Goal: Task Accomplishment & Management: Use online tool/utility

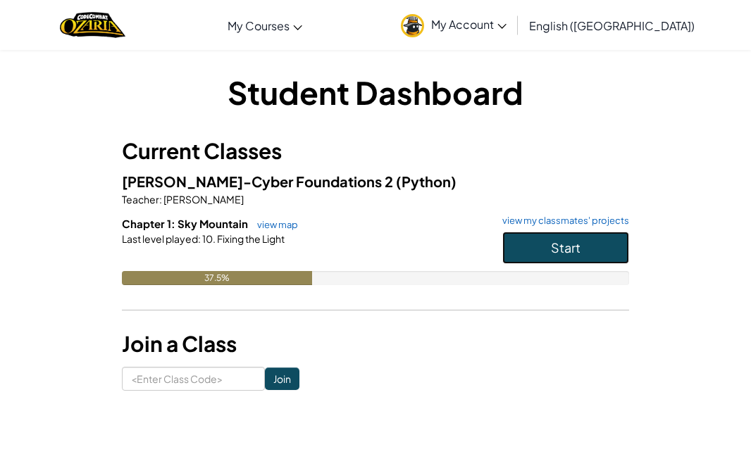
click at [531, 252] on button "Start" at bounding box center [565, 248] width 127 height 32
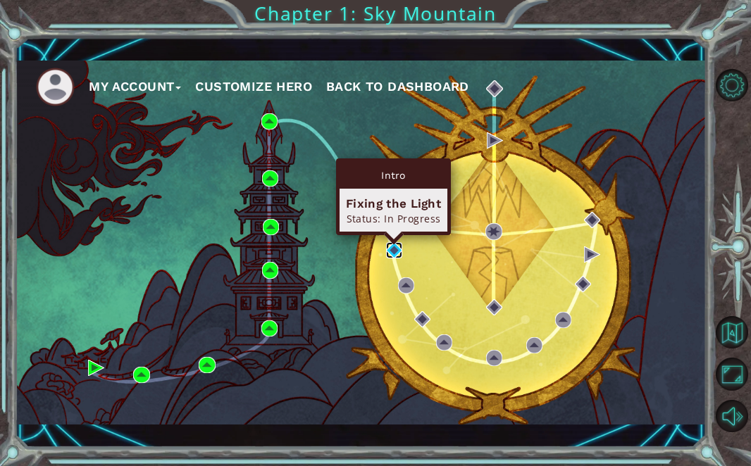
click at [395, 248] on img at bounding box center [394, 250] width 16 height 16
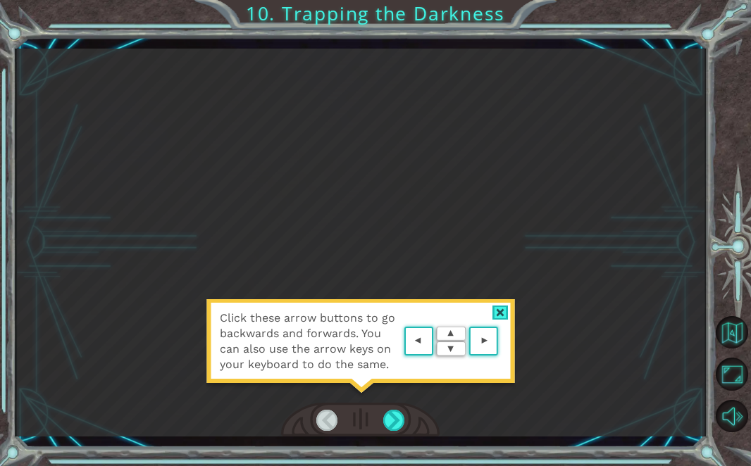
click at [499, 306] on div at bounding box center [500, 313] width 16 height 15
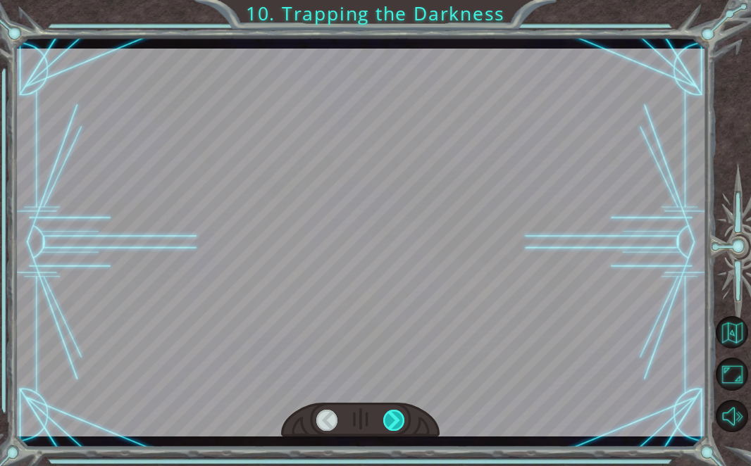
click at [395, 427] on div at bounding box center [393, 420] width 21 height 21
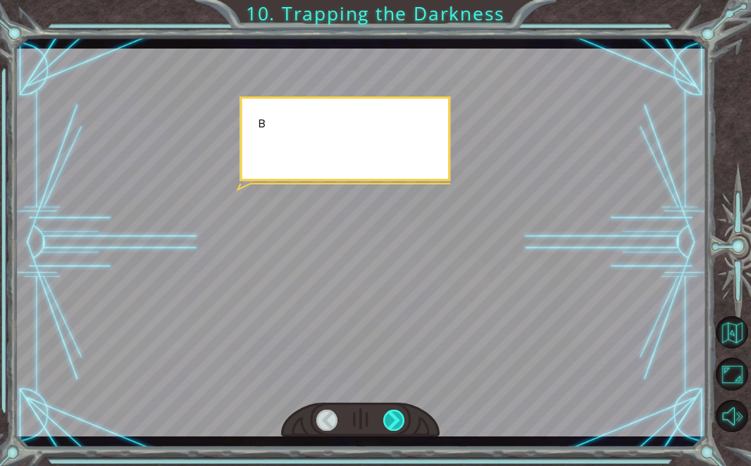
click at [395, 427] on div at bounding box center [393, 420] width 21 height 21
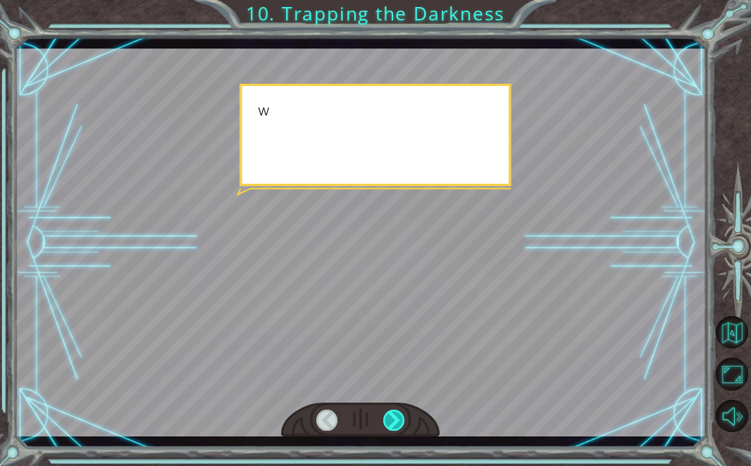
click at [395, 427] on div at bounding box center [393, 420] width 21 height 21
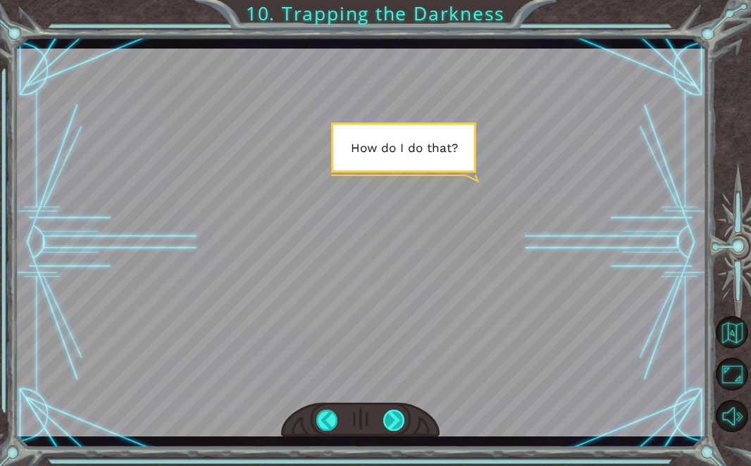
click at [393, 425] on div at bounding box center [393, 420] width 21 height 21
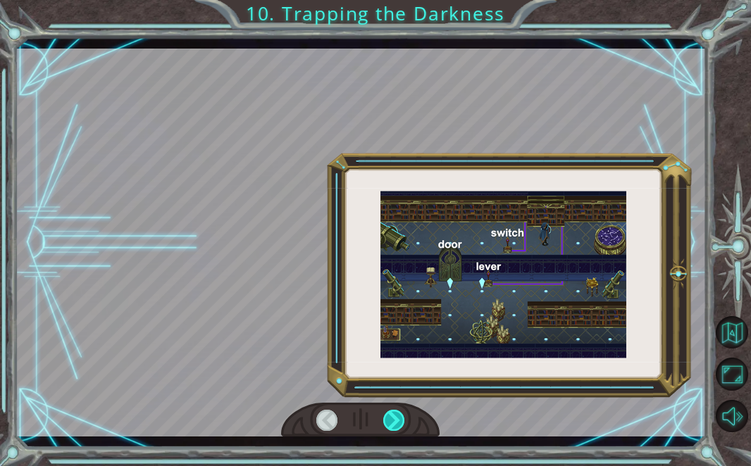
click at [393, 425] on div at bounding box center [393, 420] width 21 height 21
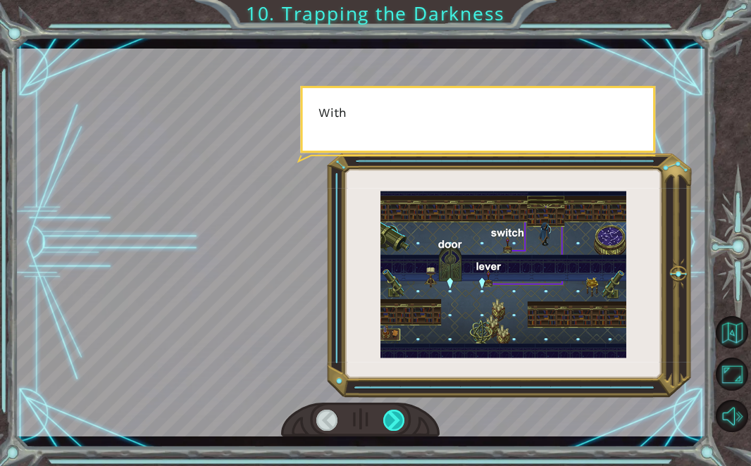
click at [393, 425] on div at bounding box center [393, 420] width 21 height 21
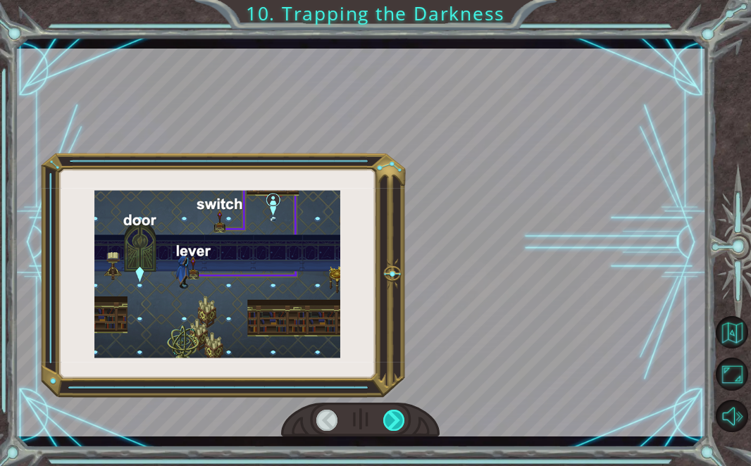
click at [393, 425] on div at bounding box center [393, 420] width 21 height 21
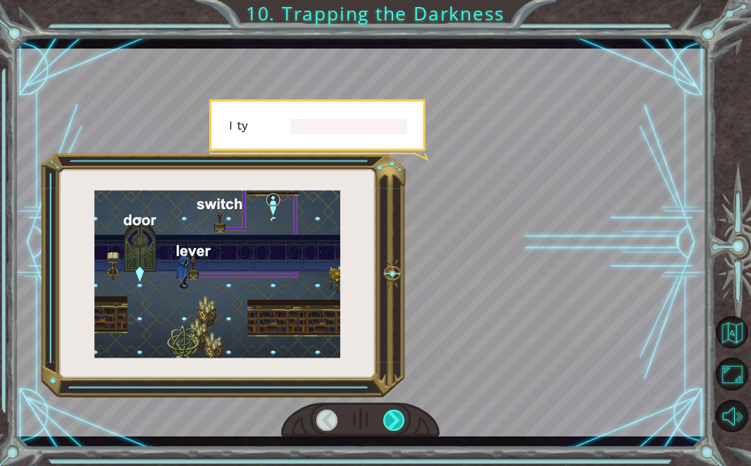
click at [393, 425] on div at bounding box center [393, 420] width 21 height 21
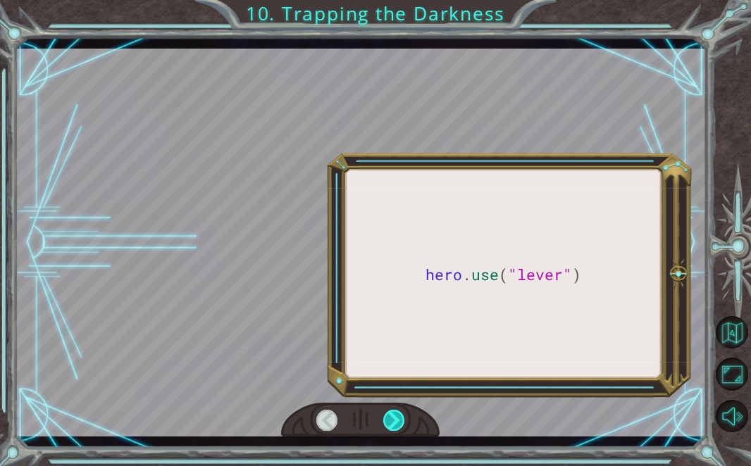
click at [393, 425] on div at bounding box center [393, 420] width 21 height 21
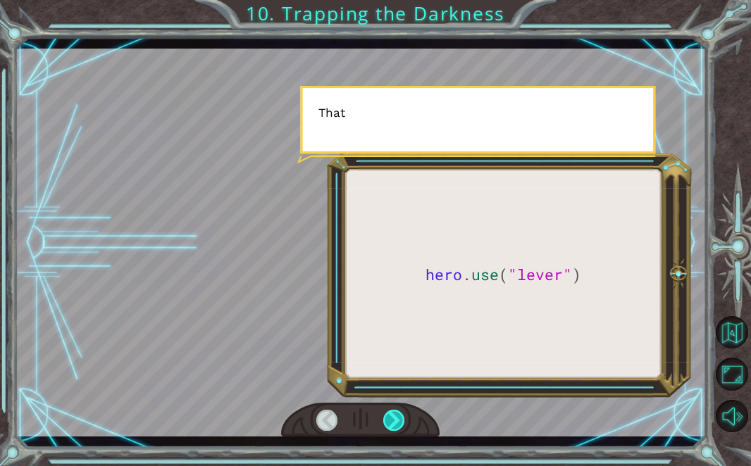
click at [393, 425] on div at bounding box center [393, 420] width 21 height 21
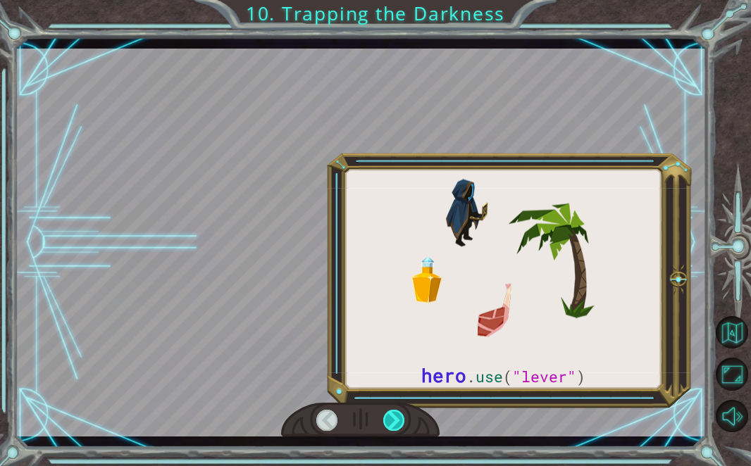
click at [393, 425] on div at bounding box center [393, 420] width 21 height 21
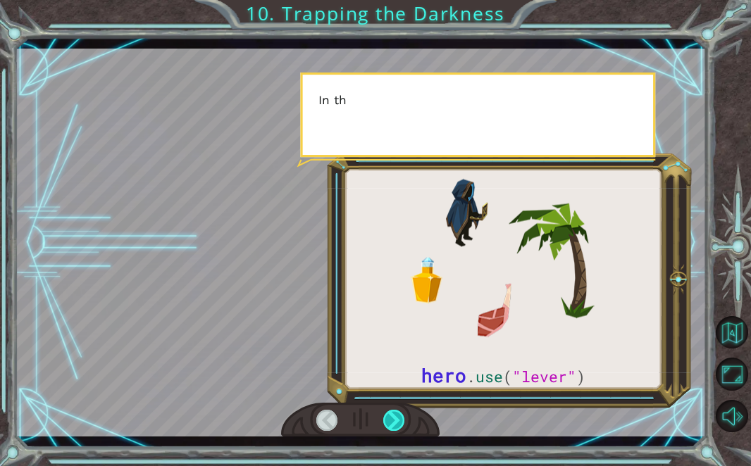
click at [393, 425] on div at bounding box center [393, 420] width 21 height 21
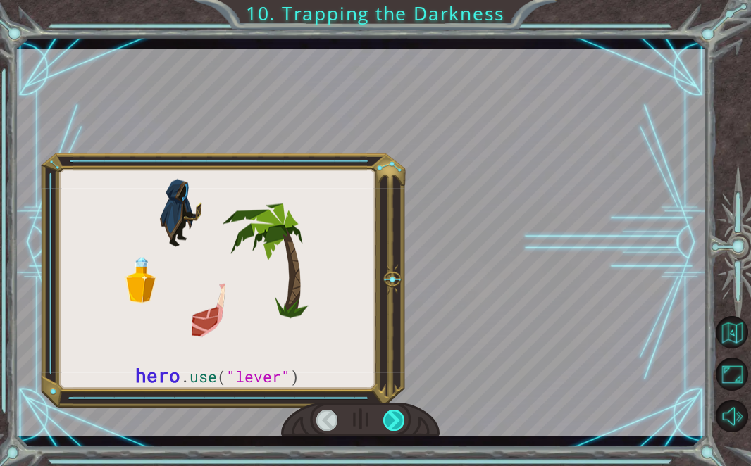
click at [393, 425] on div at bounding box center [393, 420] width 21 height 21
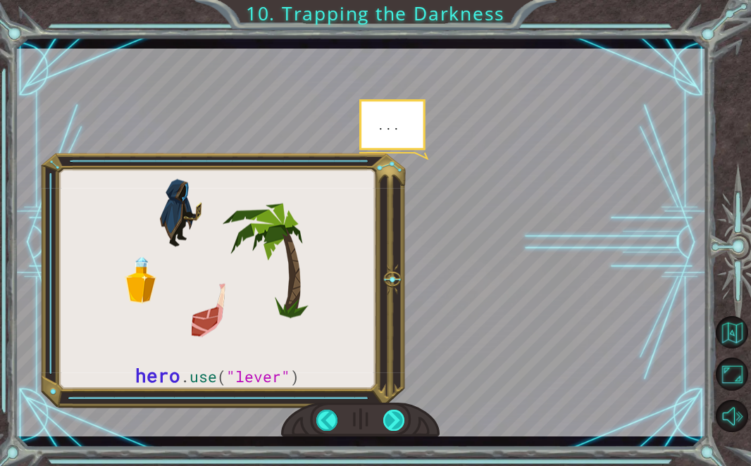
click at [393, 425] on div at bounding box center [393, 420] width 21 height 21
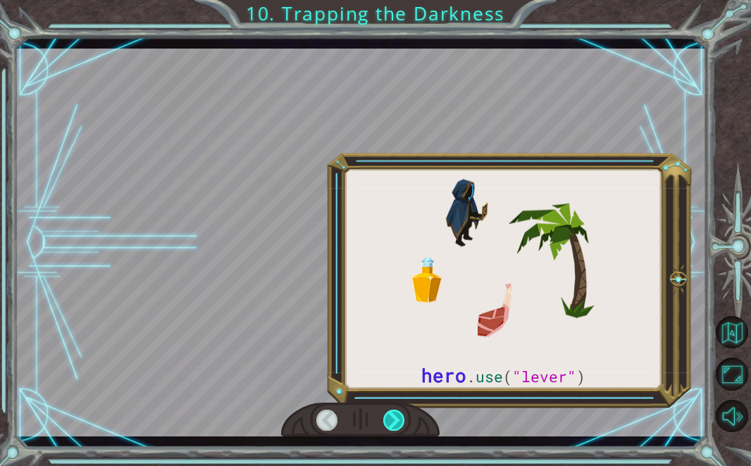
click at [393, 425] on div at bounding box center [393, 420] width 21 height 21
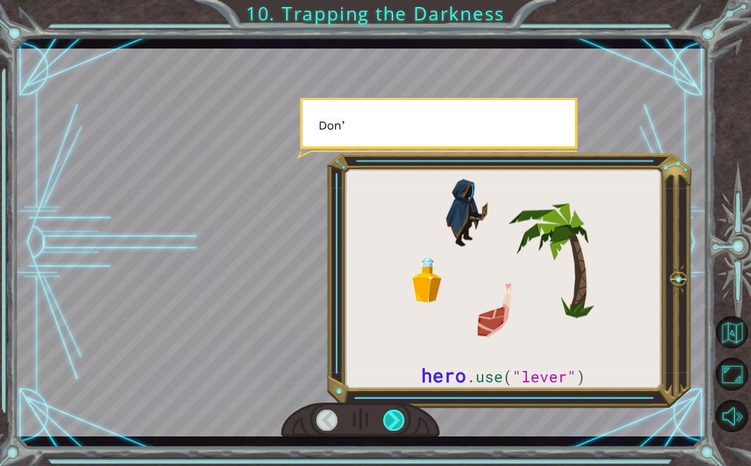
click at [393, 425] on div at bounding box center [393, 420] width 21 height 21
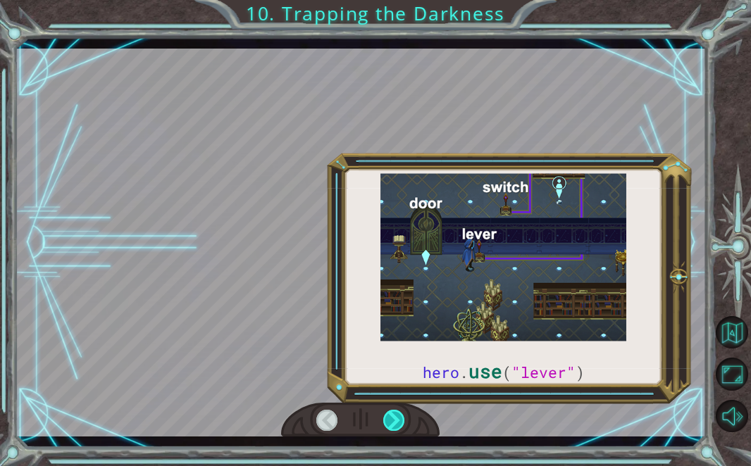
click at [393, 425] on div at bounding box center [393, 420] width 21 height 21
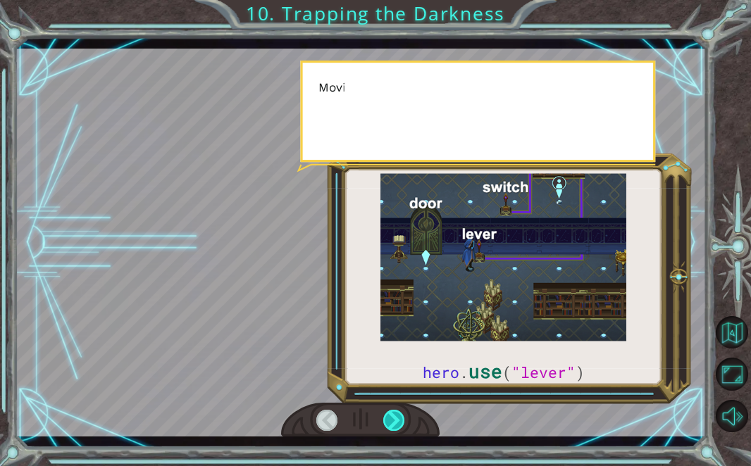
click at [393, 425] on div at bounding box center [393, 420] width 21 height 21
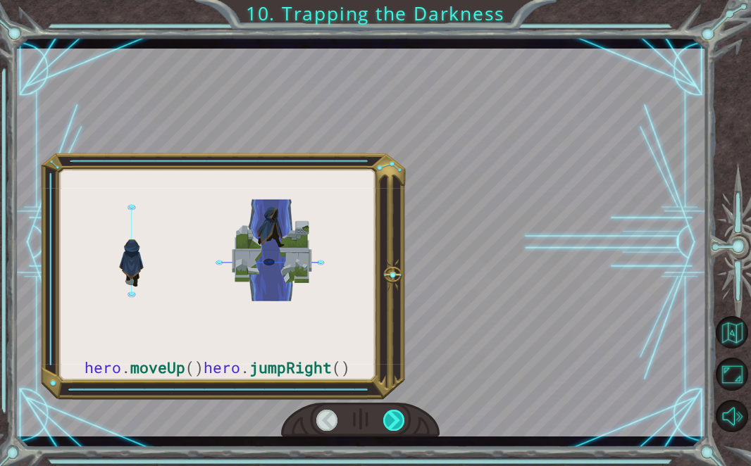
click at [393, 425] on div at bounding box center [393, 420] width 21 height 21
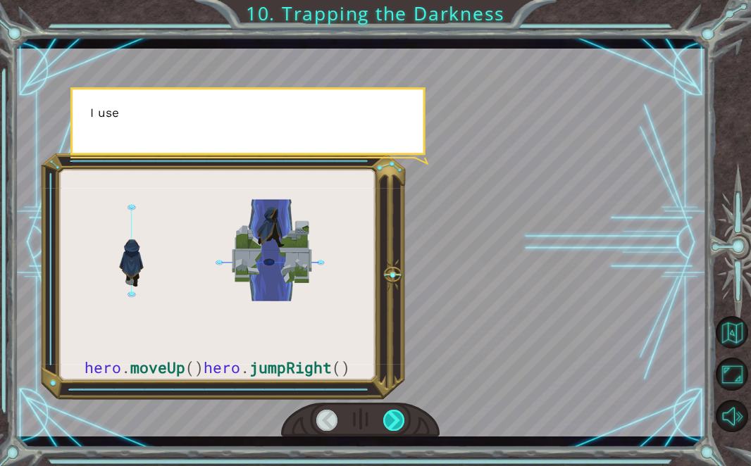
click at [393, 425] on div at bounding box center [393, 420] width 21 height 21
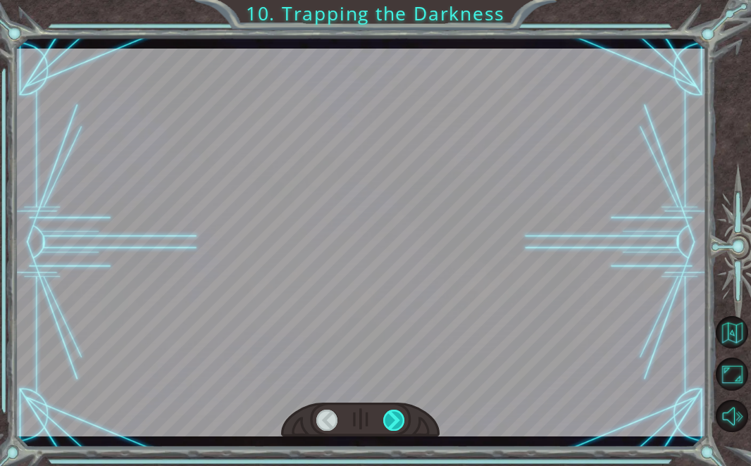
click at [393, 425] on div at bounding box center [393, 420] width 21 height 21
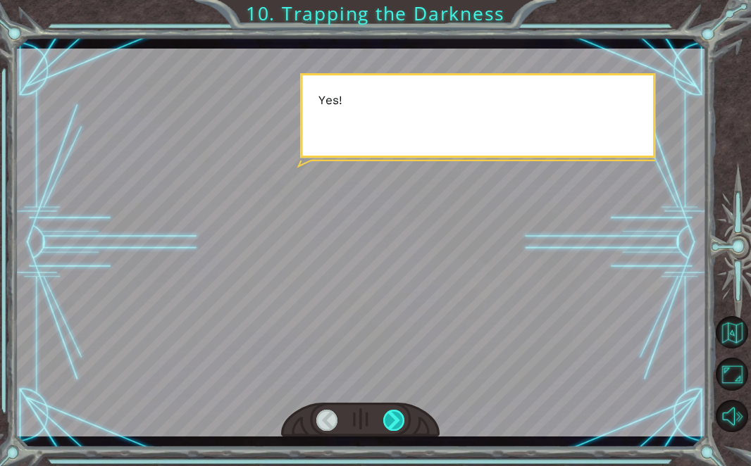
click at [393, 425] on div at bounding box center [393, 420] width 21 height 21
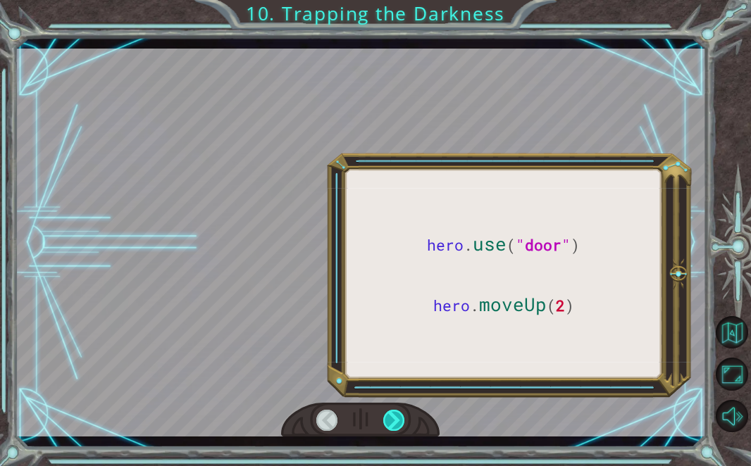
click at [393, 425] on div at bounding box center [393, 420] width 21 height 21
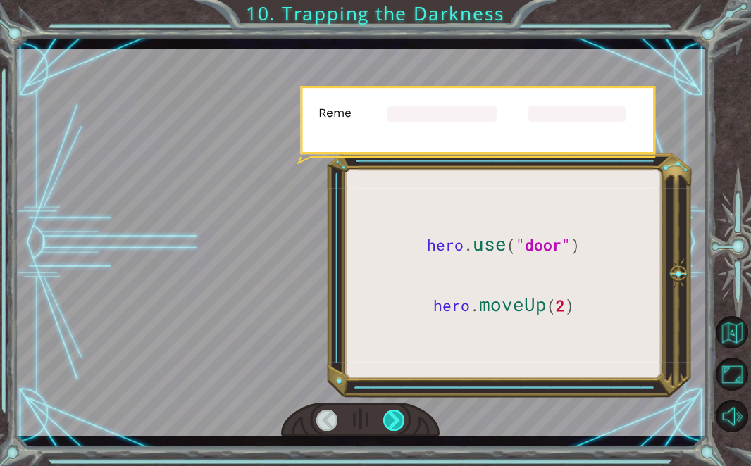
click at [393, 425] on div at bounding box center [393, 420] width 21 height 21
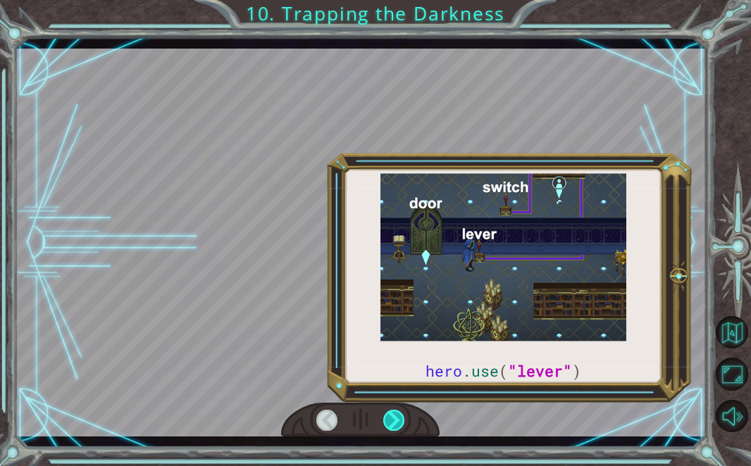
click at [393, 425] on div at bounding box center [393, 420] width 21 height 21
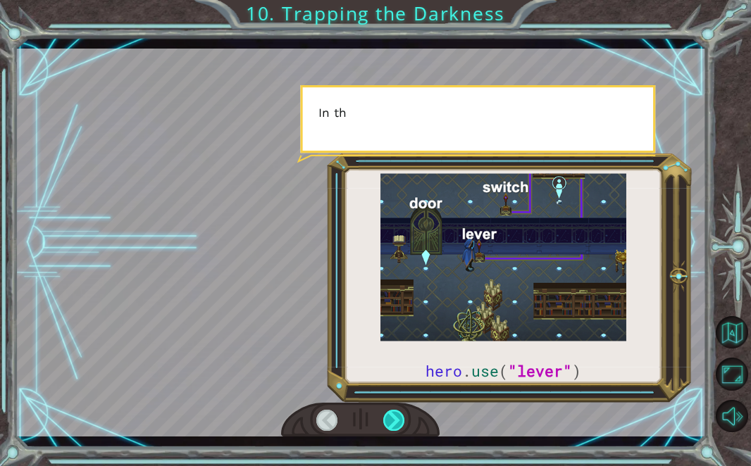
click at [393, 425] on div at bounding box center [393, 420] width 21 height 21
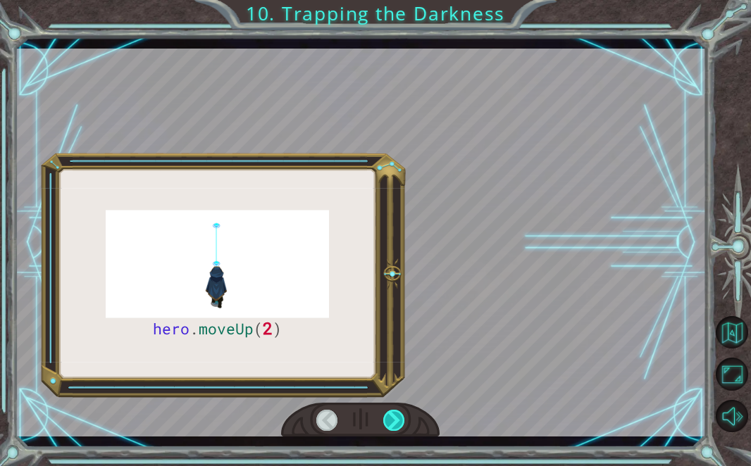
click at [393, 425] on div at bounding box center [393, 420] width 21 height 21
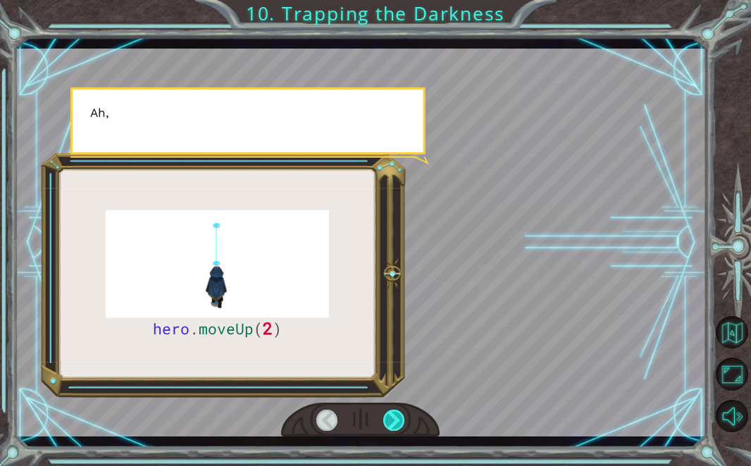
click at [393, 425] on div at bounding box center [393, 420] width 21 height 21
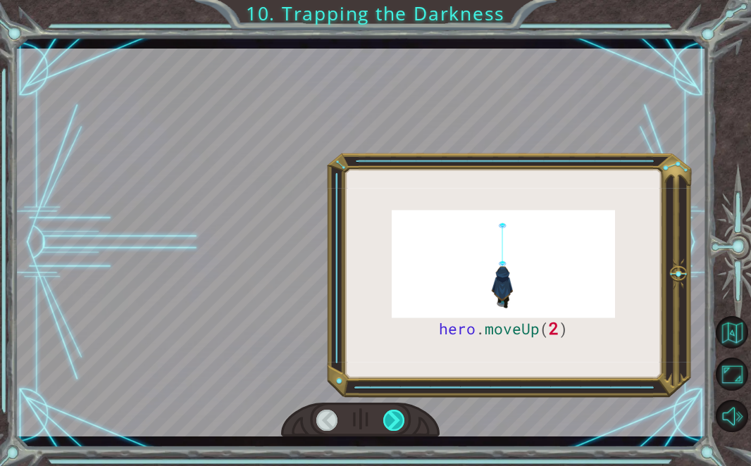
click at [393, 425] on div at bounding box center [393, 420] width 21 height 21
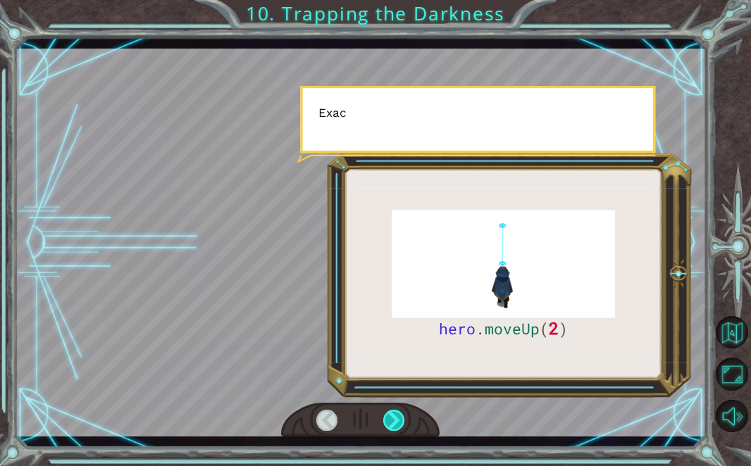
click at [393, 425] on div at bounding box center [393, 420] width 21 height 21
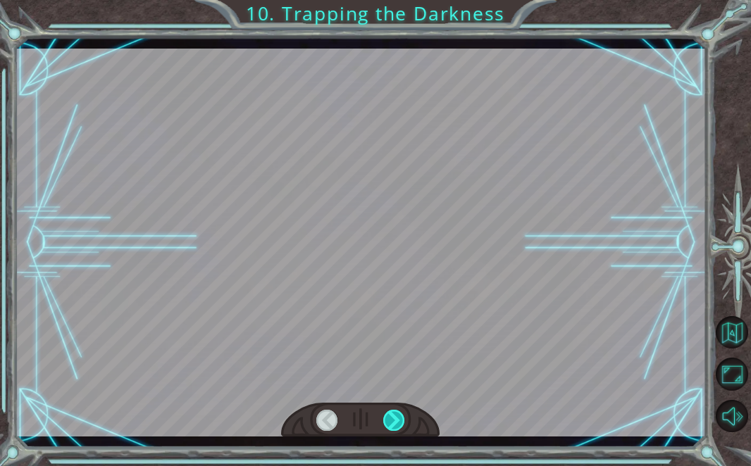
click at [393, 425] on div at bounding box center [393, 420] width 21 height 21
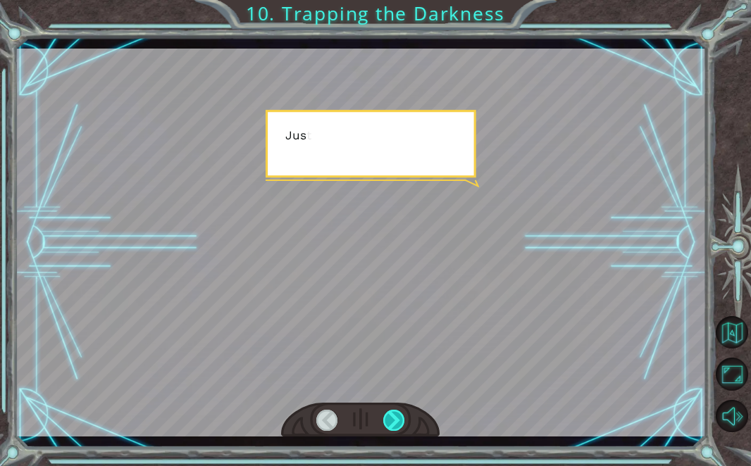
click at [393, 425] on div at bounding box center [393, 420] width 21 height 21
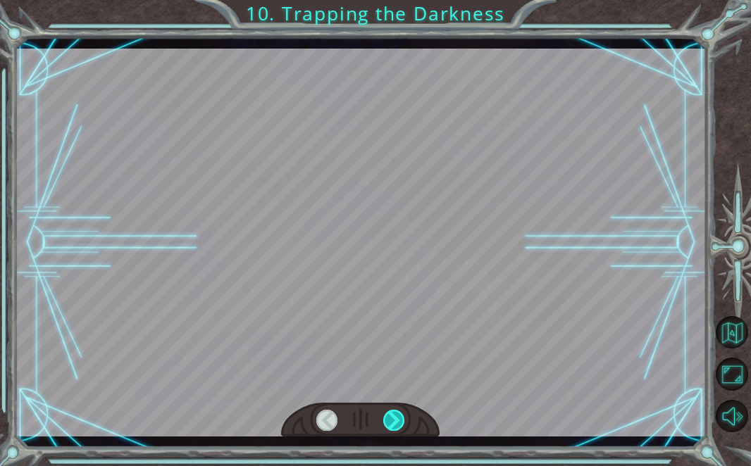
click at [393, 425] on div at bounding box center [393, 420] width 21 height 21
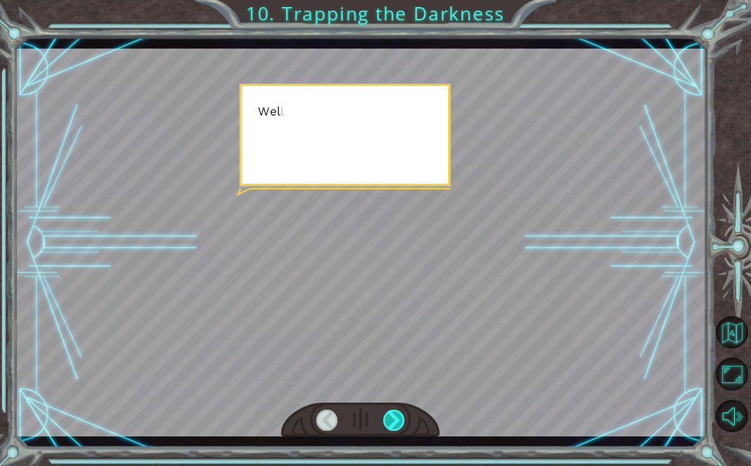
click at [393, 425] on div at bounding box center [393, 420] width 21 height 21
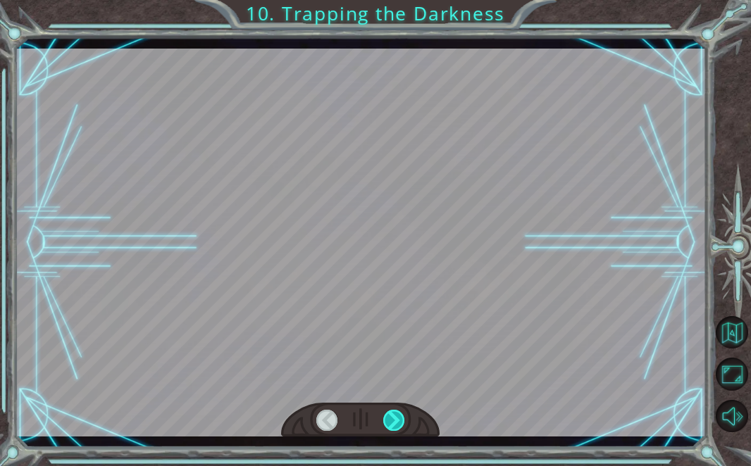
click at [393, 425] on div at bounding box center [393, 420] width 21 height 21
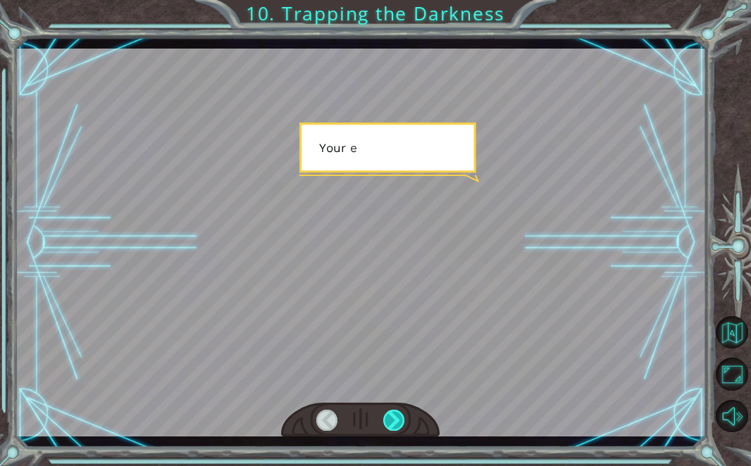
click at [393, 425] on div at bounding box center [393, 420] width 21 height 21
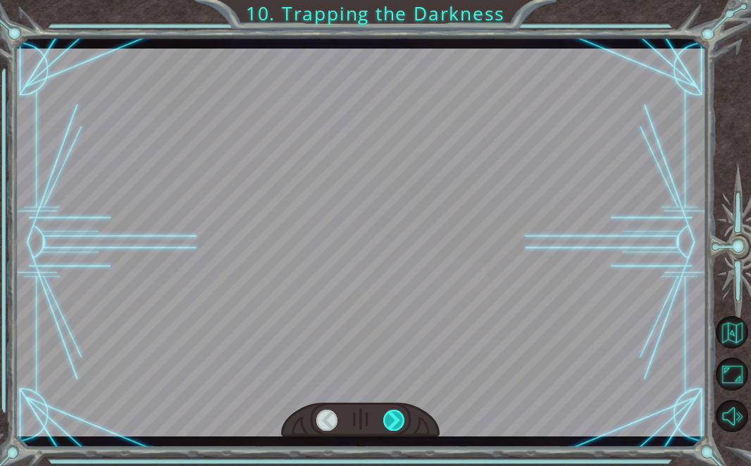
click at [393, 425] on div at bounding box center [393, 420] width 21 height 21
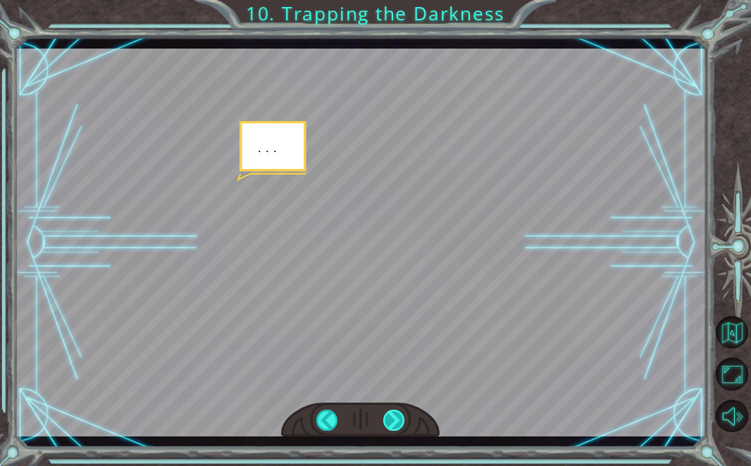
click at [393, 425] on div at bounding box center [393, 420] width 21 height 21
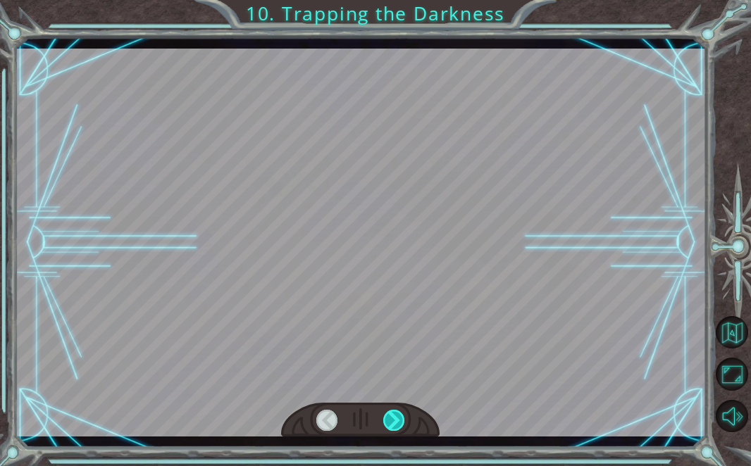
click at [393, 425] on div at bounding box center [393, 420] width 21 height 21
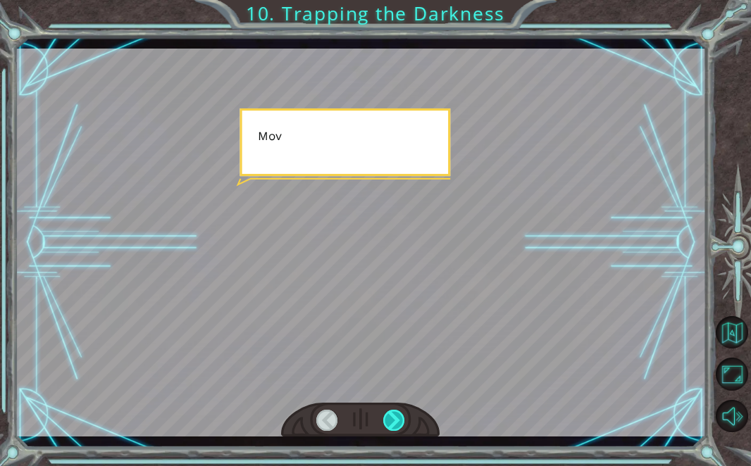
click at [393, 425] on div at bounding box center [393, 420] width 21 height 21
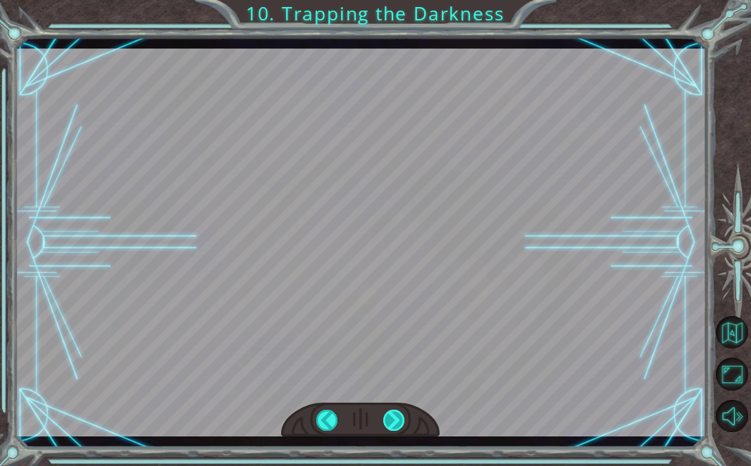
click at [393, 0] on div "hero . moveUp ( 2 ) B e f o r e w e c a n t r a p t h e D a r k n e s s w i t h…" at bounding box center [375, 0] width 751 height 0
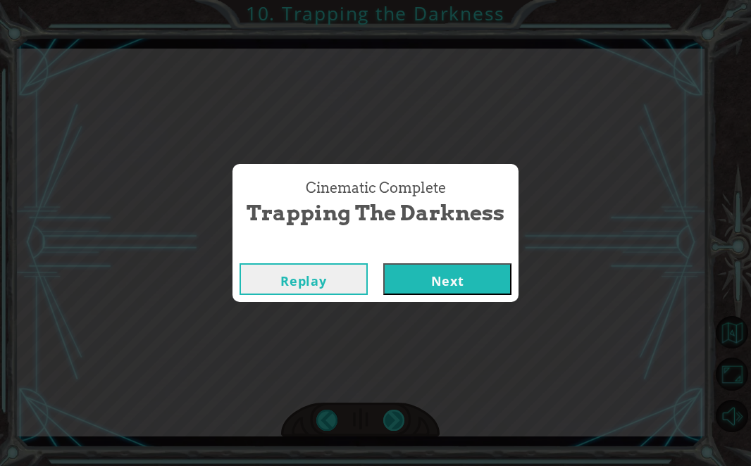
click at [393, 425] on div "Cinematic Complete Trapping the Darkness Replay Next" at bounding box center [375, 233] width 751 height 466
click at [421, 284] on button "Next" at bounding box center [447, 279] width 128 height 32
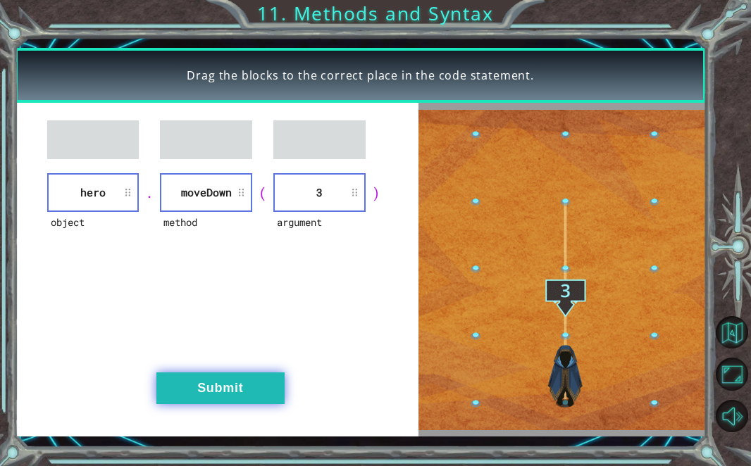
click at [212, 393] on button "Submit" at bounding box center [220, 389] width 128 height 32
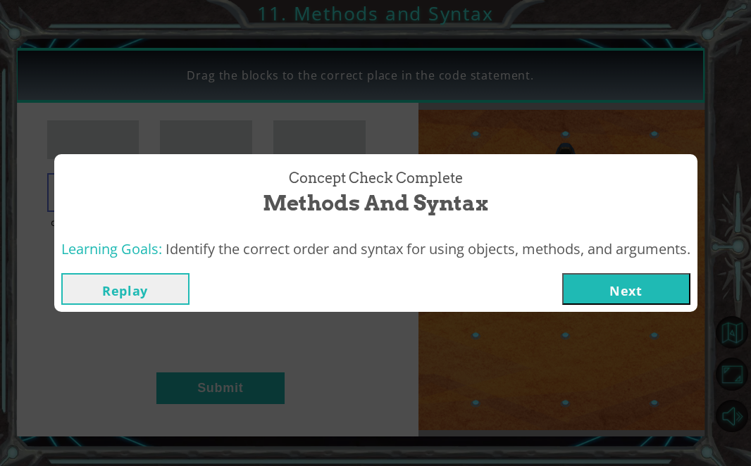
click at [593, 285] on button "Next" at bounding box center [626, 289] width 128 height 32
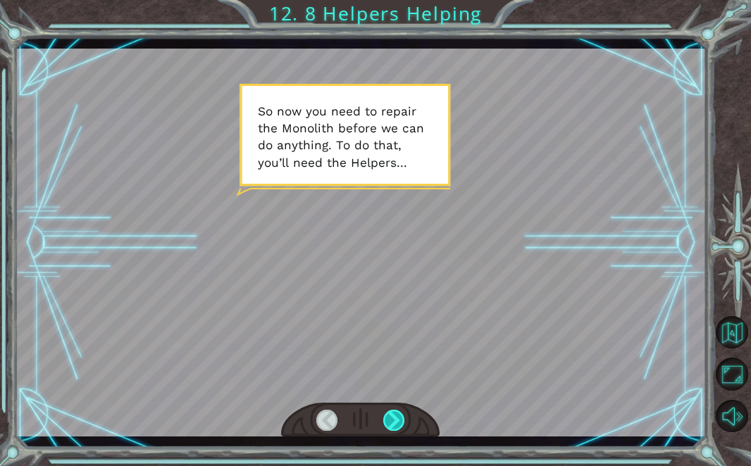
click at [393, 418] on div at bounding box center [393, 420] width 21 height 21
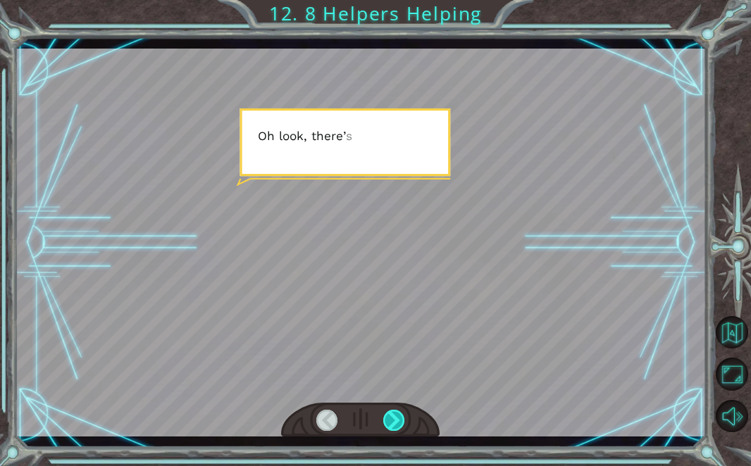
click at [394, 420] on div at bounding box center [393, 420] width 21 height 21
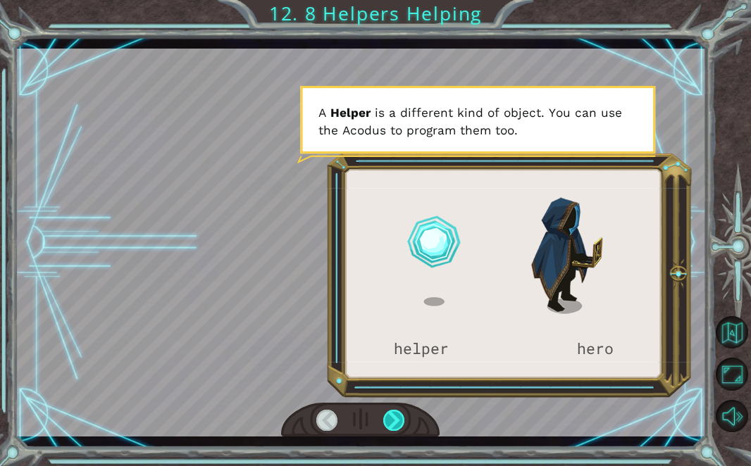
click at [394, 420] on div at bounding box center [393, 420] width 21 height 21
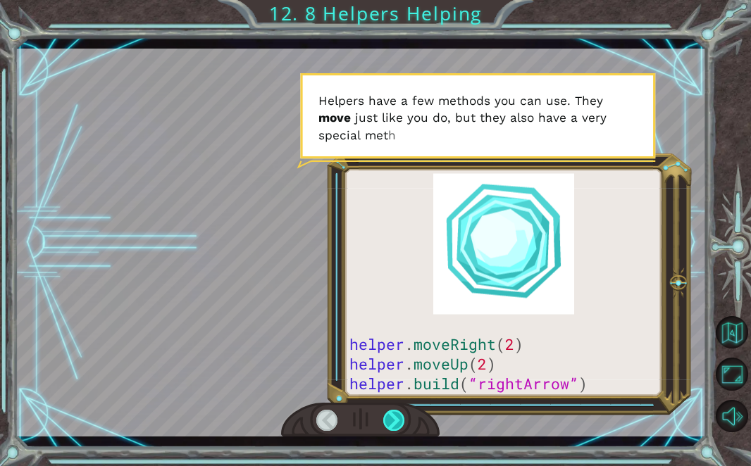
click at [394, 420] on div at bounding box center [393, 420] width 21 height 21
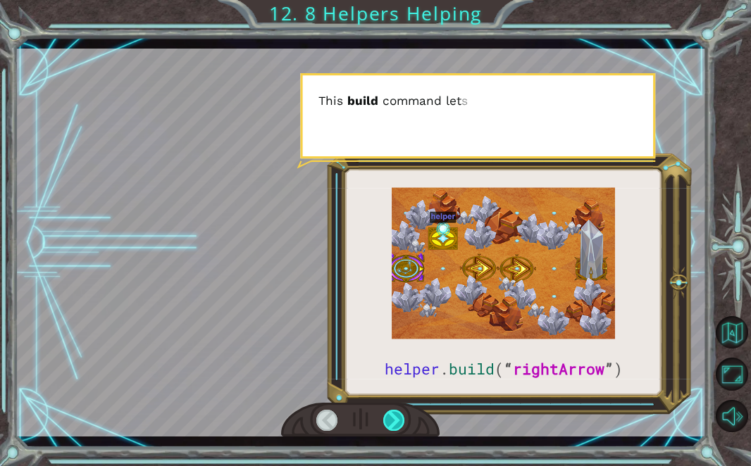
click at [395, 419] on div at bounding box center [393, 420] width 21 height 21
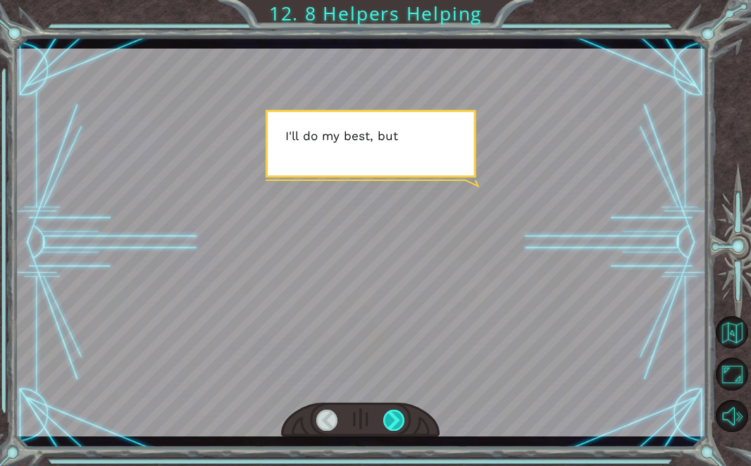
click at [395, 418] on div at bounding box center [393, 420] width 21 height 21
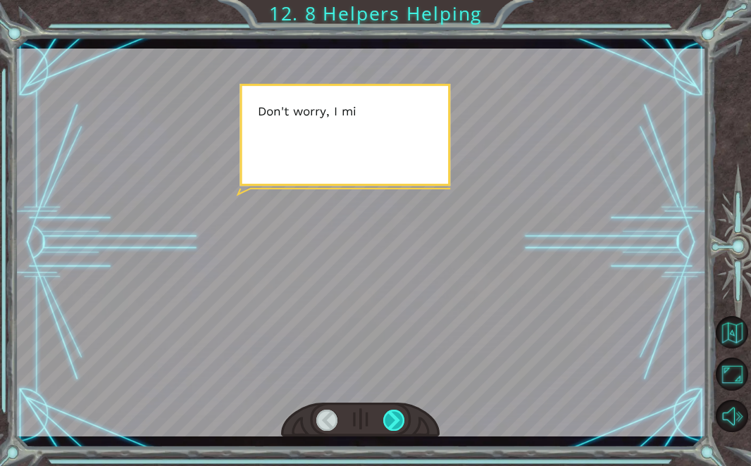
click at [395, 418] on div at bounding box center [393, 420] width 21 height 21
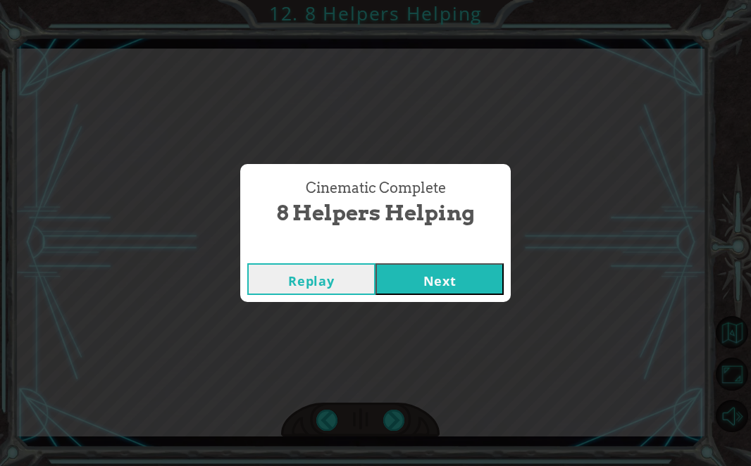
click at [434, 289] on button "Next" at bounding box center [440, 279] width 128 height 32
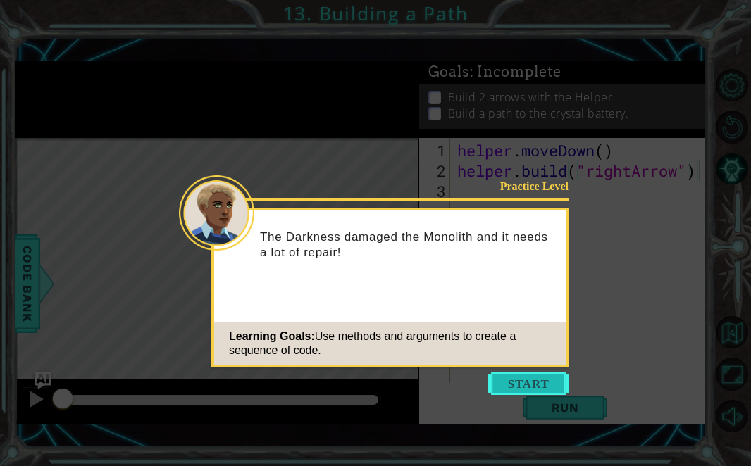
click at [502, 387] on button "Start" at bounding box center [528, 384] width 80 height 23
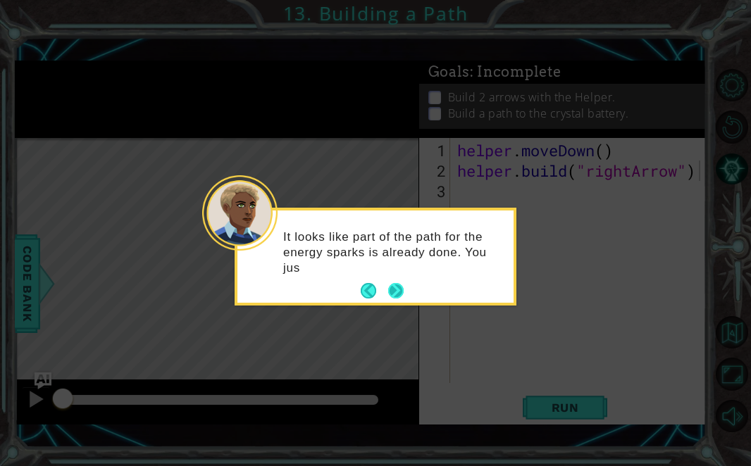
click at [391, 285] on button "Next" at bounding box center [395, 290] width 15 height 15
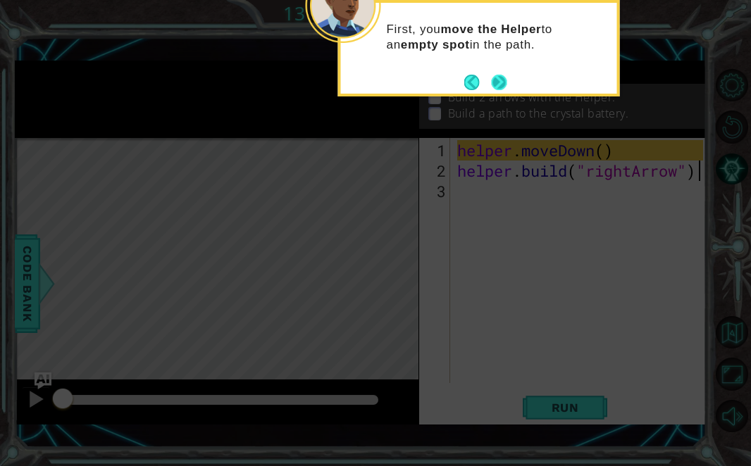
click at [495, 84] on button "Next" at bounding box center [499, 82] width 16 height 16
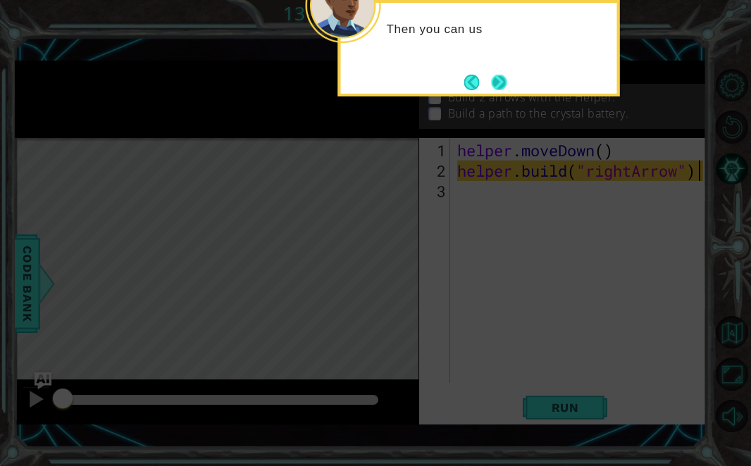
click at [495, 84] on button "Next" at bounding box center [498, 82] width 15 height 15
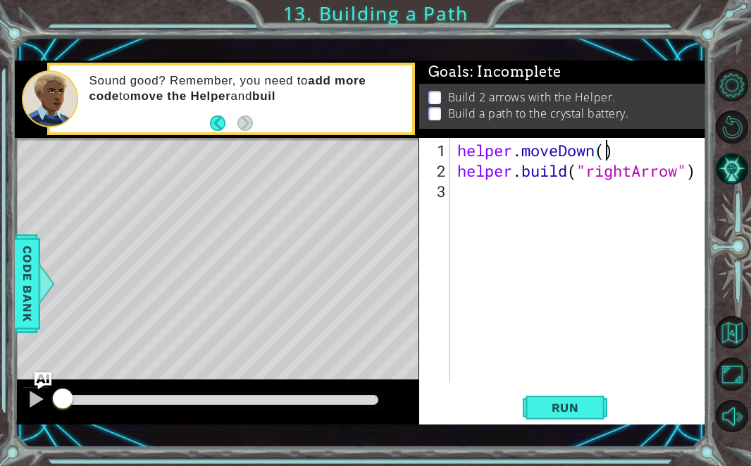
click at [607, 150] on div "helper . moveDown ( ) helper . build ( "rightArrow" )" at bounding box center [582, 283] width 256 height 286
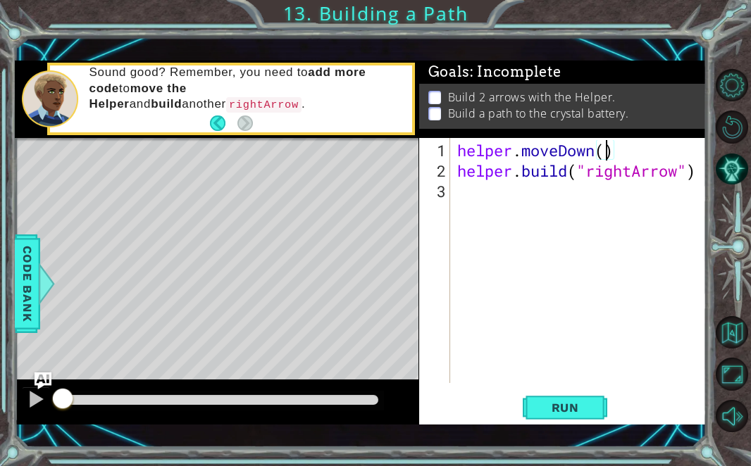
type textarea "helper.moveDown(1)"
click at [483, 201] on div "helper . moveDown ( 1 ) helper . build ( "rightArrow" )" at bounding box center [582, 283] width 256 height 286
click at [547, 412] on span "Run" at bounding box center [566, 408] width 56 height 14
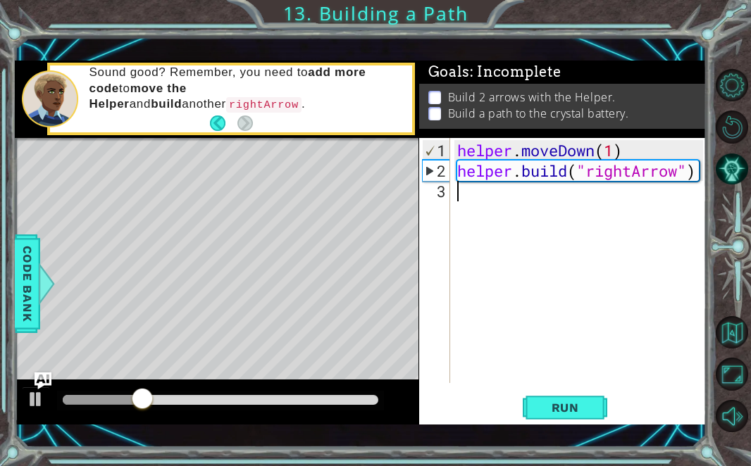
click at [496, 191] on div "helper . moveDown ( 1 ) helper . build ( "rightArrow" )" at bounding box center [582, 283] width 256 height 286
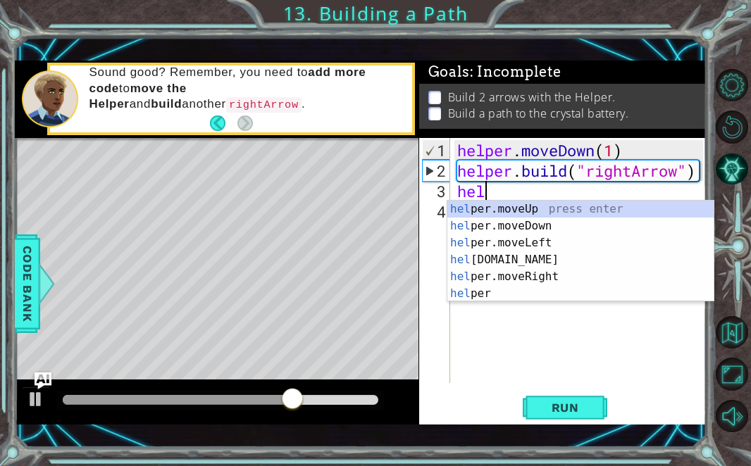
type textarea "help"
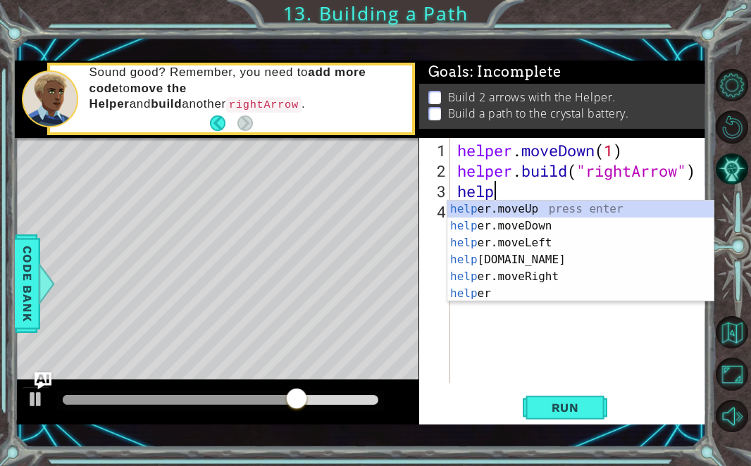
scroll to position [0, 1]
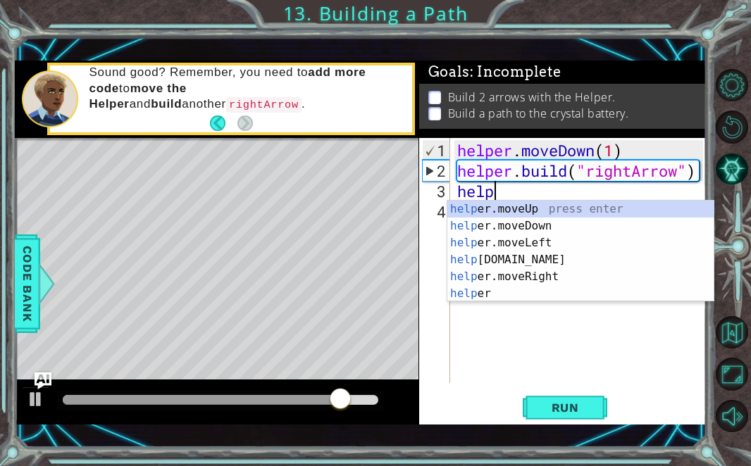
click at [487, 314] on div "helper . moveDown ( 1 ) helper . build ( "rightArrow" ) help" at bounding box center [582, 283] width 256 height 286
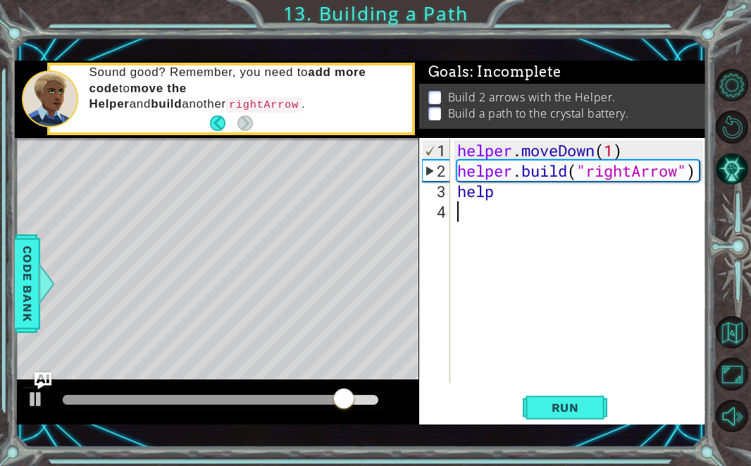
scroll to position [0, 0]
click at [533, 411] on button "Run" at bounding box center [565, 407] width 85 height 29
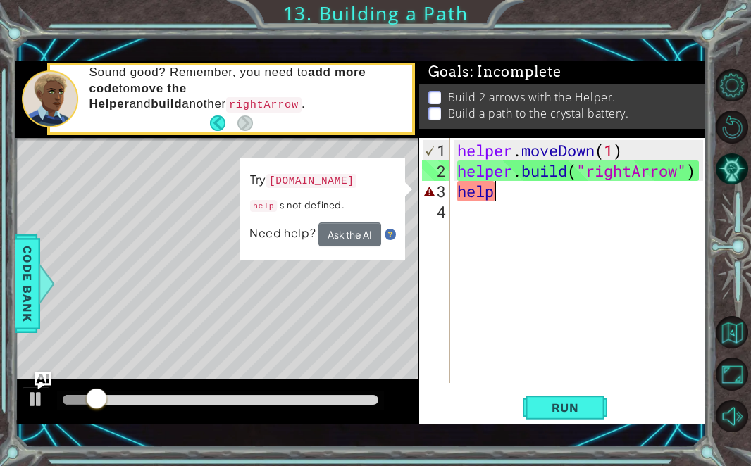
click at [509, 191] on div "helper . moveDown ( 1 ) helper . build ( "rightArrow" ) help" at bounding box center [582, 283] width 256 height 286
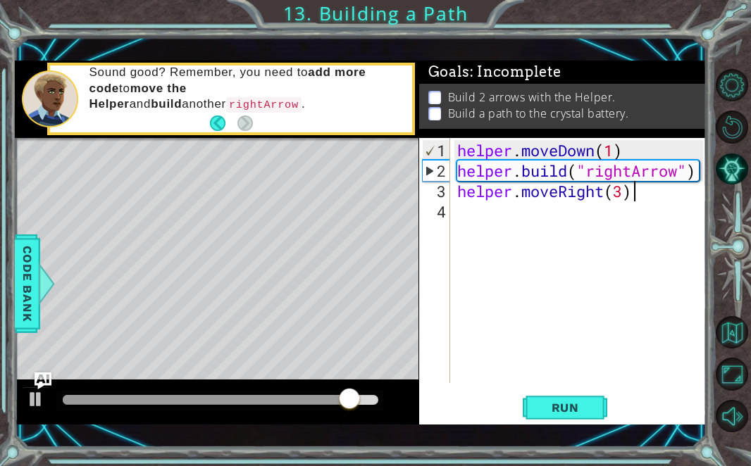
scroll to position [0, 7]
type textarea "helper.moveRight(3)"
click at [559, 404] on span "Run" at bounding box center [566, 408] width 56 height 14
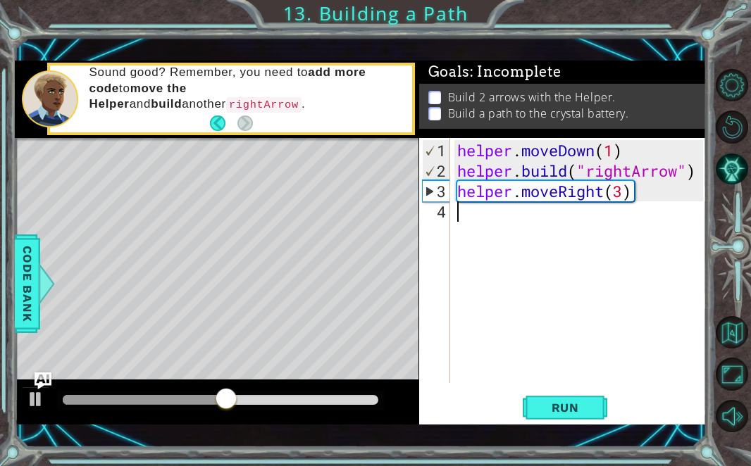
click at [500, 222] on div "helper . moveDown ( 1 ) helper . build ( "rightArrow" ) helper . moveRight ( 3 )" at bounding box center [582, 283] width 256 height 286
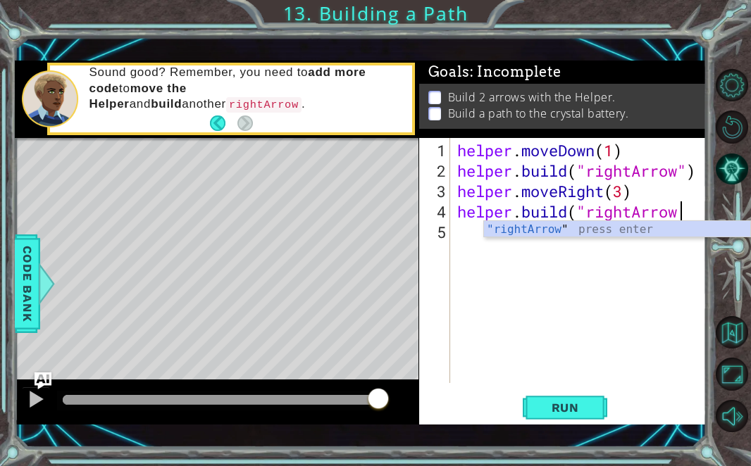
scroll to position [0, 9]
type textarea "[DOMAIN_NAME]("rightArrow""
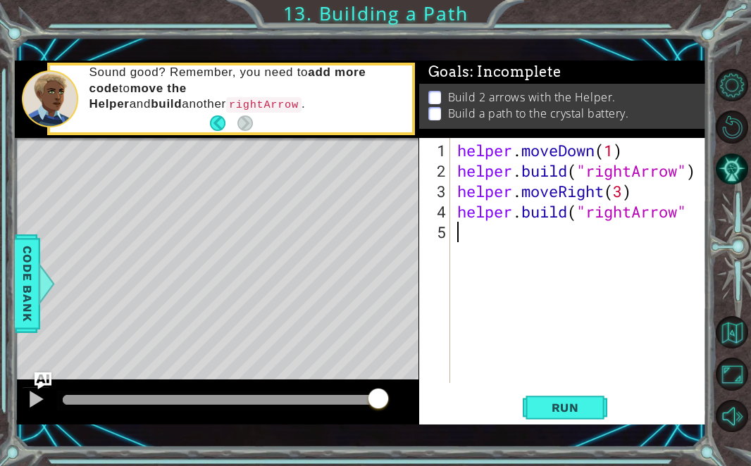
click at [533, 255] on div "helper . moveDown ( 1 ) helper . build ( "rightArrow" ) helper . moveRight ( 3 …" at bounding box center [582, 283] width 256 height 286
click at [688, 206] on div "helper . moveDown ( 1 ) helper . build ( "rightArrow" ) helper . moveRight ( 3 …" at bounding box center [582, 283] width 256 height 286
type textarea "[DOMAIN_NAME]("rightArrow")"
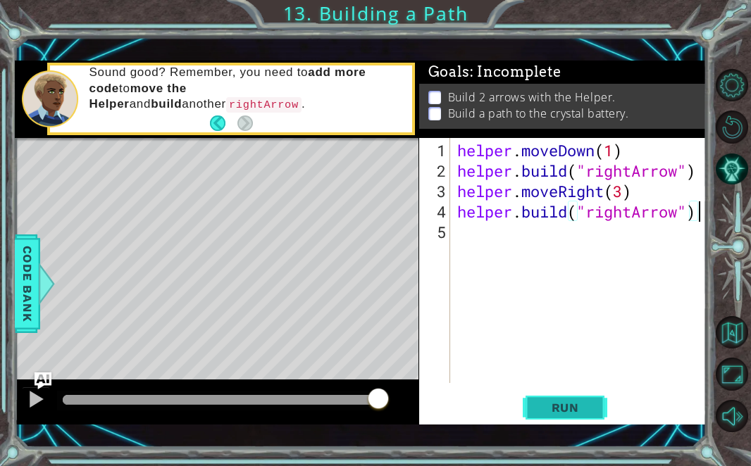
click at [558, 411] on span "Run" at bounding box center [566, 408] width 56 height 14
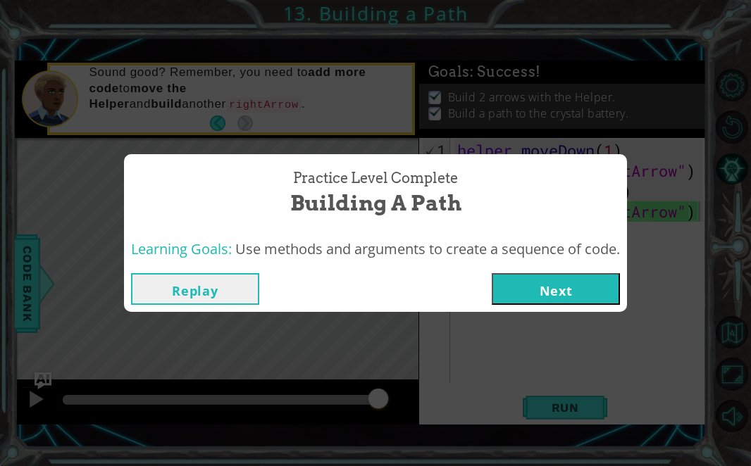
click at [531, 285] on button "Next" at bounding box center [556, 289] width 128 height 32
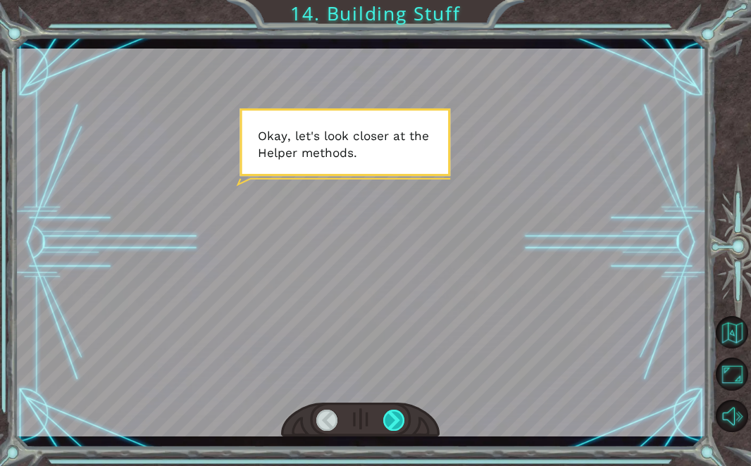
click at [389, 415] on div at bounding box center [393, 420] width 21 height 21
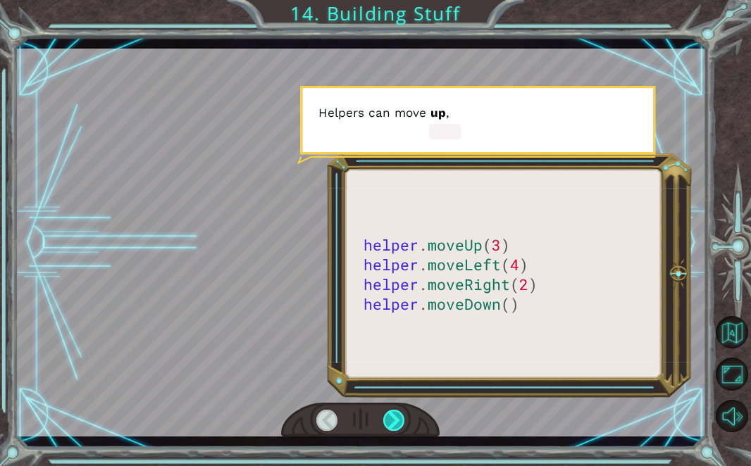
click at [389, 415] on div at bounding box center [393, 420] width 21 height 21
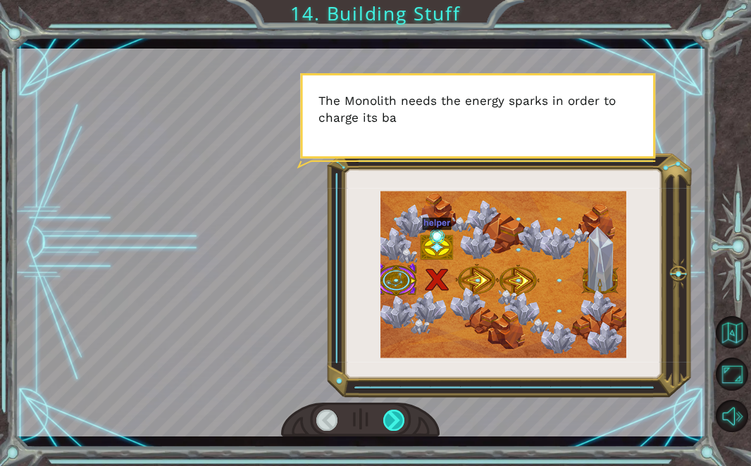
click at [390, 415] on div at bounding box center [393, 420] width 21 height 21
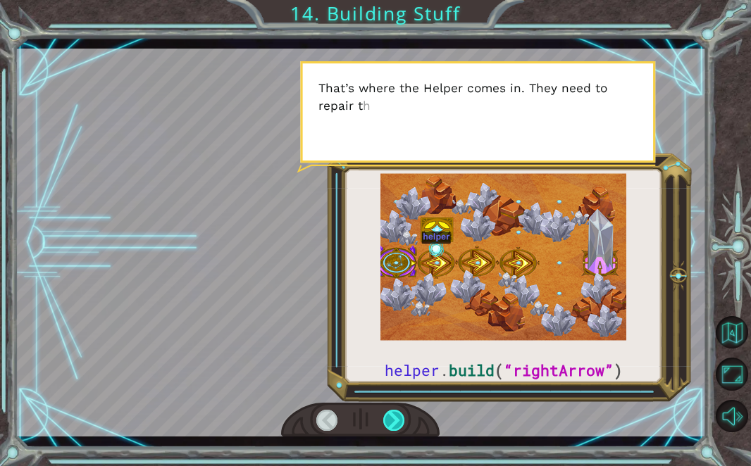
click at [391, 415] on div at bounding box center [393, 420] width 21 height 21
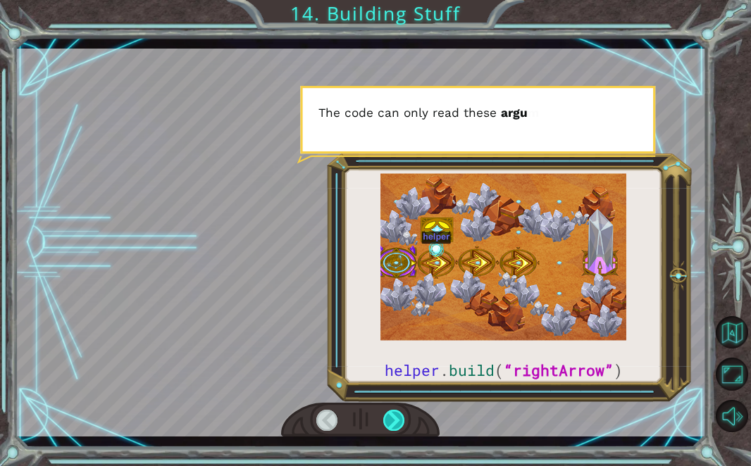
click at [391, 415] on div at bounding box center [393, 420] width 21 height 21
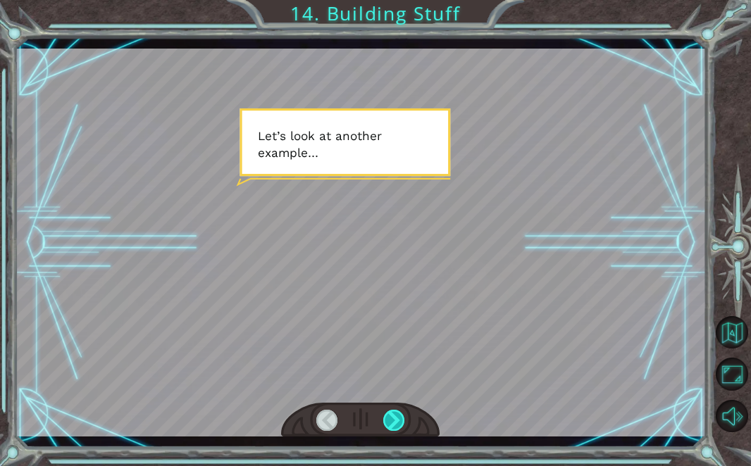
click at [391, 414] on div at bounding box center [393, 420] width 21 height 21
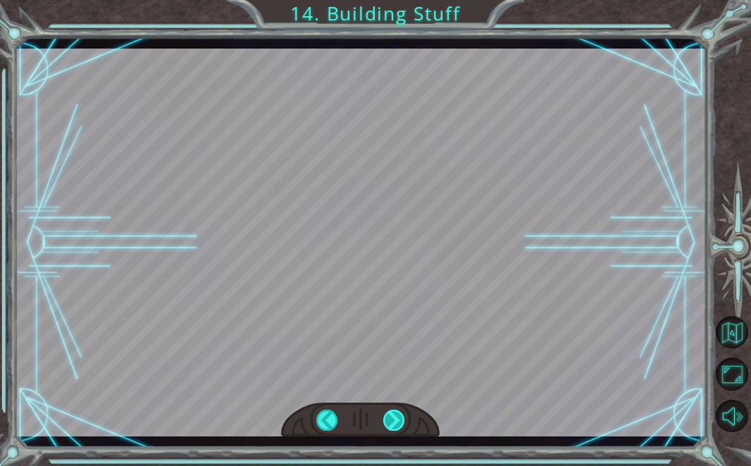
click at [391, 0] on div "helper . build ( “rightArrow” ) O k a y , l e t ' s l o o k c l o s e r a t t h…" at bounding box center [375, 0] width 751 height 0
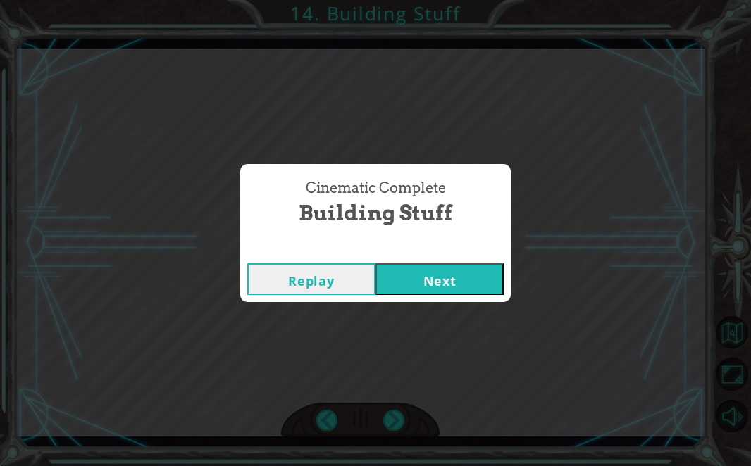
click at [477, 278] on button "Next" at bounding box center [440, 279] width 128 height 32
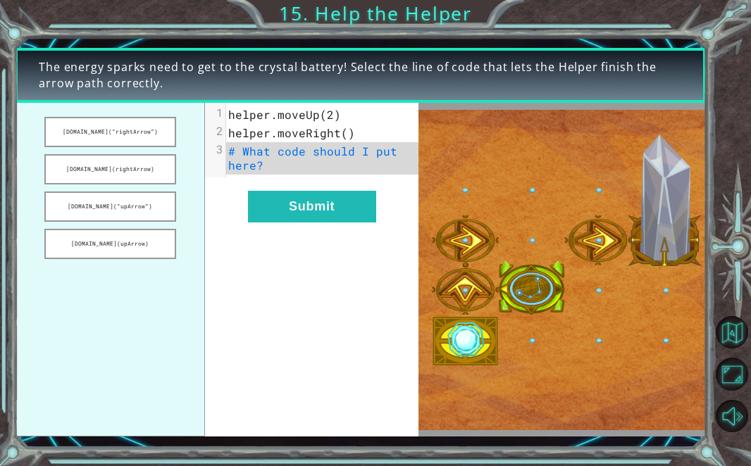
click at [255, 259] on div "xxxxxxxxxx 3 1 helper.moveUp(2) 2 helper.moveRight() 3 # What code should I put…" at bounding box center [311, 270] width 213 height 334
drag, startPoint x: 125, startPoint y: 128, endPoint x: 299, endPoint y: 184, distance: 182.9
click at [299, 184] on div "[DOMAIN_NAME](“rightArrow”) [DOMAIN_NAME](rightArrow) [DOMAIN_NAME](“upArrow”) …" at bounding box center [217, 270] width 404 height 334
click at [141, 142] on button "[DOMAIN_NAME](“rightArrow”)" at bounding box center [110, 132] width 132 height 30
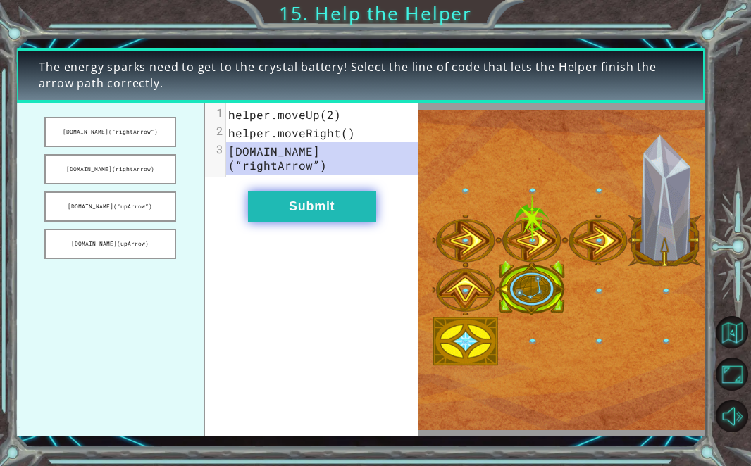
click at [283, 192] on button "Submit" at bounding box center [312, 207] width 128 height 32
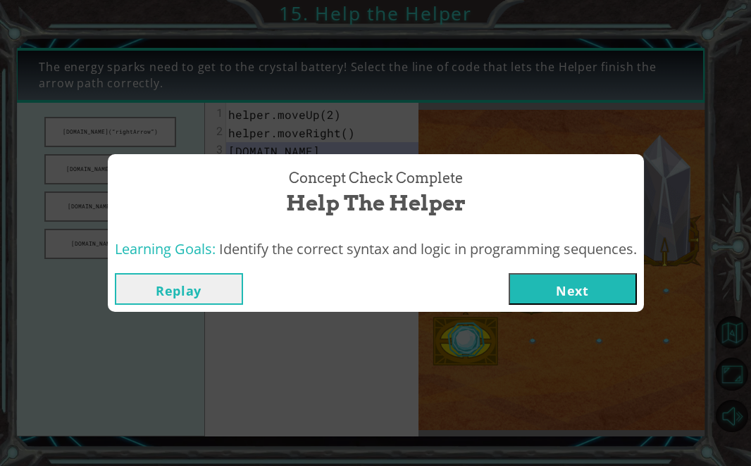
click at [535, 288] on button "Next" at bounding box center [573, 289] width 128 height 32
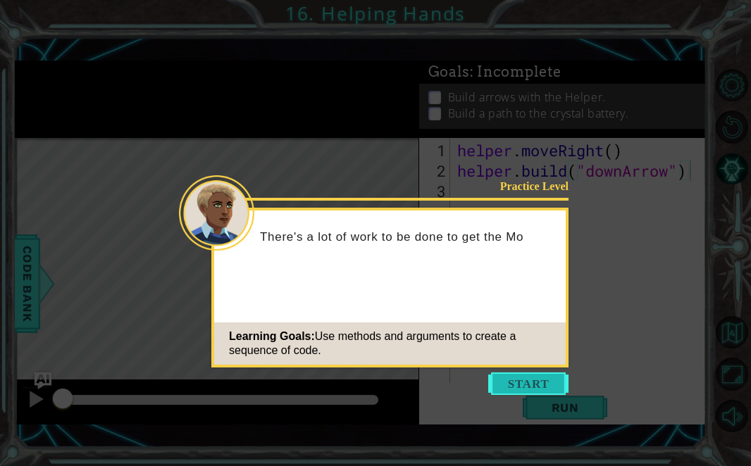
click at [522, 378] on button "Start" at bounding box center [528, 384] width 80 height 23
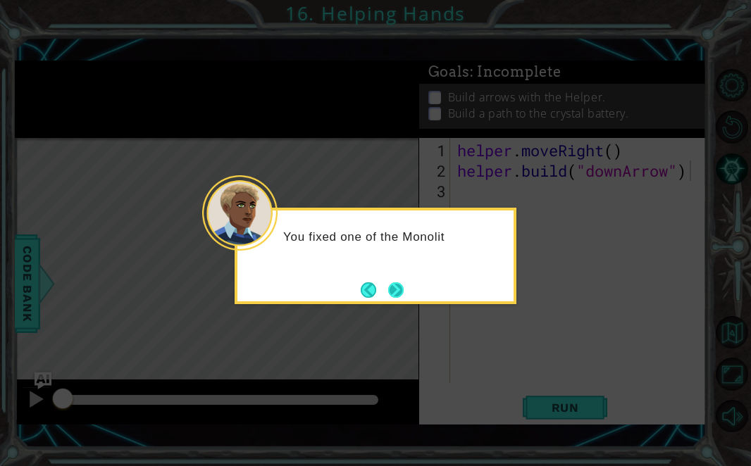
click at [398, 296] on button "Next" at bounding box center [395, 290] width 15 height 15
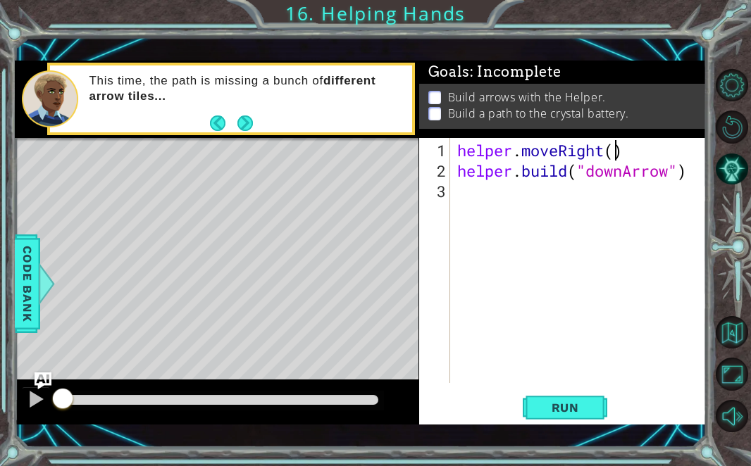
click at [615, 152] on div "helper . moveRight ( ) helper . build ( "downArrow" )" at bounding box center [582, 283] width 256 height 286
type textarea "helper.moveRight(1)"
click at [516, 204] on div "helper . moveRight ( 1 ) helper . build ( "downArrow" )" at bounding box center [582, 283] width 256 height 286
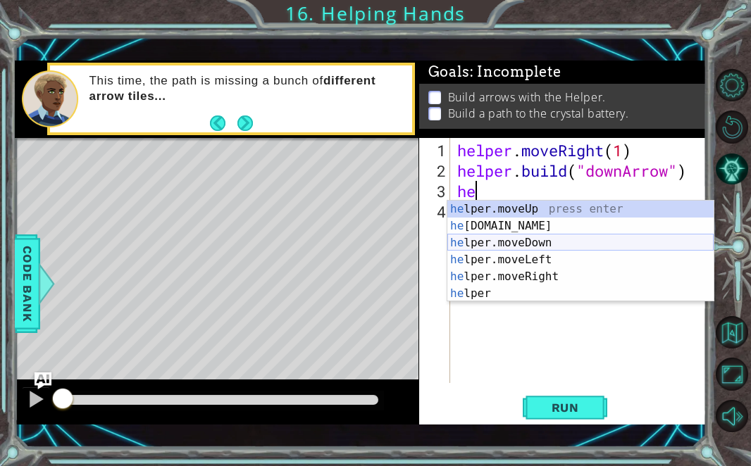
click at [488, 247] on div "he lper.moveUp press enter he [DOMAIN_NAME] press enter he lper.moveDown press …" at bounding box center [580, 268] width 266 height 135
type textarea "helper.moveDown(1)"
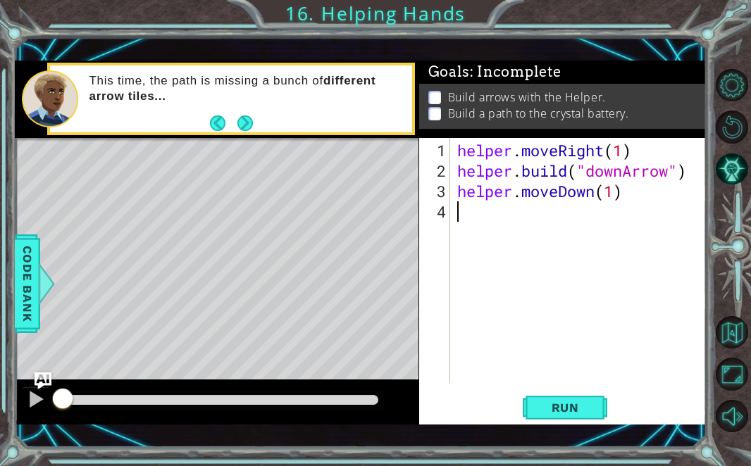
click at [503, 216] on div "helper . moveRight ( 1 ) helper . build ( "downArrow" ) helper . moveDown ( 1 )" at bounding box center [582, 283] width 256 height 286
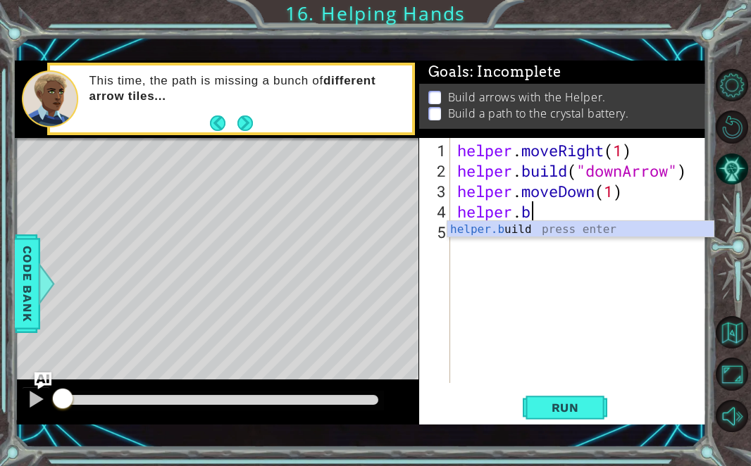
scroll to position [0, 3]
click at [521, 230] on div "helper.b uild press enter" at bounding box center [580, 246] width 266 height 51
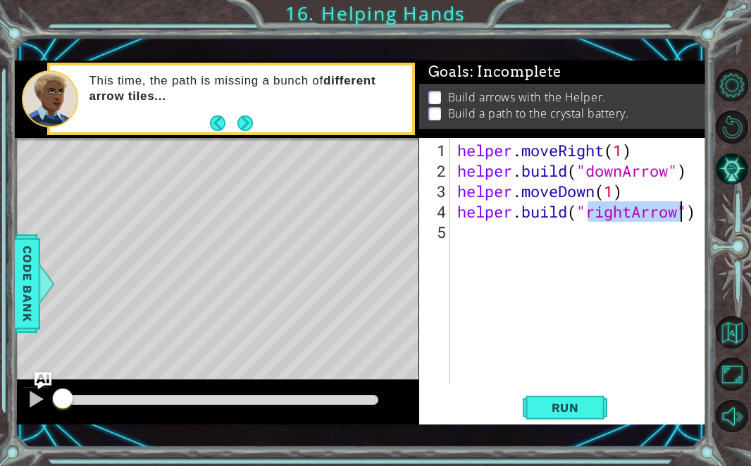
click at [631, 216] on div "helper . moveRight ( 1 ) helper . build ( "downArrow" ) helper . moveDown ( 1 )…" at bounding box center [582, 283] width 256 height 286
drag, startPoint x: 631, startPoint y: 216, endPoint x: 603, endPoint y: 216, distance: 27.5
click at [603, 216] on div "helper . moveRight ( 1 ) helper . build ( "downArrow" ) helper . moveDown ( 1 )…" at bounding box center [582, 283] width 256 height 286
click at [590, 216] on div "helper . moveRight ( 1 ) helper . build ( "downArrow" ) helper . moveDown ( 1 )…" at bounding box center [582, 283] width 256 height 286
click at [633, 213] on div "helper . moveRight ( 1 ) helper . build ( "downArrow" ) helper . moveDown ( 1 )…" at bounding box center [582, 283] width 256 height 286
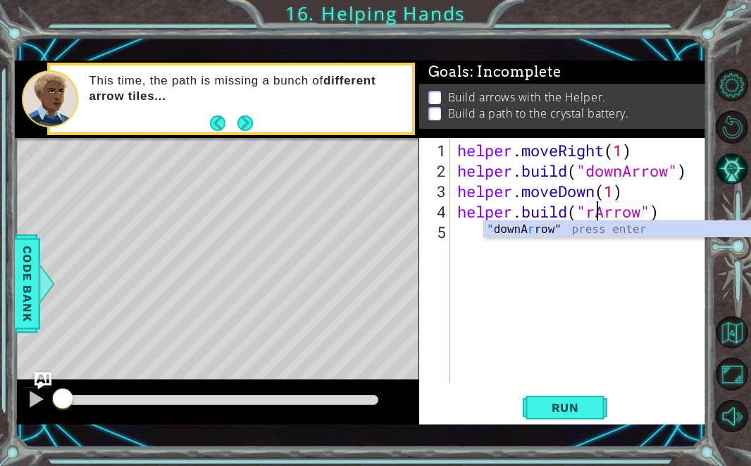
type textarea "[DOMAIN_NAME]("Arrow")"
click at [553, 238] on div "helper . moveRight ( 1 ) helper . build ( "downArrow" ) helper . moveDown ( 1 )…" at bounding box center [582, 283] width 256 height 286
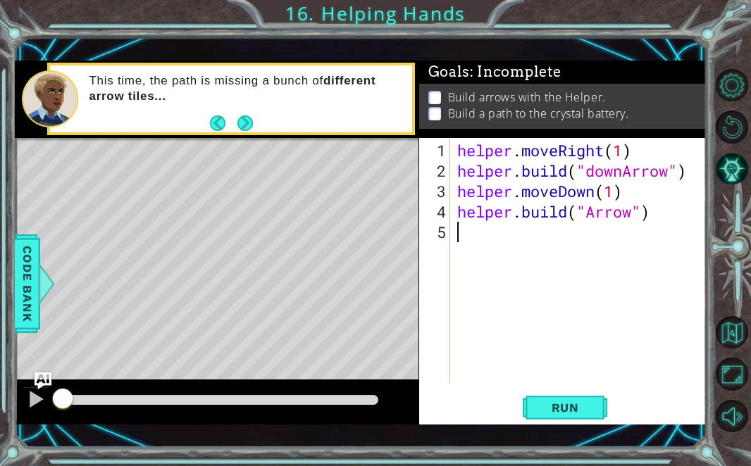
scroll to position [0, 0]
click at [581, 210] on div "helper . moveRight ( 1 ) helper . build ( "downArrow" ) helper . moveDown ( 1 )…" at bounding box center [582, 283] width 256 height 286
click at [588, 209] on div "helper . moveRight ( 1 ) helper . build ( "downArrow" ) helper . moveDown ( 1 )…" at bounding box center [582, 283] width 256 height 286
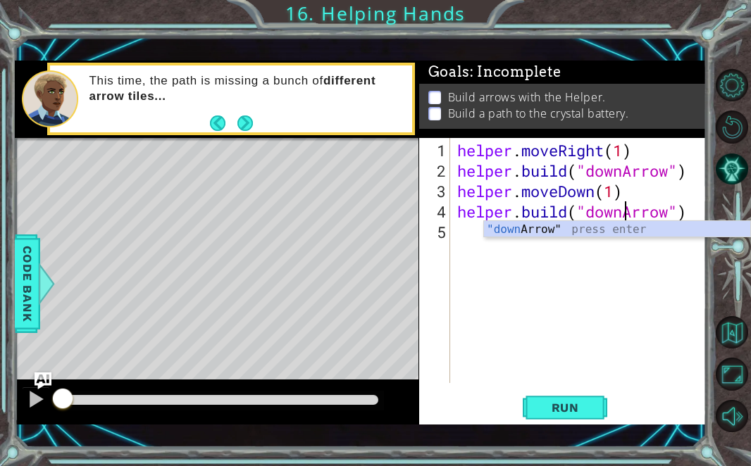
scroll to position [0, 8]
click at [571, 228] on div ""down Arrow" press enter" at bounding box center [617, 246] width 266 height 51
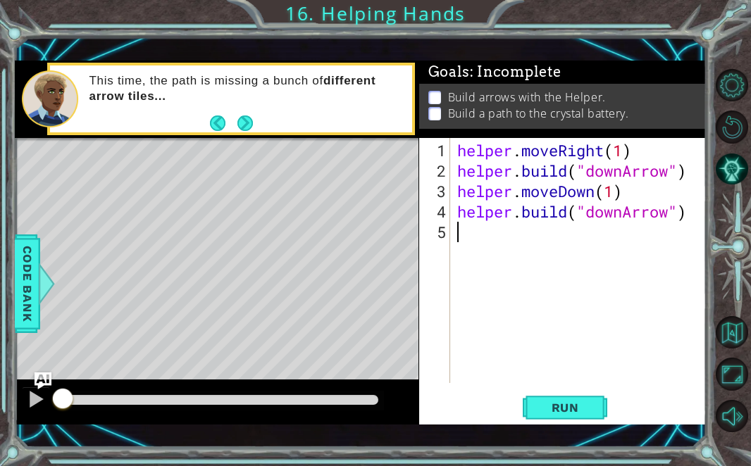
click at [517, 233] on div "helper . moveRight ( 1 ) helper . build ( "downArrow" ) helper . moveDown ( 1 )…" at bounding box center [582, 283] width 256 height 286
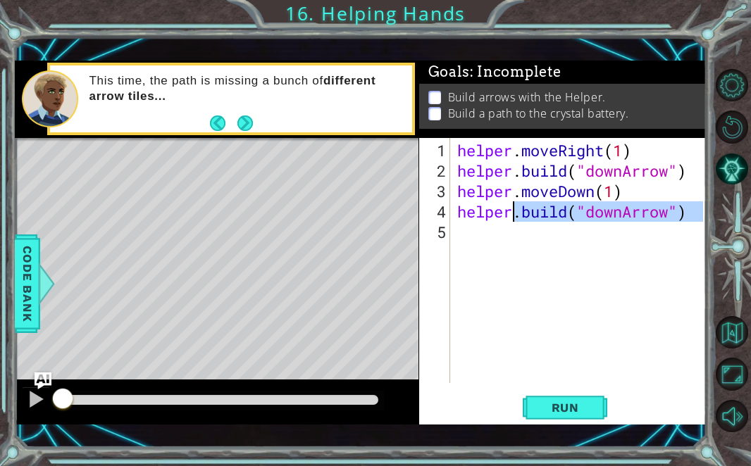
type textarea "[DOMAIN_NAME]("downArrow")"
click at [508, 234] on div "helper . moveRight ( 1 ) helper . build ( "downArrow" ) helper . moveDown ( 1 )…" at bounding box center [582, 283] width 256 height 286
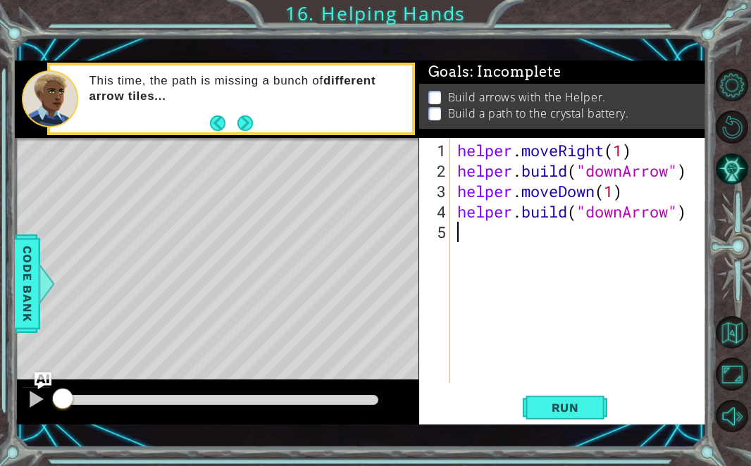
scroll to position [0, 0]
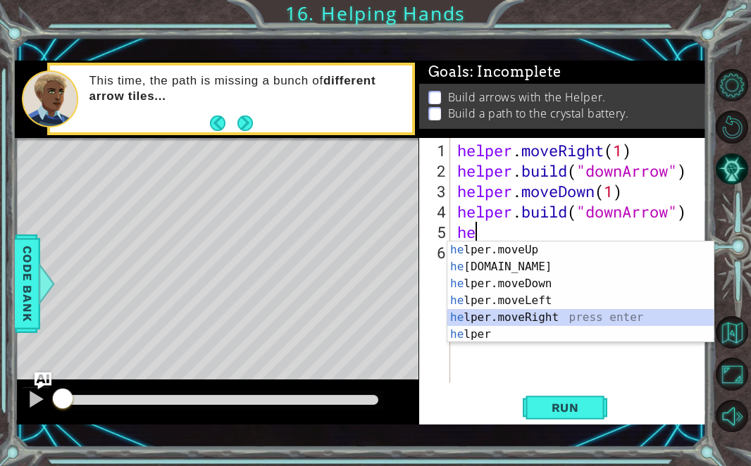
click at [522, 323] on div "he lper.moveUp press enter he [DOMAIN_NAME] press enter he lper.moveDown press …" at bounding box center [580, 309] width 266 height 135
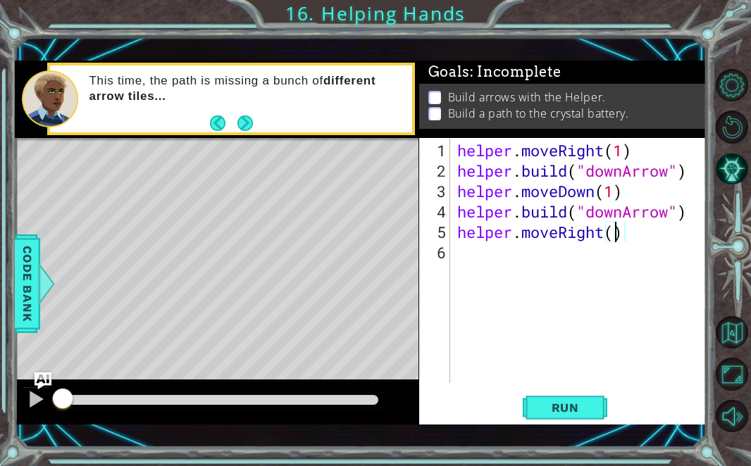
type textarea "helper.moveRight(2)"
click at [500, 254] on div "helper . moveRight ( 1 ) helper . build ( "downArrow" ) helper . moveDown ( 1 )…" at bounding box center [582, 283] width 256 height 286
click at [540, 407] on span "Run" at bounding box center [566, 408] width 56 height 14
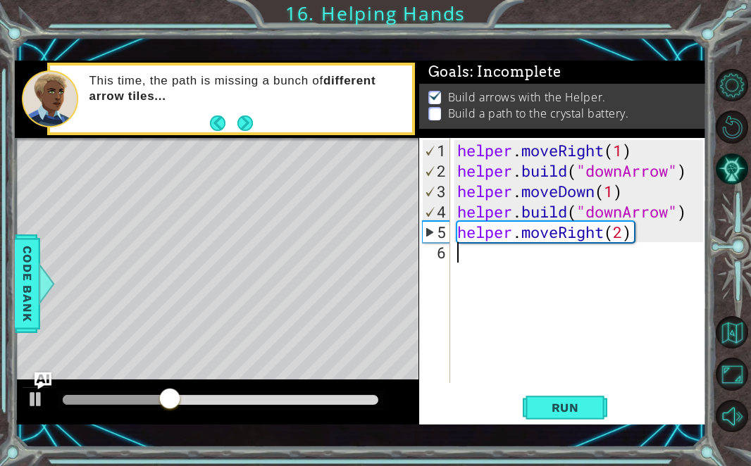
click at [625, 232] on div "helper . moveRight ( 1 ) helper . build ( "downArrow" ) helper . moveDown ( 1 )…" at bounding box center [582, 283] width 256 height 286
click at [30, 407] on div at bounding box center [36, 399] width 18 height 18
type textarea "helper.moveRight(1)"
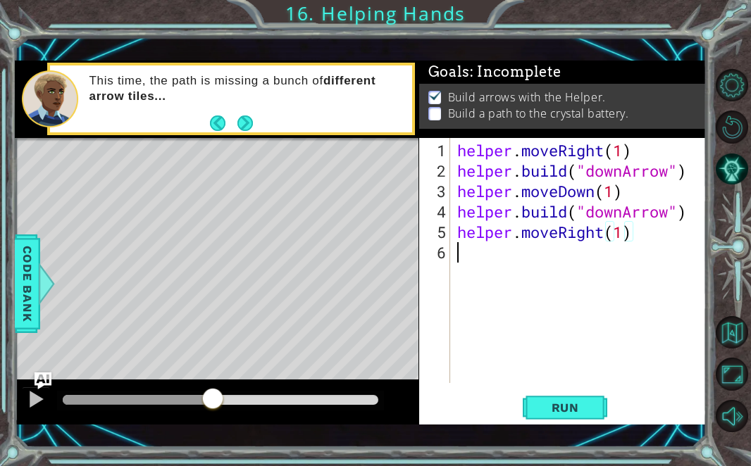
click at [485, 257] on div "helper . moveRight ( 1 ) helper . build ( "downArrow" ) helper . moveDown ( 1 )…" at bounding box center [582, 283] width 256 height 286
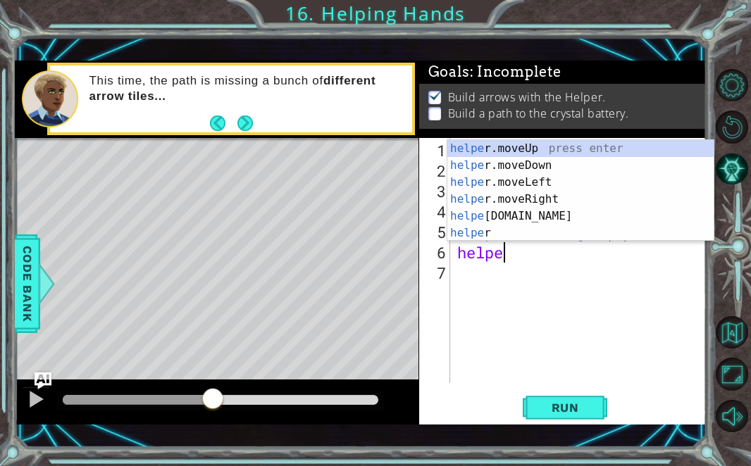
scroll to position [0, 1]
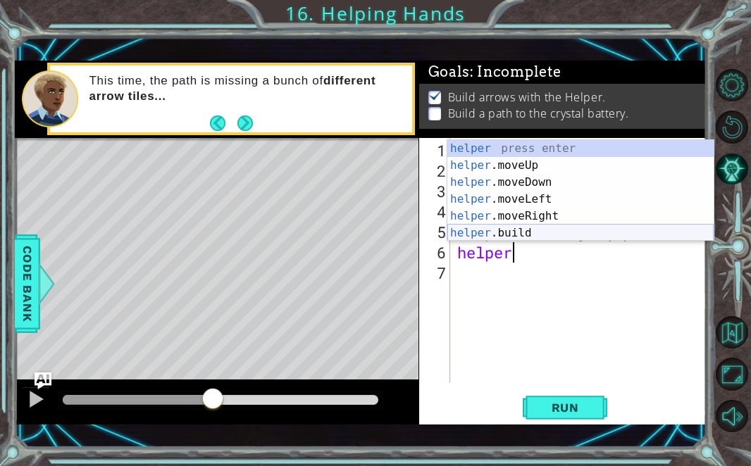
click at [530, 230] on div "helper press enter helper .moveUp press enter helper .moveDown press enter help…" at bounding box center [580, 207] width 266 height 135
type textarea "[DOMAIN_NAME]("rightArrow")"
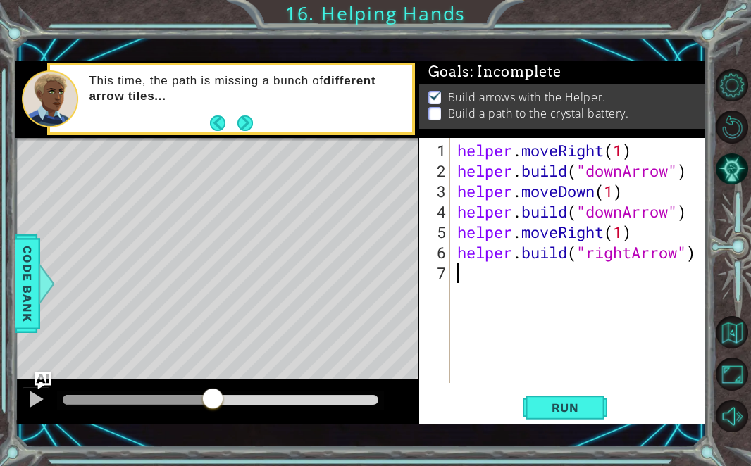
click at [492, 269] on div "helper . moveRight ( 1 ) helper . build ( "downArrow" ) helper . moveDown ( 1 )…" at bounding box center [582, 283] width 256 height 286
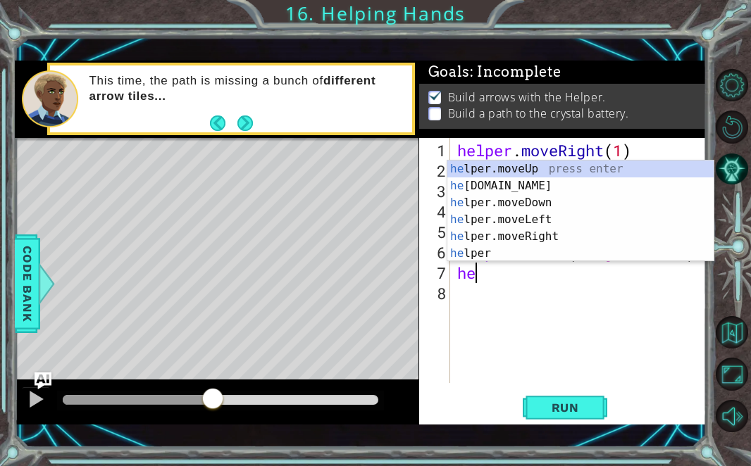
scroll to position [0, 1]
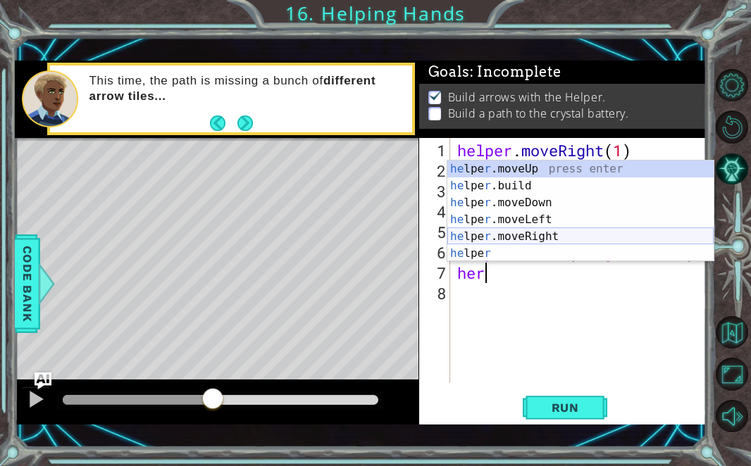
click at [490, 233] on div "he lpe r .moveUp press enter he lpe r .build press enter he lpe r .moveDown pre…" at bounding box center [580, 228] width 266 height 135
type textarea "helper.moveRight(1)"
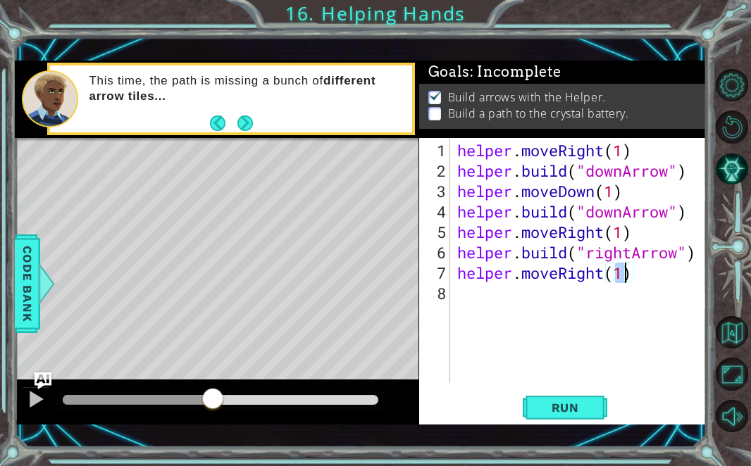
click at [509, 283] on div "helper . moveRight ( 1 ) helper . build ( "downArrow" ) helper . moveDown ( 1 )…" at bounding box center [582, 283] width 256 height 286
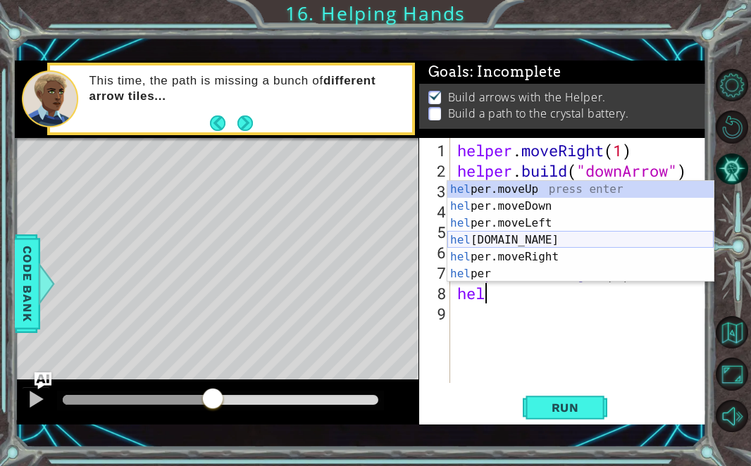
click at [524, 236] on div "hel per.moveUp press enter hel per.moveDown press enter hel per.moveLeft press …" at bounding box center [580, 248] width 266 height 135
type textarea "[DOMAIN_NAME]("rightArrow")"
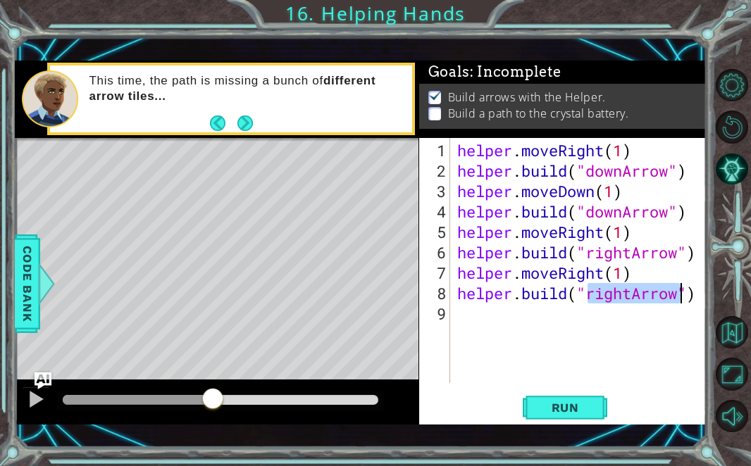
click at [511, 311] on div "helper . moveRight ( 1 ) helper . build ( "downArrow" ) helper . moveDown ( 1 )…" at bounding box center [582, 283] width 256 height 286
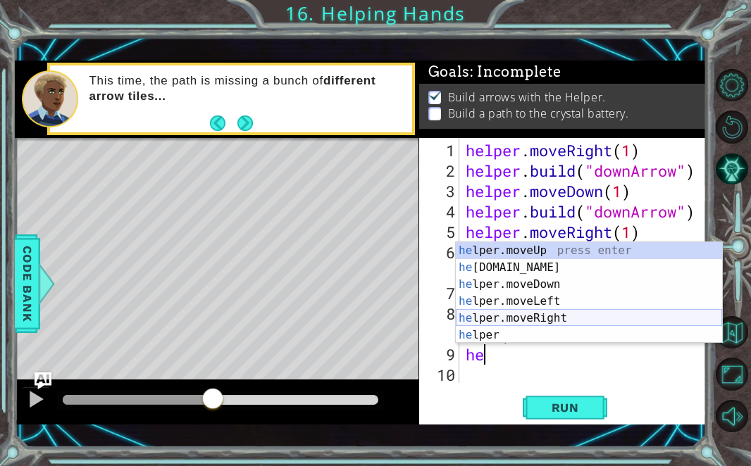
click at [471, 319] on div "he lper.moveUp press enter he [DOMAIN_NAME] press enter he lper.moveDown press …" at bounding box center [589, 309] width 266 height 135
type textarea "helper.moveRight(1)"
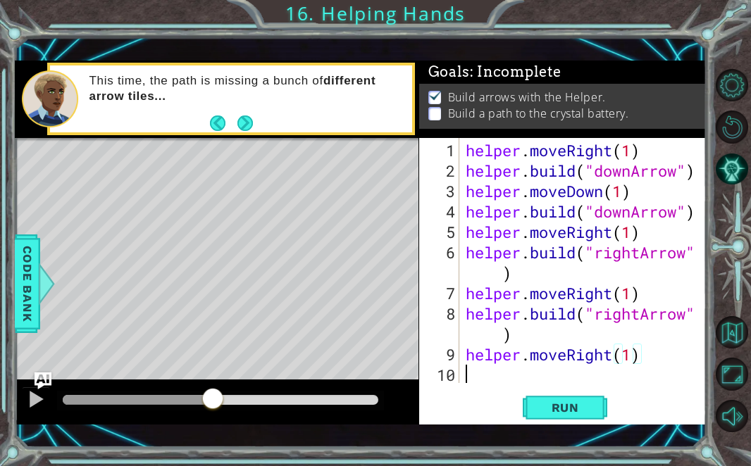
click at [489, 372] on div "helper . moveRight ( 1 ) helper . build ( "downArrow" ) helper . moveDown ( 1 )…" at bounding box center [586, 283] width 247 height 286
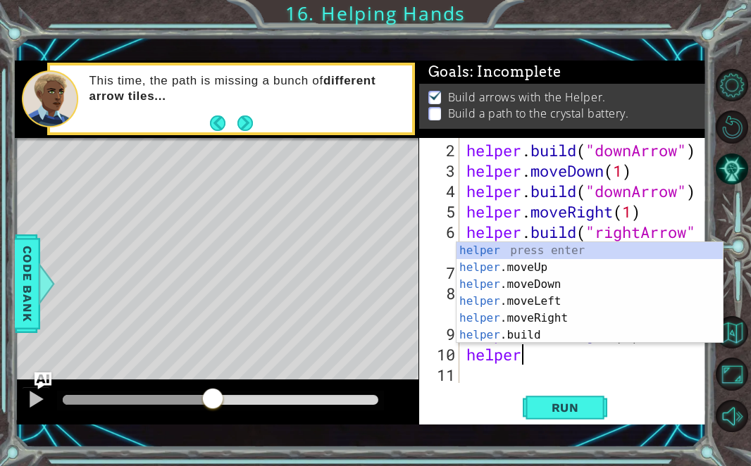
scroll to position [0, 2]
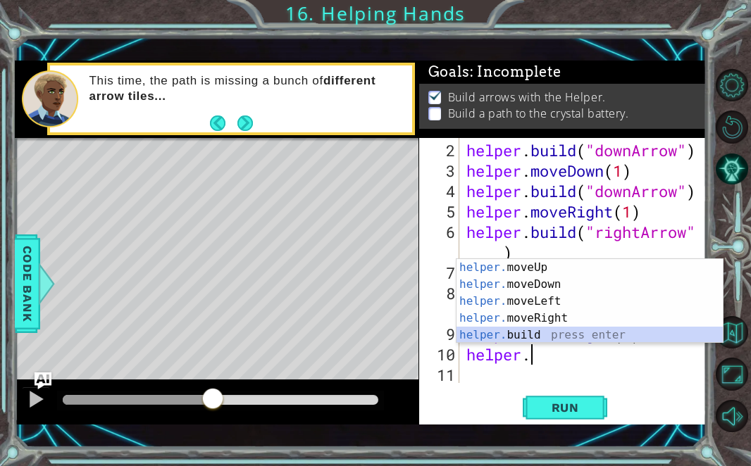
click at [514, 338] on div "helper. moveUp press enter helper. moveDown press enter helper. moveLeft press …" at bounding box center [590, 318] width 266 height 118
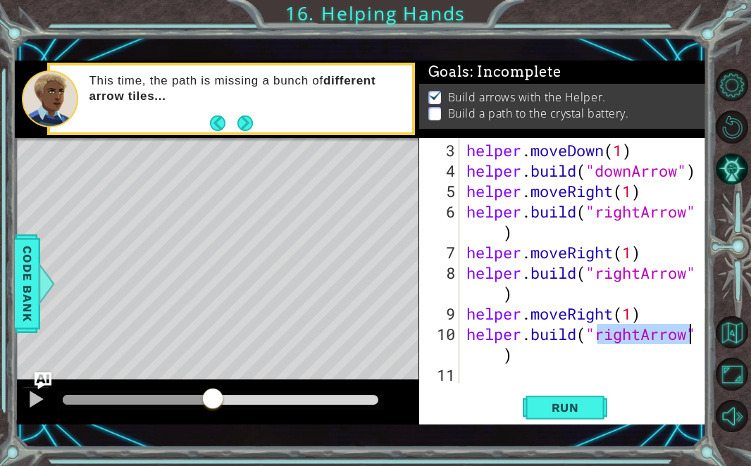
click at [644, 336] on div "helper . moveDown ( 1 ) helper . build ( "downArrow" ) helper . moveRight ( 1 )…" at bounding box center [587, 283] width 247 height 286
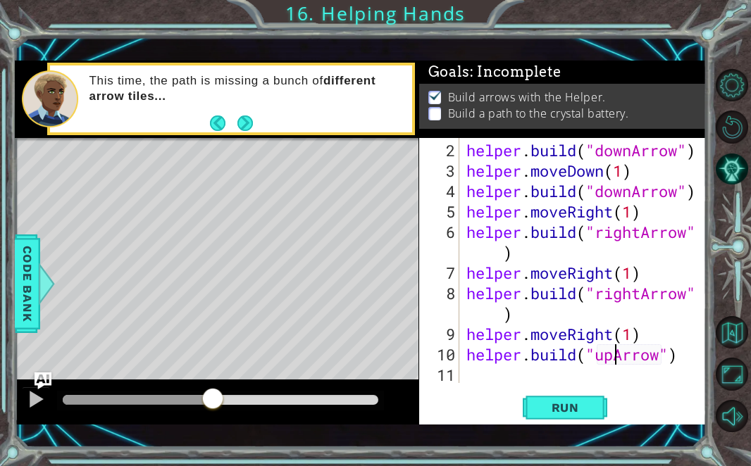
scroll to position [0, 6]
click at [623, 387] on div "[DOMAIN_NAME]("upArrow") 2 3 4 5 6 7 8 9 10 11 helper . build ( "downArrow" ) h…" at bounding box center [562, 281] width 287 height 287
click at [583, 394] on button "Run" at bounding box center [565, 407] width 85 height 29
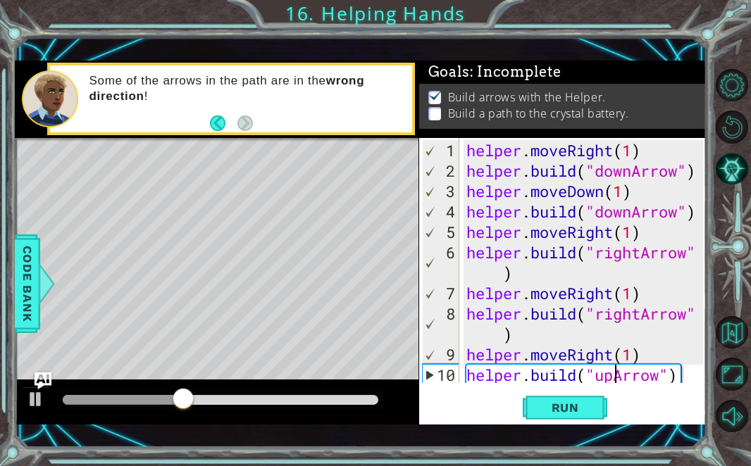
scroll to position [20, 0]
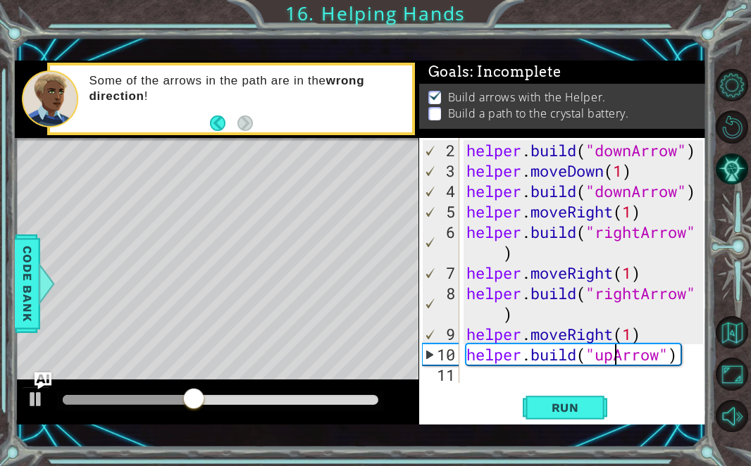
click at [557, 315] on div "helper . build ( "downArrow" ) helper . moveDown ( 1 ) helper . build ( "downAr…" at bounding box center [587, 283] width 247 height 286
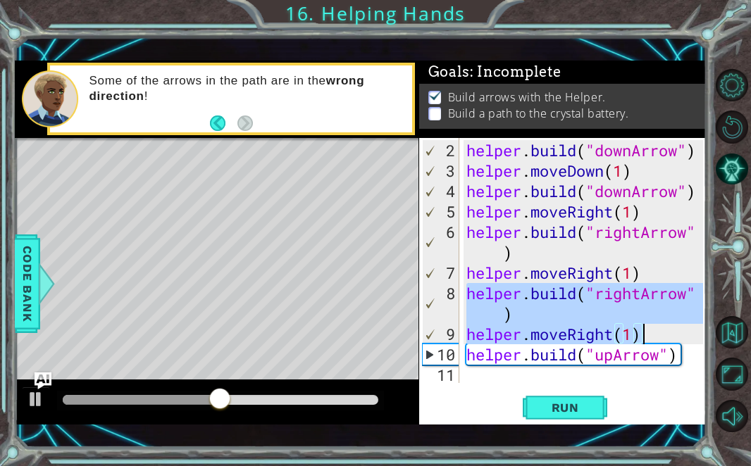
drag, startPoint x: 465, startPoint y: 290, endPoint x: 662, endPoint y: 332, distance: 201.7
click at [662, 332] on div "helper . build ( "downArrow" ) helper . moveDown ( 1 ) helper . build ( "downAr…" at bounding box center [587, 283] width 247 height 286
type textarea "[DOMAIN_NAME]("rightArrow") helper.moveRight(1)"
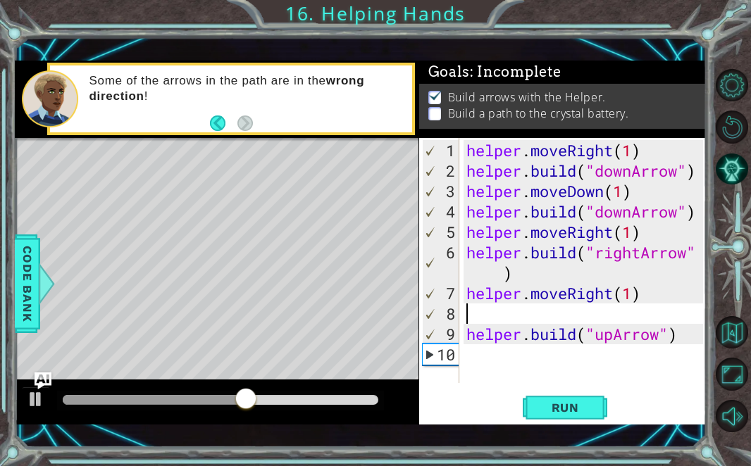
type textarea "helper.moveRight(1)"
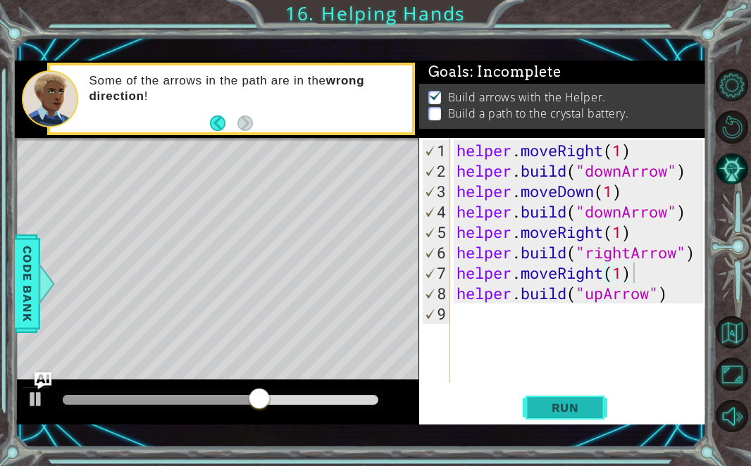
click at [545, 416] on button "Run" at bounding box center [565, 407] width 85 height 29
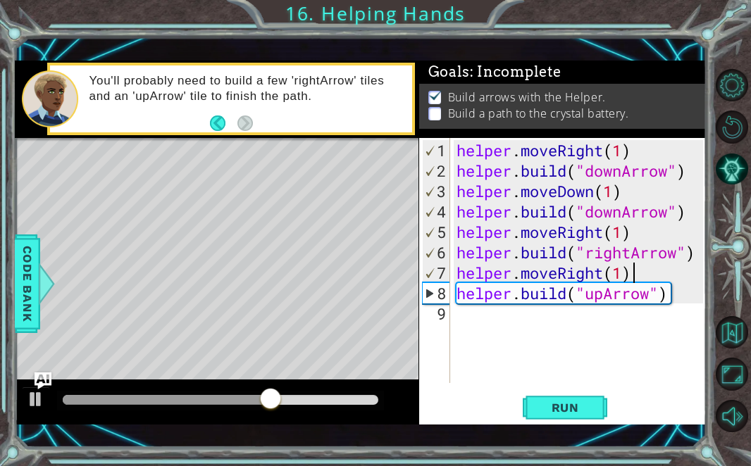
click at [465, 321] on div "helper . moveRight ( 1 ) helper . build ( "downArrow" ) helper . moveDown ( 1 )…" at bounding box center [582, 283] width 256 height 286
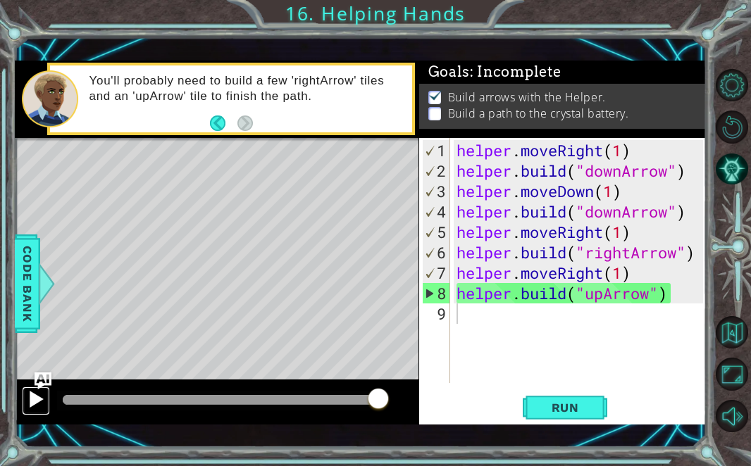
click at [26, 402] on button at bounding box center [36, 401] width 28 height 29
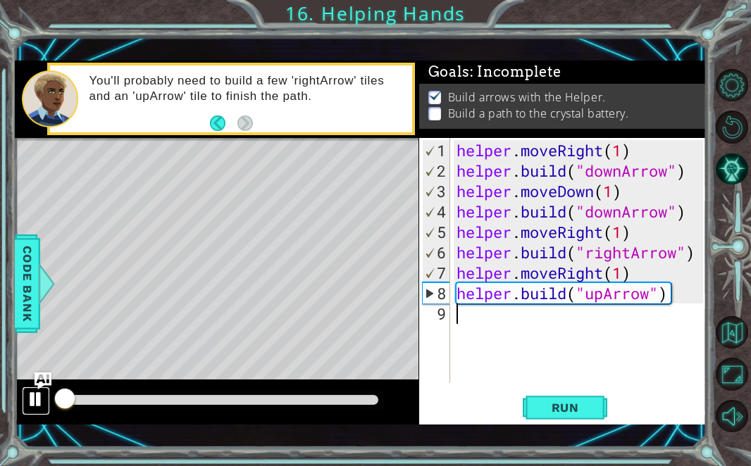
click at [33, 401] on div at bounding box center [36, 399] width 18 height 18
click at [33, 400] on div at bounding box center [36, 399] width 18 height 18
click at [32, 400] on div at bounding box center [36, 399] width 18 height 18
click at [474, 213] on div "helper . moveRight ( 1 ) helper . build ( "downArrow" ) helper . moveDown ( 1 )…" at bounding box center [582, 283] width 256 height 286
click at [485, 225] on div "helper . moveRight ( 1 ) helper . build ( "downArrow" ) helper . moveDown ( 1 )…" at bounding box center [582, 283] width 256 height 286
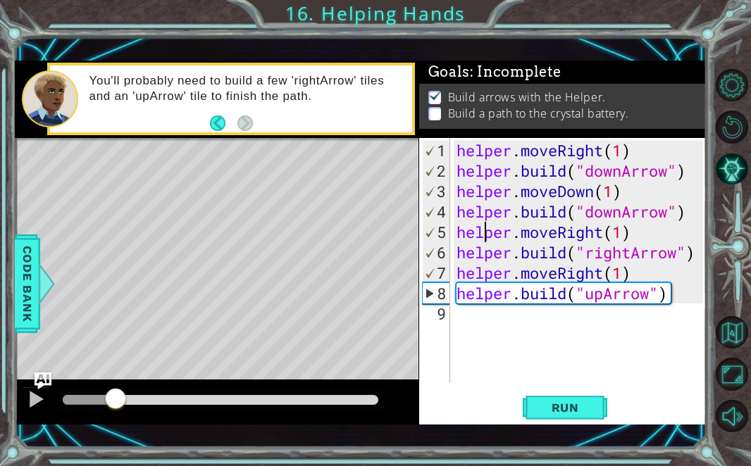
click at [640, 235] on div "helper . moveRight ( 1 ) helper . build ( "downArrow" ) helper . moveDown ( 1 )…" at bounding box center [582, 283] width 256 height 286
click at [436, 233] on div "5" at bounding box center [436, 232] width 27 height 20
click at [441, 245] on div "6" at bounding box center [436, 252] width 27 height 20
drag, startPoint x: 108, startPoint y: 398, endPoint x: 30, endPoint y: 399, distance: 77.5
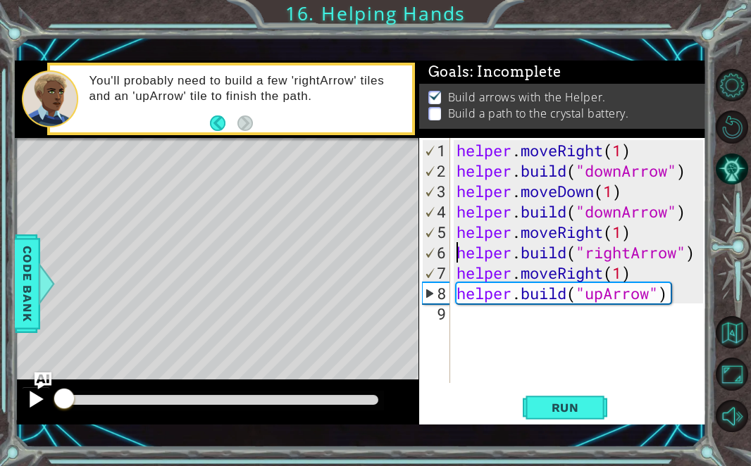
click at [30, 398] on div at bounding box center [217, 402] width 404 height 45
click at [30, 396] on div at bounding box center [36, 399] width 18 height 18
click at [436, 256] on div "6" at bounding box center [436, 252] width 27 height 20
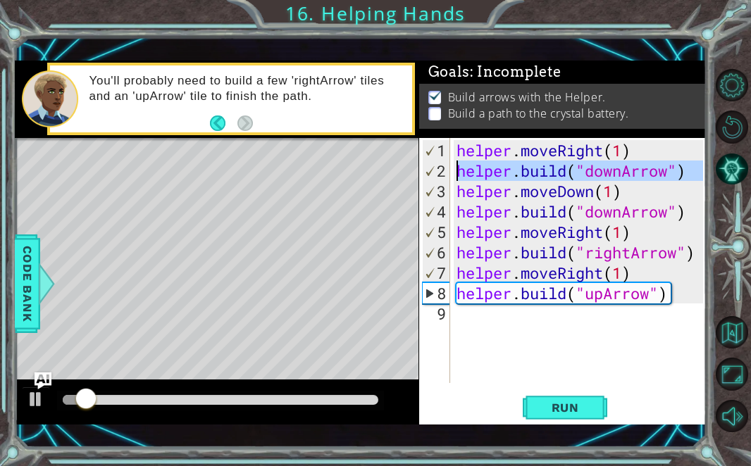
click at [445, 171] on div "2" at bounding box center [436, 171] width 27 height 20
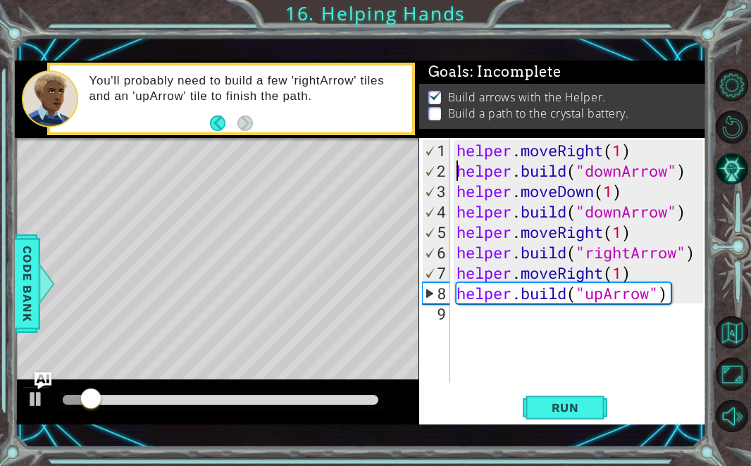
click at [439, 157] on div "1" at bounding box center [436, 150] width 27 height 20
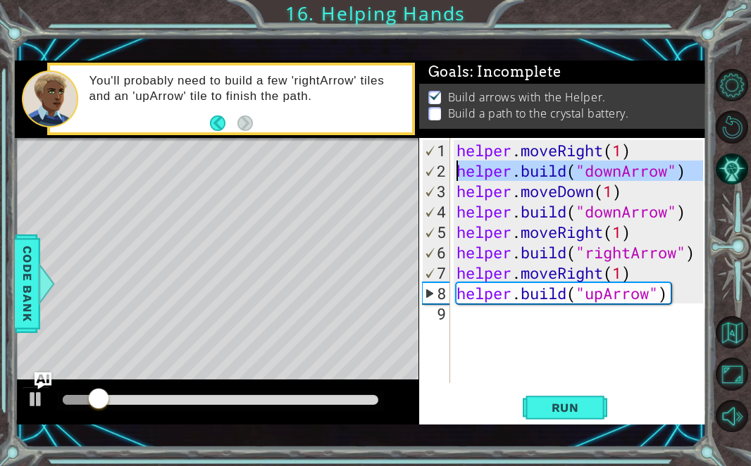
click at [440, 175] on div "2" at bounding box center [436, 171] width 27 height 20
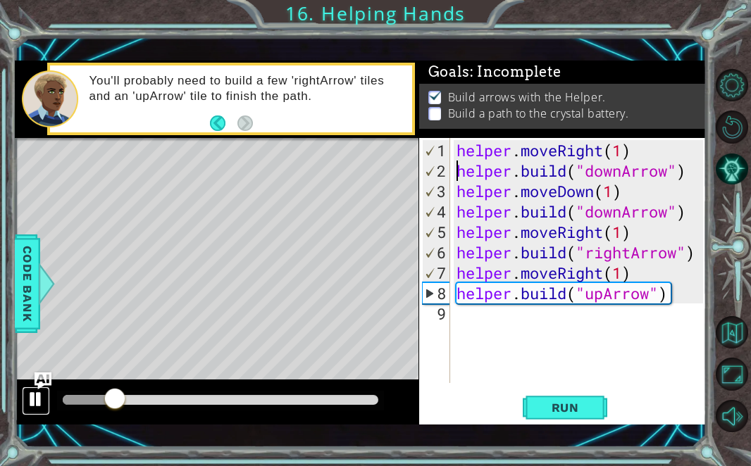
click at [39, 396] on div at bounding box center [36, 399] width 18 height 18
click at [476, 160] on div "helper . moveRight ( 1 ) helper . build ( "downArrow" ) helper . moveDown ( 1 )…" at bounding box center [582, 283] width 256 height 286
click at [647, 156] on div "helper . moveRight ( 1 ) helper . build ( "downArrow" ) helper . moveDown ( 1 )…" at bounding box center [582, 283] width 256 height 286
drag, startPoint x: 112, startPoint y: 393, endPoint x: 9, endPoint y: 392, distance: 102.9
click at [9, 392] on div "1 ההההההההההההההההההההההההההההההההההההההההההההההההההההההההההההההההההההההההההההה…" at bounding box center [375, 233] width 751 height 466
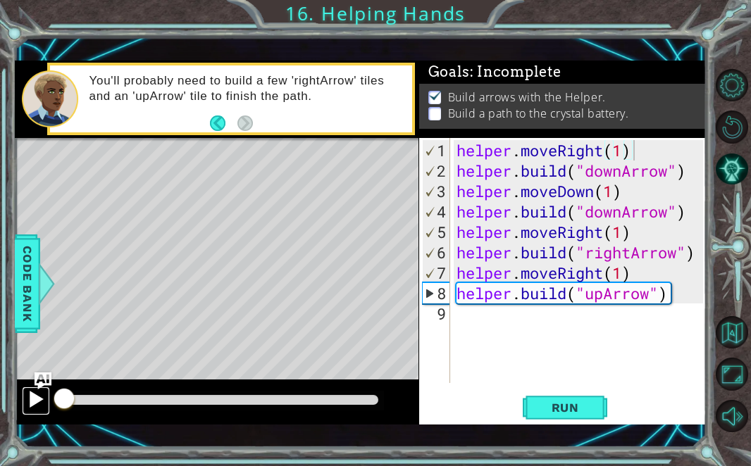
click at [27, 398] on div at bounding box center [36, 399] width 18 height 18
click at [623, 211] on div "helper . moveRight ( 1 ) helper . build ( "downArrow" ) helper . moveDown ( 1 )…" at bounding box center [582, 283] width 256 height 286
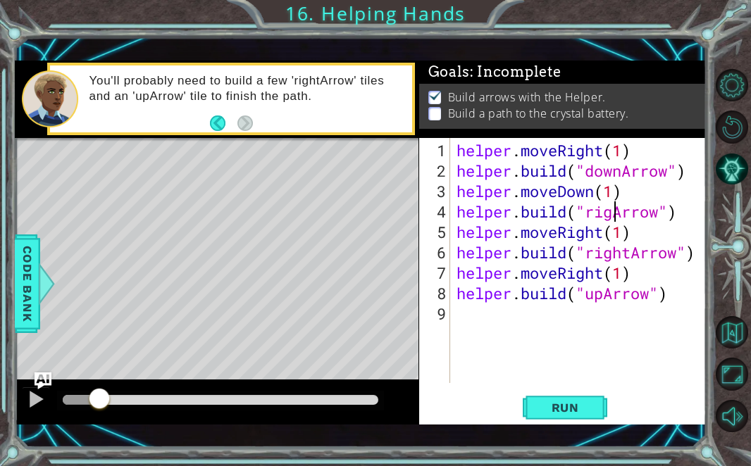
scroll to position [0, 8]
type textarea "[DOMAIN_NAME]("rightArrow")"
click at [560, 404] on span "Run" at bounding box center [566, 408] width 56 height 14
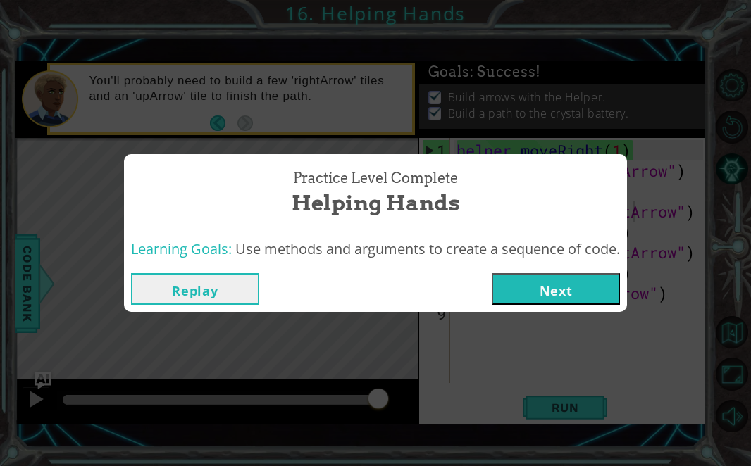
click at [588, 290] on button "Next" at bounding box center [556, 289] width 128 height 32
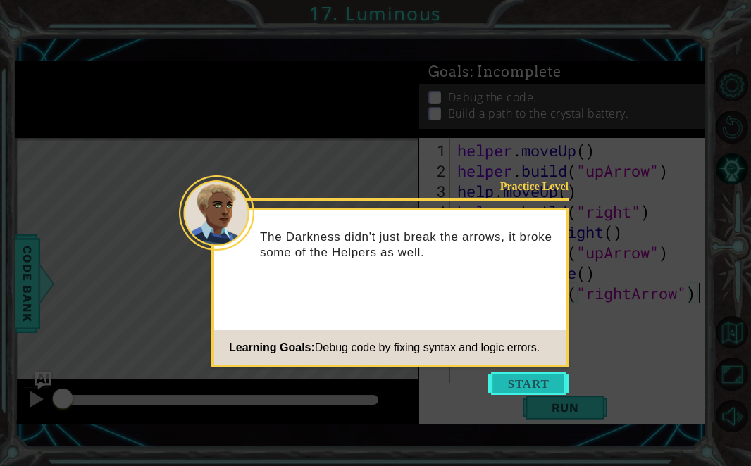
click at [524, 380] on button "Start" at bounding box center [528, 384] width 80 height 23
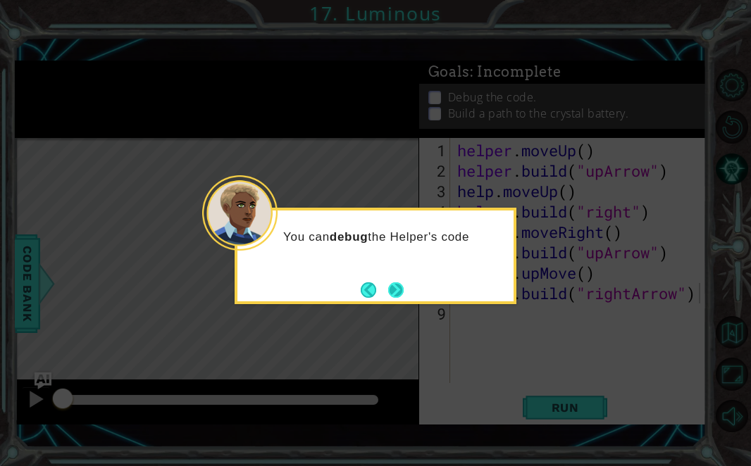
click at [403, 283] on button "Next" at bounding box center [395, 290] width 15 height 15
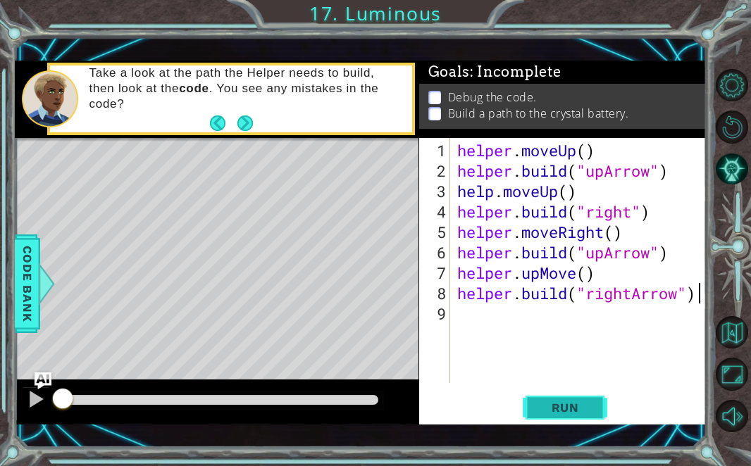
click at [580, 418] on button "Run" at bounding box center [565, 407] width 85 height 29
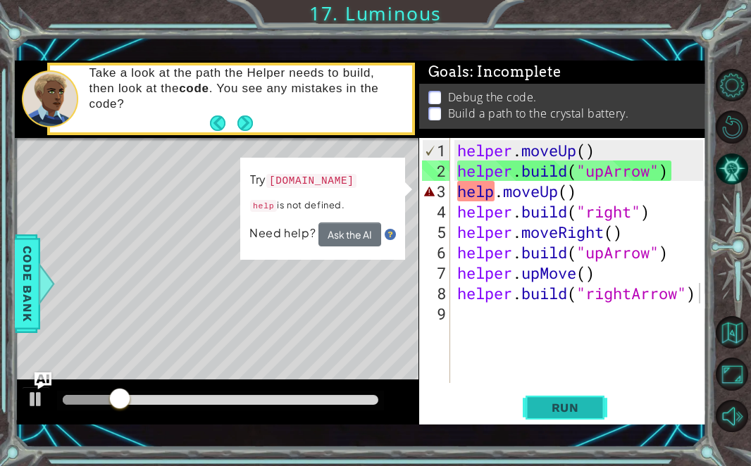
click at [549, 395] on button "Run" at bounding box center [565, 407] width 85 height 29
click at [494, 192] on div "helper . moveUp ( ) helper . build ( "upArrow" ) help . moveUp ( ) helper . bui…" at bounding box center [582, 283] width 256 height 286
click at [35, 396] on div at bounding box center [36, 399] width 18 height 18
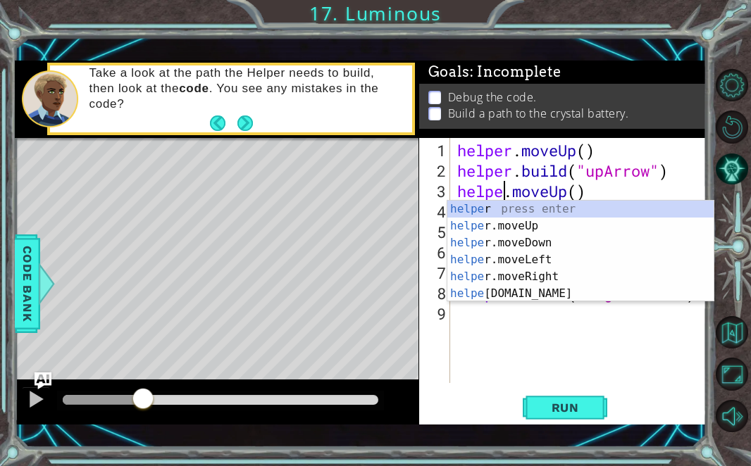
scroll to position [0, 2]
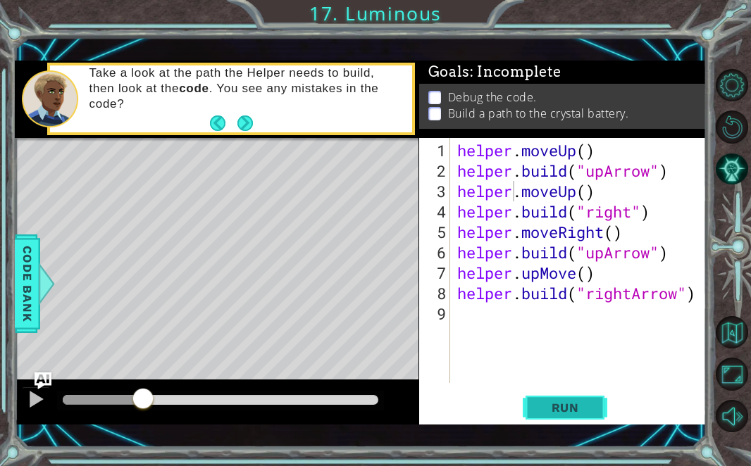
click at [569, 395] on button "Run" at bounding box center [565, 407] width 85 height 29
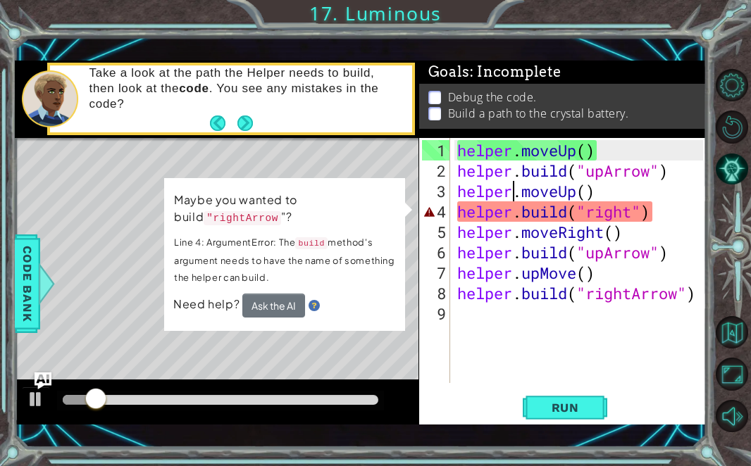
click at [631, 212] on div "helper . moveUp ( ) helper . build ( "upArrow" ) helper . moveUp ( ) helper . b…" at bounding box center [582, 283] width 256 height 286
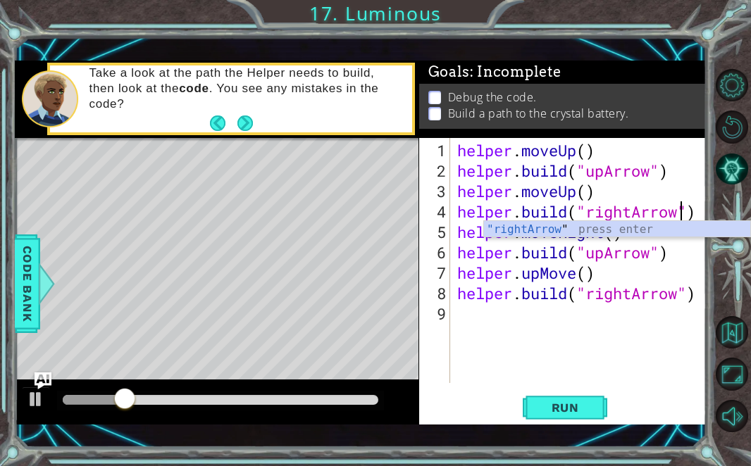
scroll to position [0, 10]
click at [552, 404] on span "Run" at bounding box center [566, 408] width 56 height 14
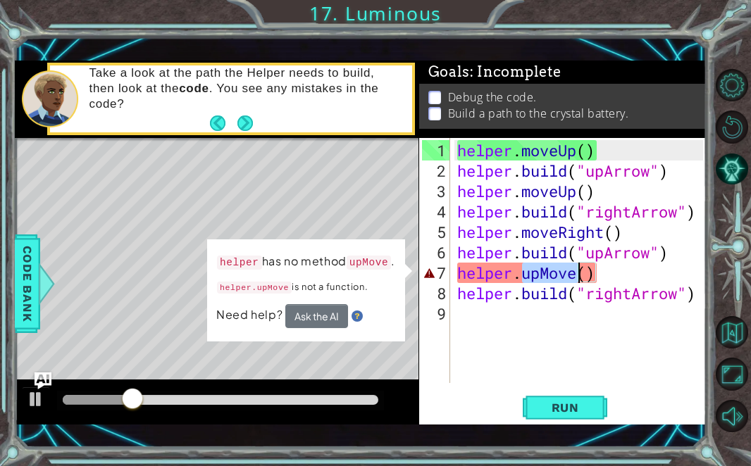
drag, startPoint x: 524, startPoint y: 272, endPoint x: 574, endPoint y: 273, distance: 50.0
click at [574, 273] on div "helper . moveUp ( ) helper . build ( "upArrow" ) helper . moveUp ( ) helper . b…" at bounding box center [582, 283] width 256 height 286
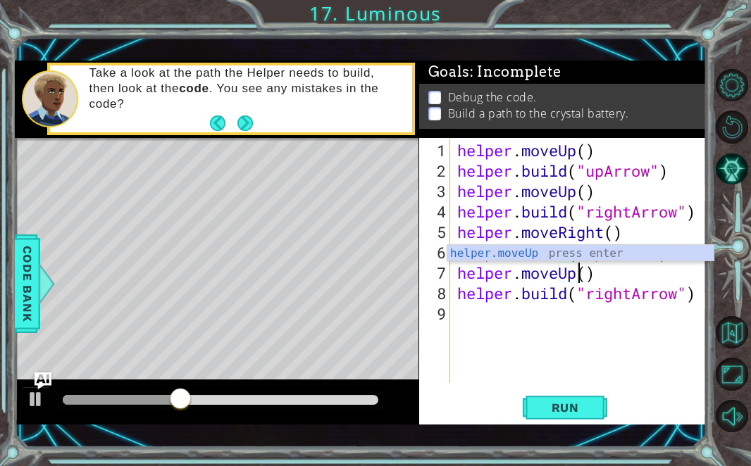
scroll to position [0, 6]
type textarea "helper.moveUp()"
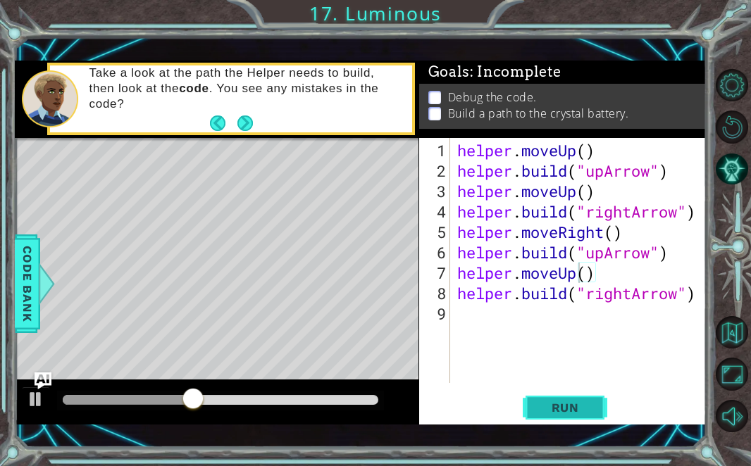
click at [547, 402] on span "Run" at bounding box center [566, 408] width 56 height 14
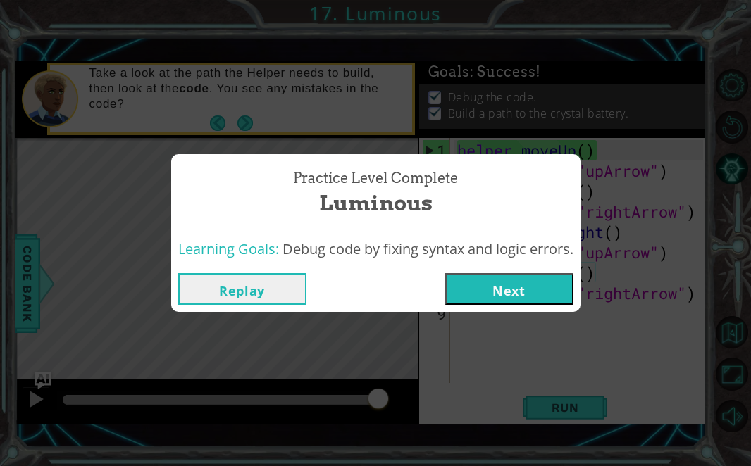
click at [481, 299] on button "Next" at bounding box center [509, 289] width 128 height 32
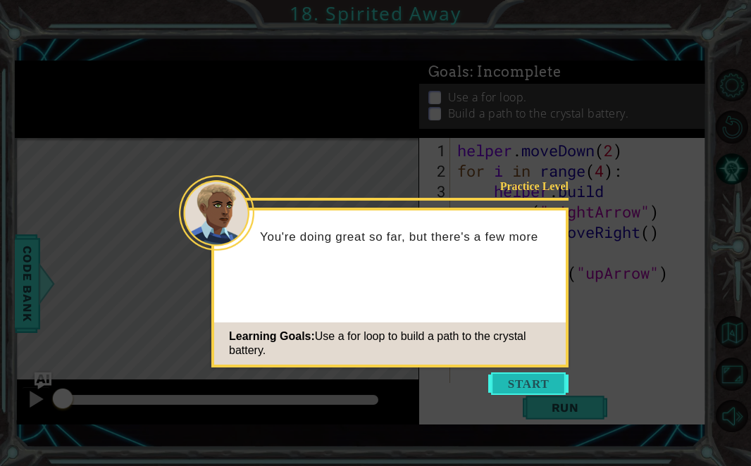
click at [518, 383] on button "Start" at bounding box center [528, 384] width 80 height 23
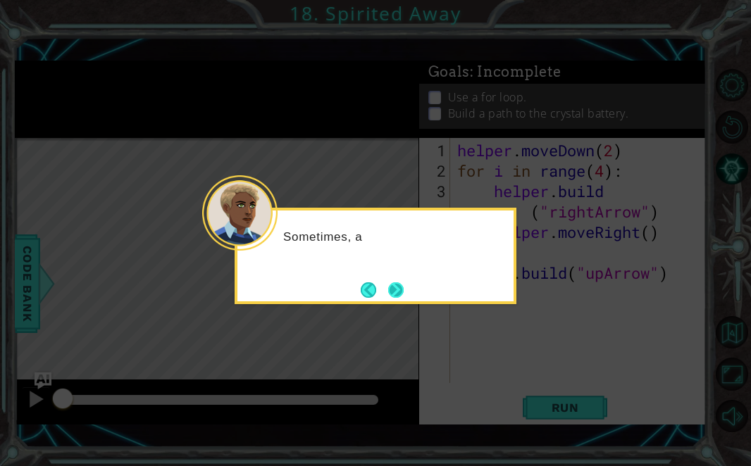
click at [395, 286] on button "Next" at bounding box center [395, 290] width 15 height 15
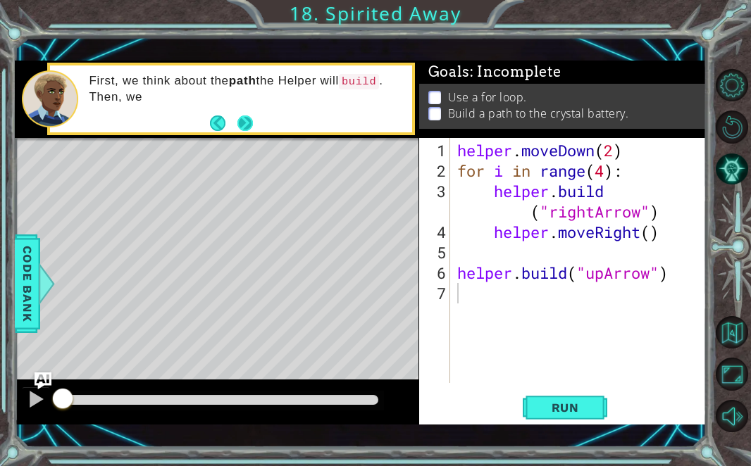
click at [246, 119] on button "Next" at bounding box center [244, 123] width 15 height 15
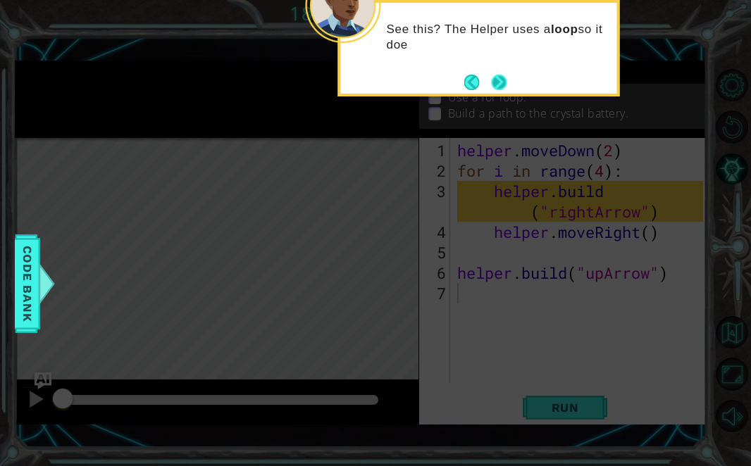
click at [504, 89] on button "Next" at bounding box center [498, 82] width 15 height 15
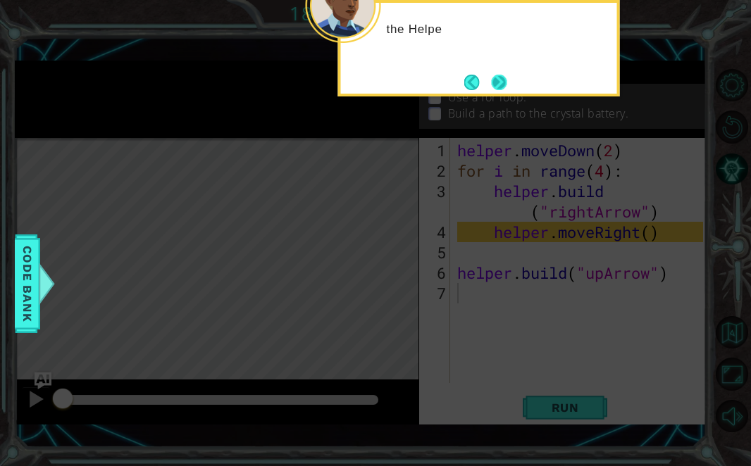
click at [502, 89] on button "Next" at bounding box center [498, 82] width 15 height 15
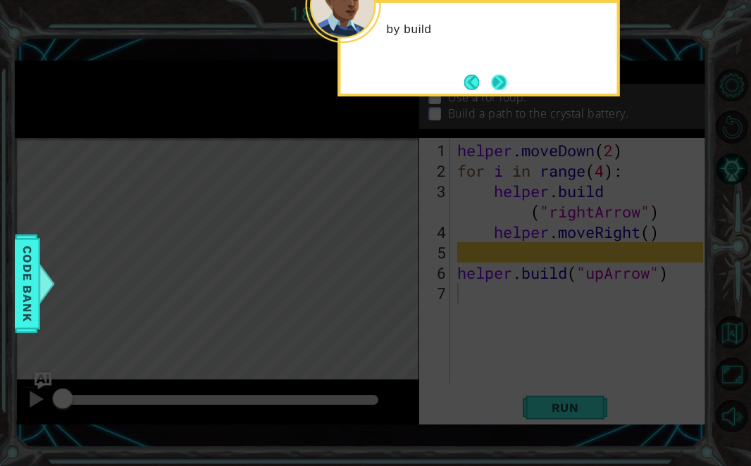
click at [499, 90] on button "Next" at bounding box center [498, 82] width 15 height 15
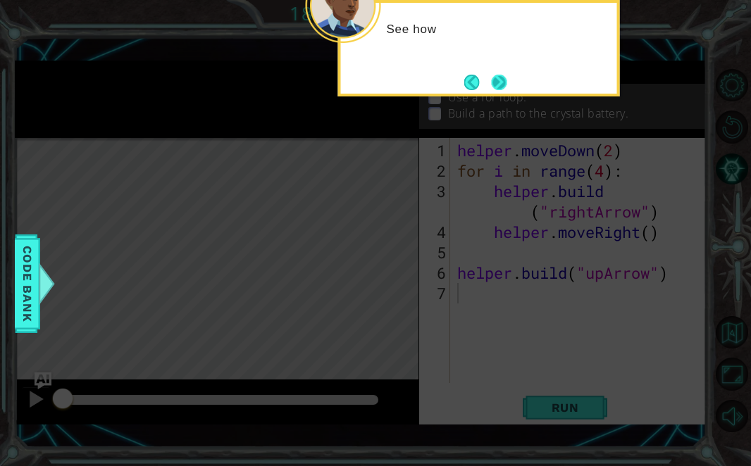
click at [500, 90] on button "Next" at bounding box center [498, 82] width 15 height 15
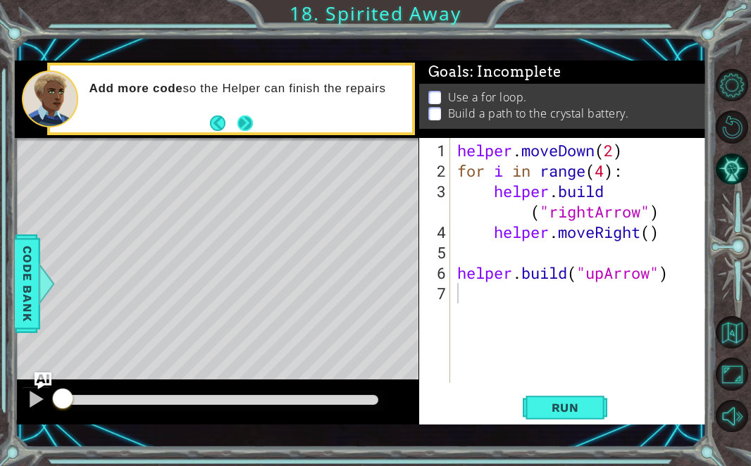
click at [247, 119] on button "Next" at bounding box center [244, 123] width 15 height 15
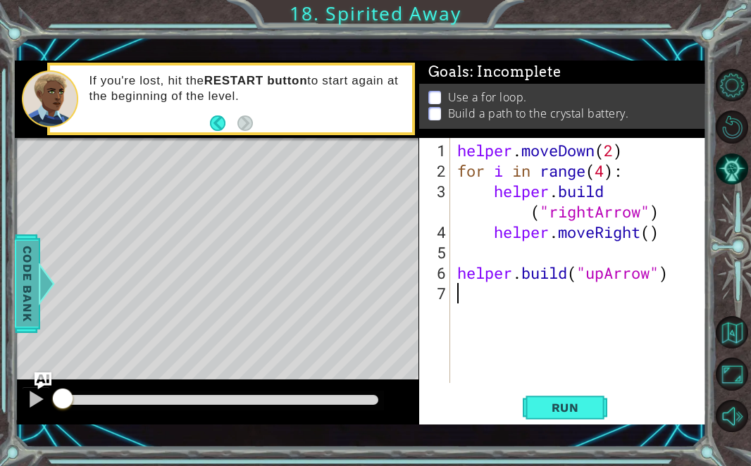
click at [44, 280] on div at bounding box center [47, 284] width 18 height 42
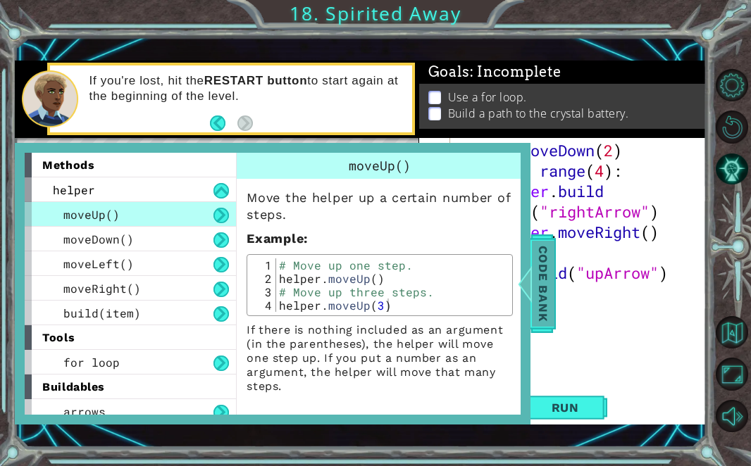
click at [540, 284] on span "Code Bank" at bounding box center [543, 284] width 23 height 86
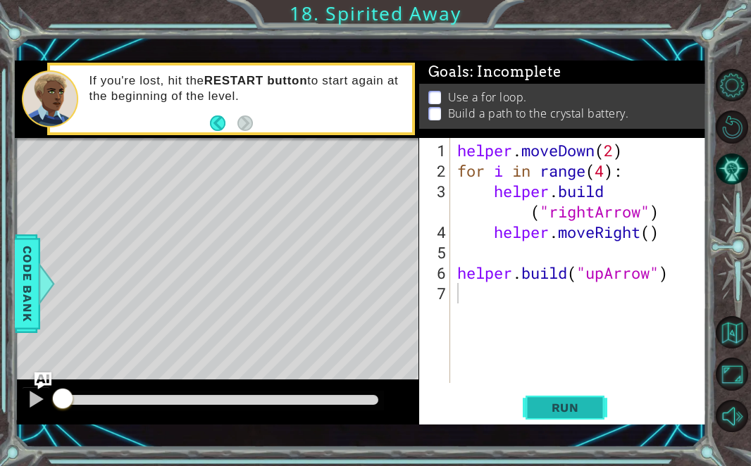
click at [547, 405] on span "Run" at bounding box center [566, 408] width 56 height 14
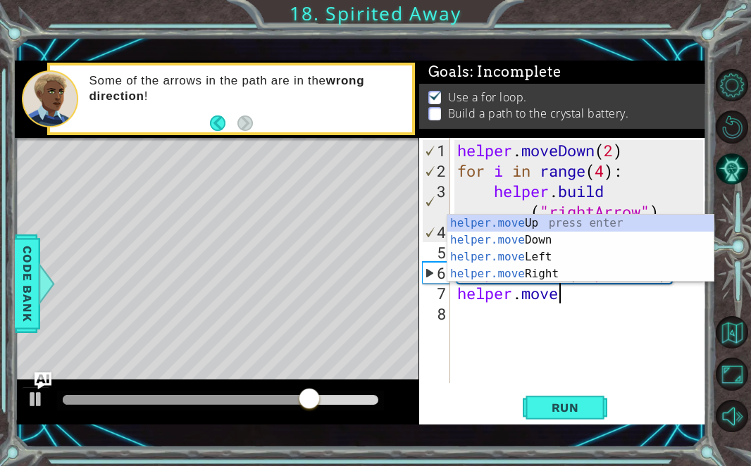
scroll to position [0, 6]
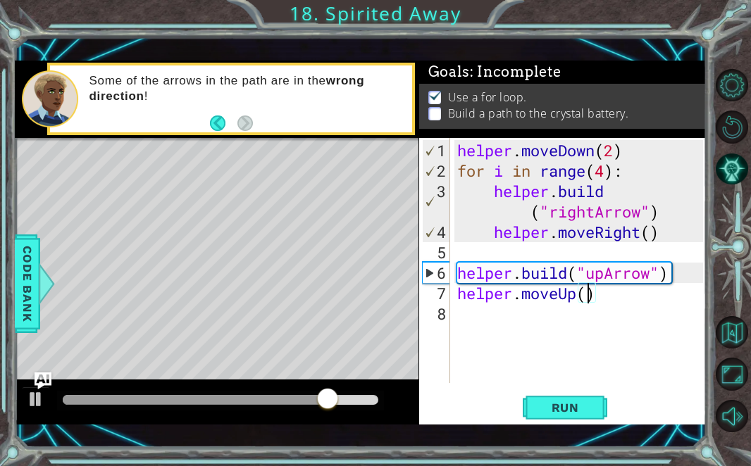
type textarea "helper.moveUp(1)"
click at [476, 314] on div "helper . moveDown ( 2 ) for i in range ( 4 ) : helper . build ( "rightArrow" ) …" at bounding box center [582, 283] width 256 height 286
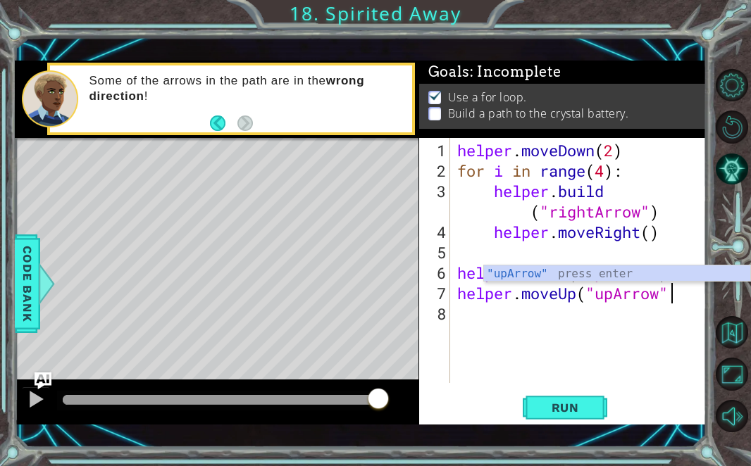
scroll to position [0, 9]
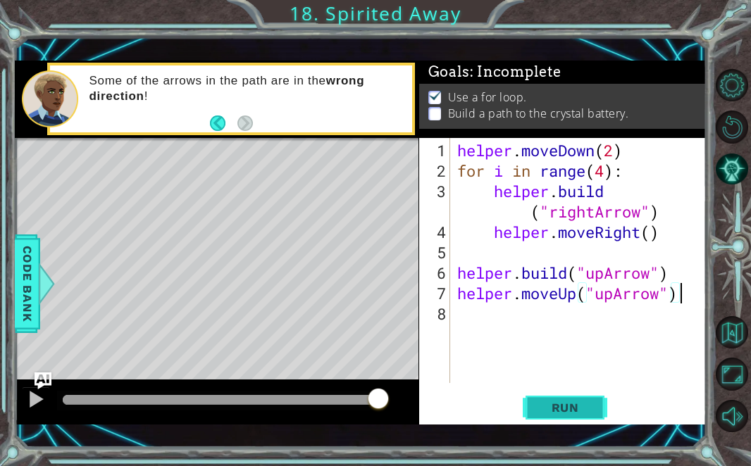
click at [595, 402] on button "Run" at bounding box center [565, 407] width 85 height 29
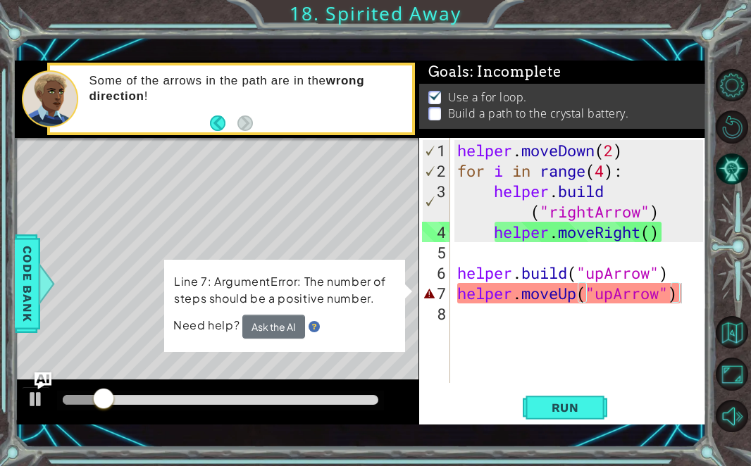
drag, startPoint x: 452, startPoint y: 291, endPoint x: 664, endPoint y: 304, distance: 212.4
click at [664, 304] on div "helper.moveUp("upArrow") 1 2 3 4 5 6 7 8 helper . moveDown ( 2 ) for i in range…" at bounding box center [561, 260] width 284 height 245
drag, startPoint x: 599, startPoint y: 294, endPoint x: 664, endPoint y: 295, distance: 64.8
click at [664, 294] on div "helper . moveDown ( 2 ) for i in range ( 4 ) : helper . build ( "rightArrow" ) …" at bounding box center [582, 283] width 256 height 286
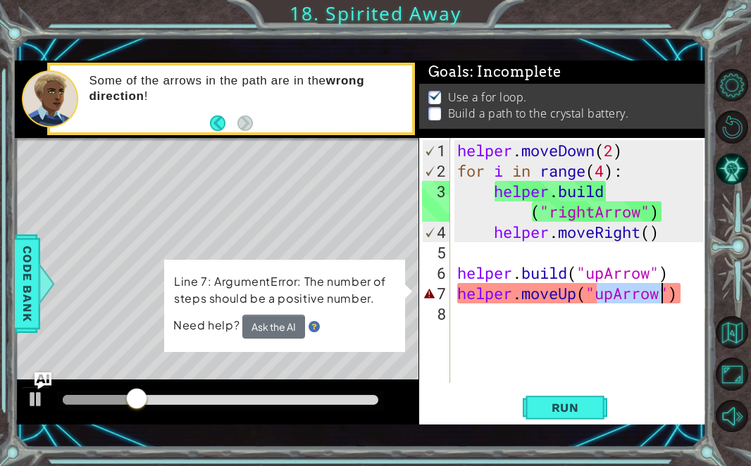
scroll to position [0, 7]
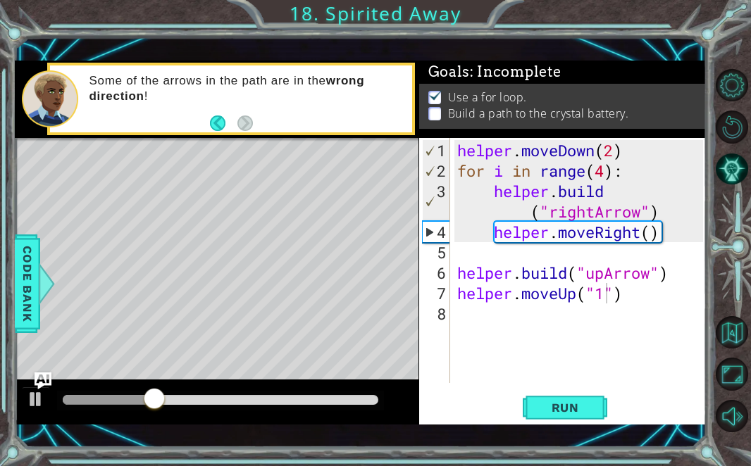
drag, startPoint x: 453, startPoint y: 292, endPoint x: 628, endPoint y: 297, distance: 174.8
click at [628, 297] on div "helper.moveUp("1") 1 2 3 4 5 6 7 8 helper . moveDown ( 2 ) for i in range ( 4 )…" at bounding box center [561, 260] width 284 height 245
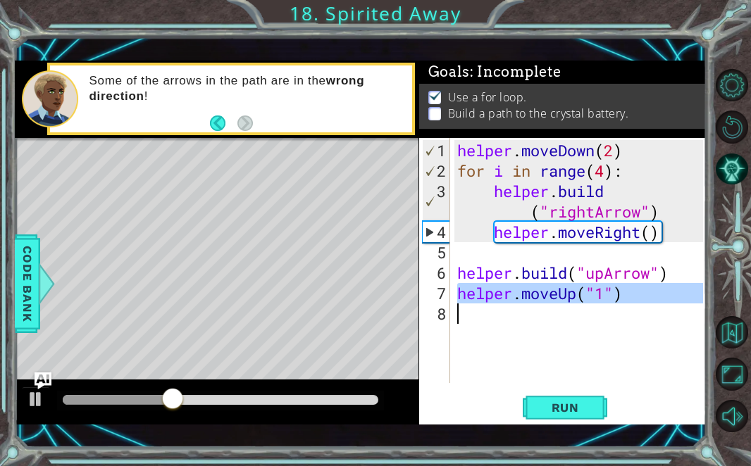
drag, startPoint x: 459, startPoint y: 292, endPoint x: 632, endPoint y: 302, distance: 173.6
click at [632, 302] on div "helper . moveDown ( 2 ) for i in range ( 4 ) : helper . build ( "rightArrow" ) …" at bounding box center [582, 283] width 256 height 286
type textarea "helper.moveUp("1")"
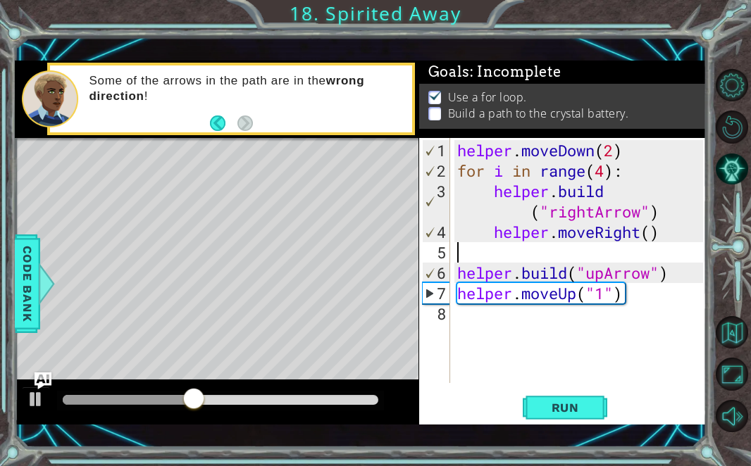
click at [458, 249] on div "helper . moveDown ( 2 ) for i in range ( 4 ) : helper . build ( "rightArrow" ) …" at bounding box center [582, 283] width 256 height 286
paste textarea "helper.moveUp("1")"
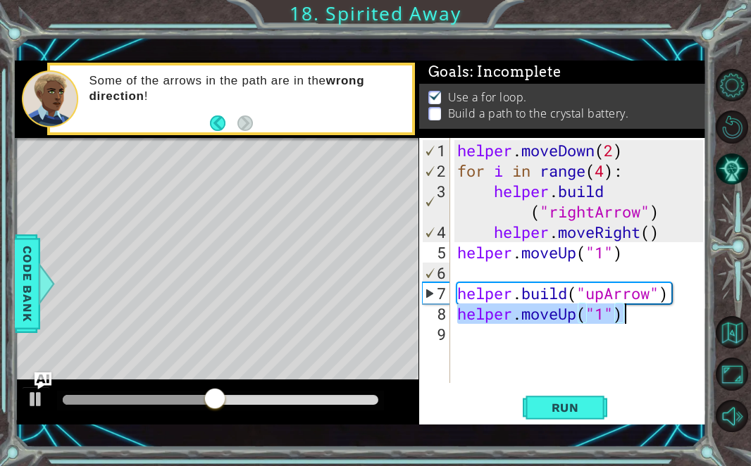
drag, startPoint x: 460, startPoint y: 310, endPoint x: 673, endPoint y: 310, distance: 212.8
click at [673, 310] on div "helper . moveDown ( 2 ) for i in range ( 4 ) : helper . build ( "rightArrow" ) …" at bounding box center [582, 283] width 256 height 286
type textarea "helper.moveUp("1")"
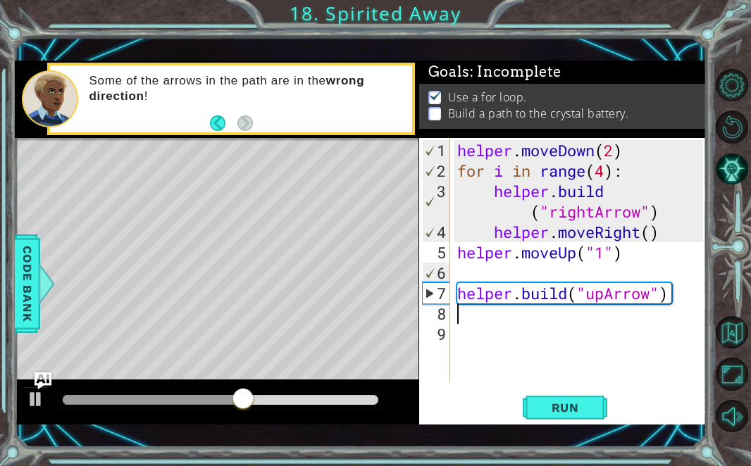
click at [460, 287] on div "helper . moveDown ( 2 ) for i in range ( 4 ) : helper . build ( "rightArrow" ) …" at bounding box center [582, 283] width 256 height 286
type textarea "[DOMAIN_NAME]("upArrow")"
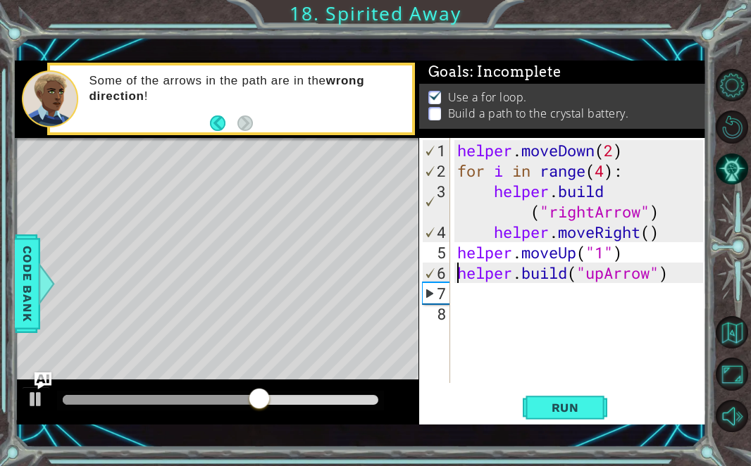
click at [465, 347] on div "helper . moveDown ( 2 ) for i in range ( 4 ) : helper . build ( "rightArrow" ) …" at bounding box center [582, 283] width 256 height 286
click at [44, 397] on div at bounding box center [36, 399] width 18 height 18
click at [544, 410] on span "Run" at bounding box center [566, 408] width 56 height 14
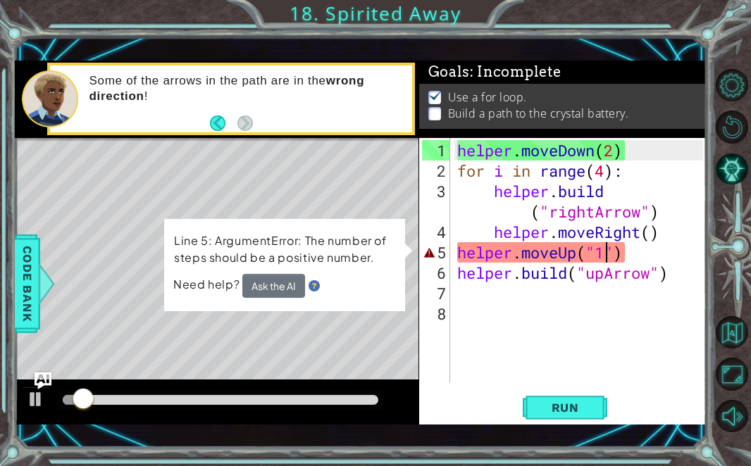
click at [604, 251] on div "helper . moveDown ( 2 ) for i in range ( 4 ) : helper . build ( "rightArrow" ) …" at bounding box center [582, 283] width 256 height 286
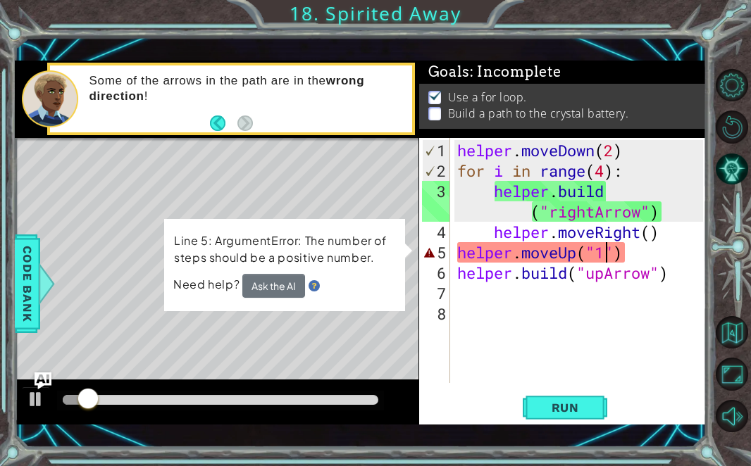
click at [611, 251] on div "helper . moveDown ( 2 ) for i in range ( 4 ) : helper . build ( "rightArrow" ) …" at bounding box center [582, 283] width 256 height 286
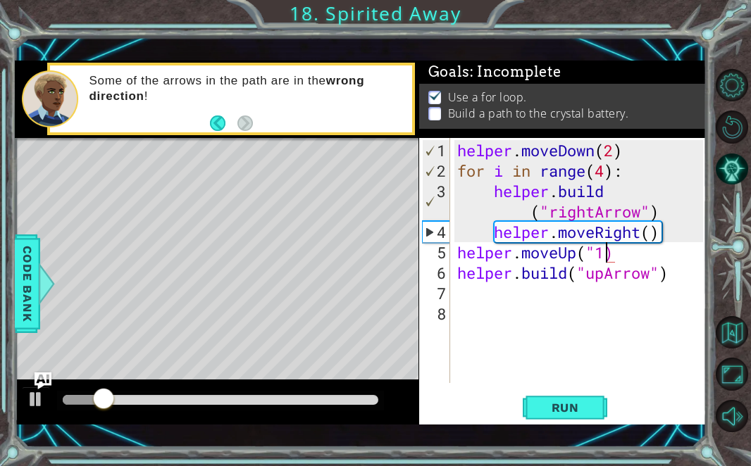
click at [595, 253] on div "helper . moveDown ( 2 ) for i in range ( 4 ) : helper . build ( "rightArrow" ) …" at bounding box center [582, 283] width 256 height 286
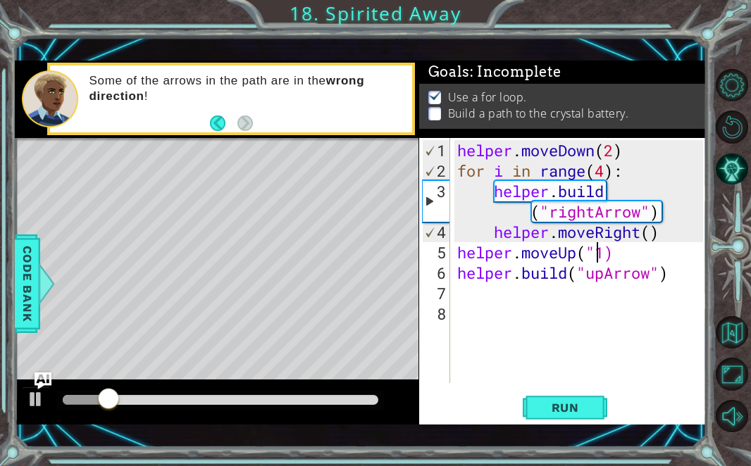
type textarea "helper.moveUp(1)"
click at [523, 328] on div "helper . moveDown ( 2 ) for i in range ( 4 ) : helper . build ( "rightArrow" ) …" at bounding box center [582, 283] width 256 height 286
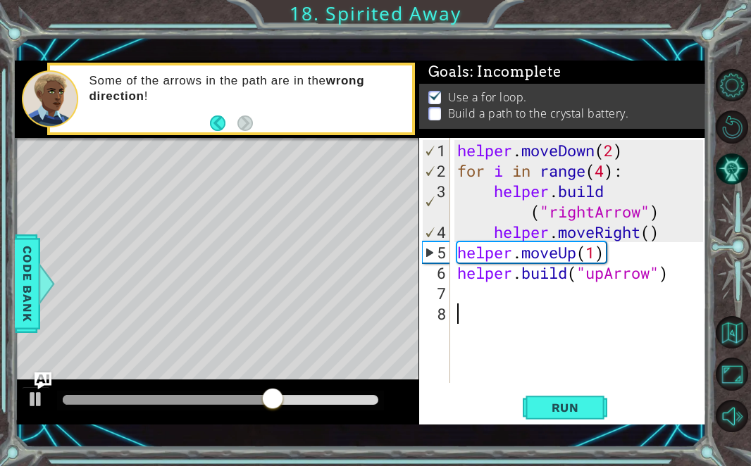
click at [453, 247] on div "1 2 3 4 5 6 7 8 helper . moveDown ( 2 ) for i in range ( 4 ) : helper . build (…" at bounding box center [561, 260] width 284 height 245
click at [455, 253] on div "helper . moveDown ( 2 ) for i in range ( 4 ) : helper . build ( "rightArrow" ) …" at bounding box center [582, 283] width 256 height 286
type textarea "helper.moveUp(1)"
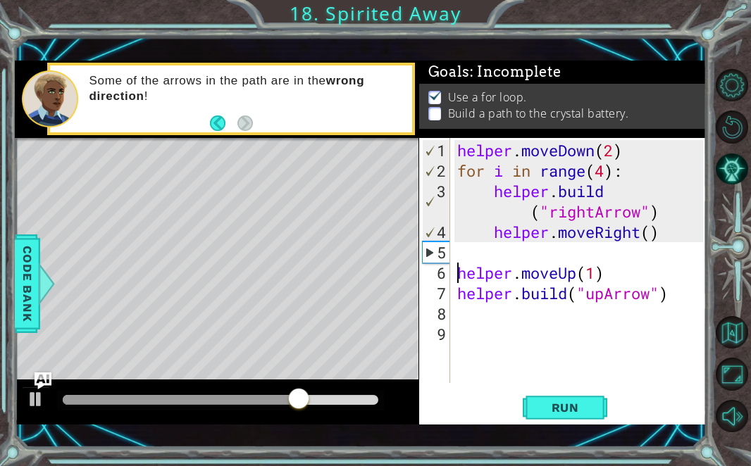
click at [459, 256] on div "helper . moveDown ( 2 ) for i in range ( 4 ) : helper . build ( "rightArrow" ) …" at bounding box center [582, 283] width 256 height 286
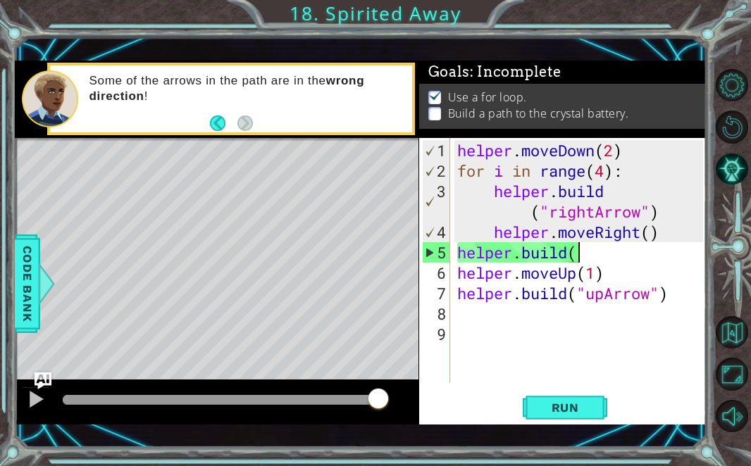
scroll to position [0, 5]
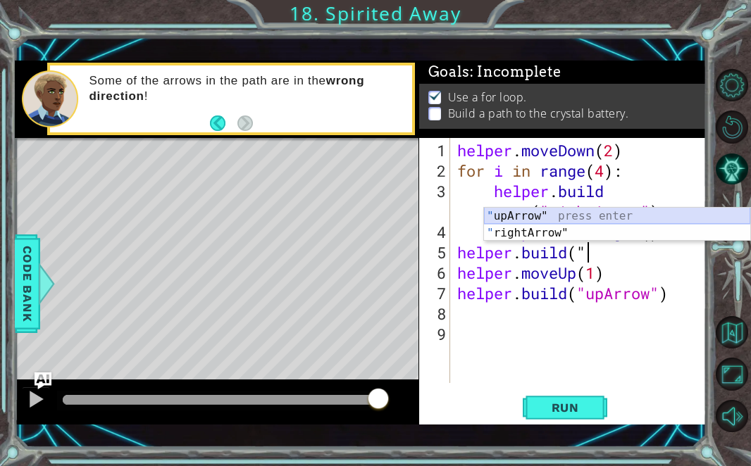
click at [502, 213] on div "" upArrow" press enter " rightArrow" press enter" at bounding box center [617, 242] width 266 height 68
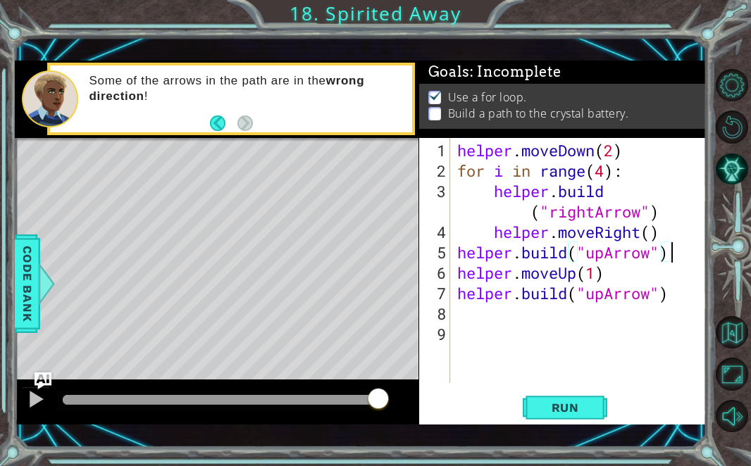
scroll to position [0, 9]
type textarea "[DOMAIN_NAME]("upArrow")"
click at [539, 401] on span "Run" at bounding box center [566, 408] width 56 height 14
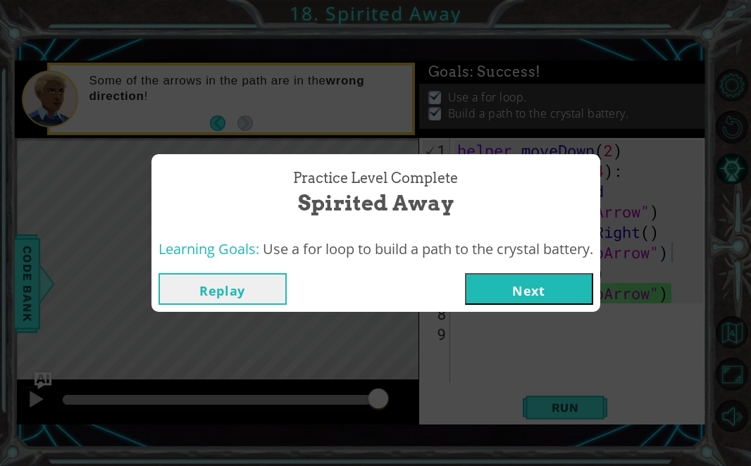
click at [520, 292] on button "Next" at bounding box center [529, 289] width 128 height 32
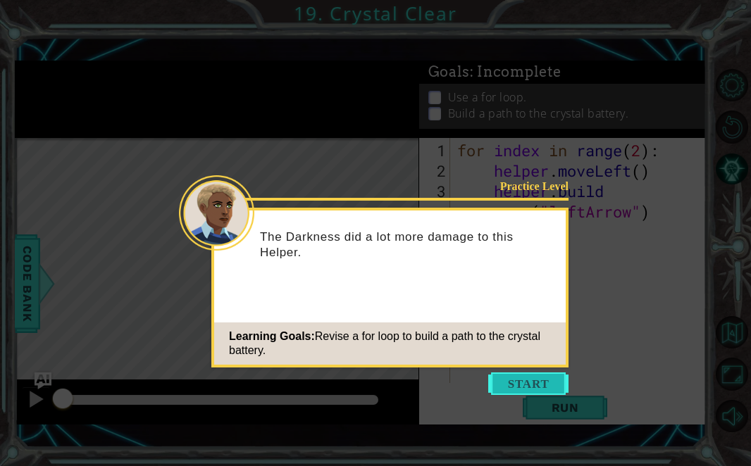
click at [513, 376] on button "Start" at bounding box center [528, 384] width 80 height 23
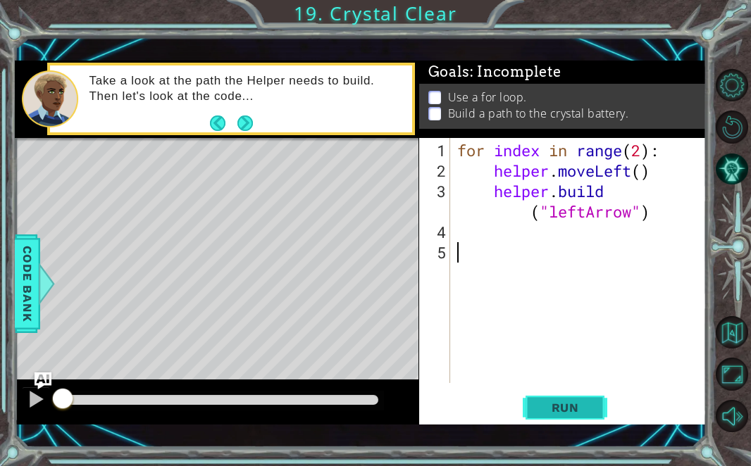
click at [553, 414] on span "Run" at bounding box center [566, 408] width 56 height 14
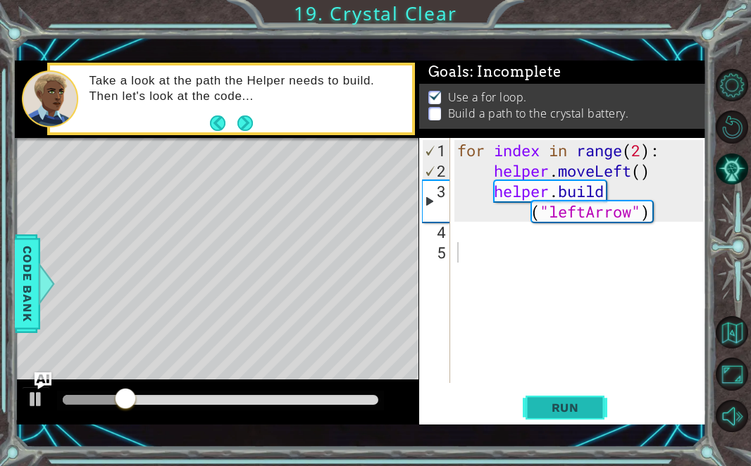
click at [552, 411] on span "Run" at bounding box center [566, 408] width 56 height 14
click at [461, 244] on div "for index in range ( 2 ) : helper . moveLeft ( ) helper . build ( "leftArrow" )" at bounding box center [582, 283] width 256 height 286
click at [461, 229] on div "for index in range ( 2 ) : helper . moveLeft ( ) helper . build ( "leftArrow" )" at bounding box center [582, 283] width 256 height 286
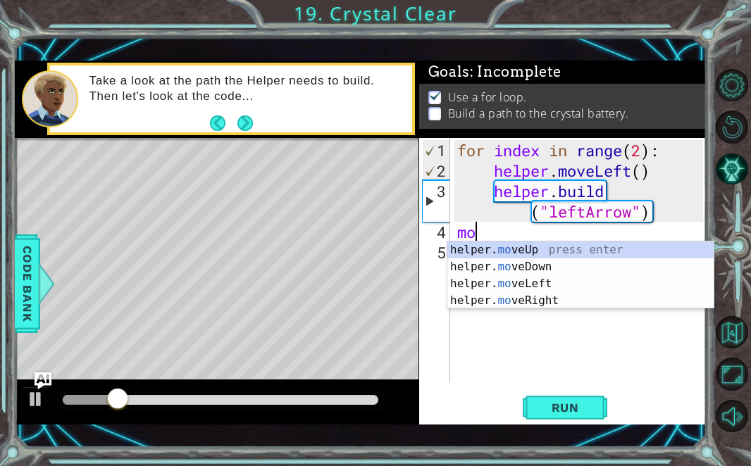
type textarea "m"
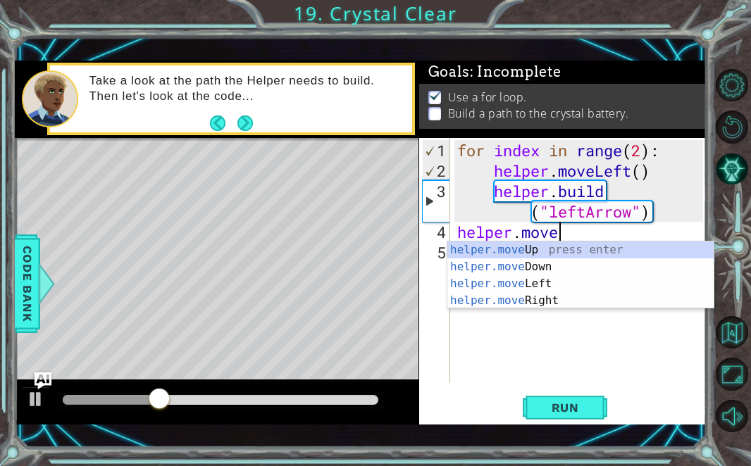
scroll to position [0, 4]
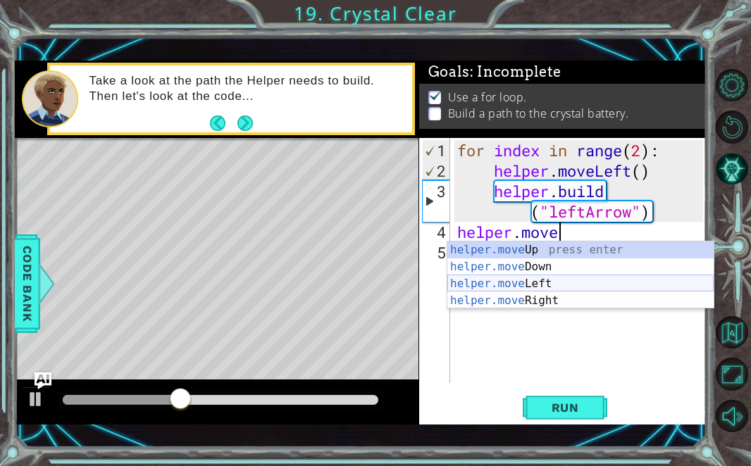
click at [510, 286] on div "helper.move Up press enter helper.move Down press enter helper.move Left press …" at bounding box center [580, 292] width 266 height 101
type textarea "helper.moveLeft(1)"
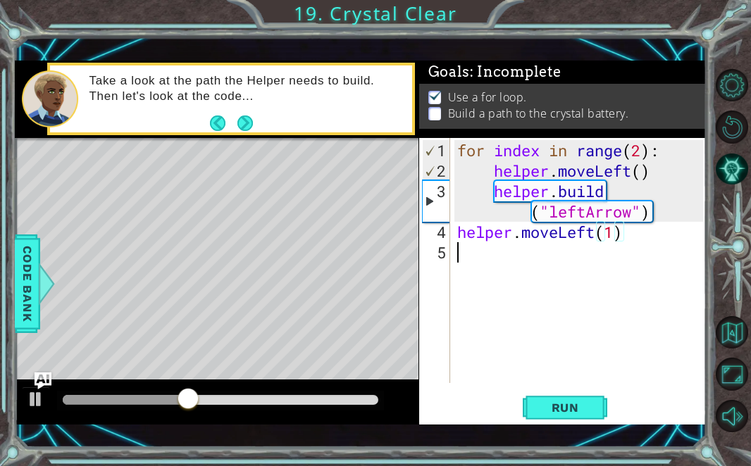
click at [514, 270] on div "for index in range ( 2 ) : helper . moveLeft ( ) helper . build ( "leftArrow" )…" at bounding box center [582, 283] width 256 height 286
click at [552, 216] on div "for index in range ( 2 ) : helper . moveLeft ( ) helper . build ( "leftArrow" )…" at bounding box center [582, 283] width 256 height 286
click at [568, 216] on div "for index in range ( 2 ) : helper . moveLeft ( ) helper . build ( "leftArrow" )…" at bounding box center [582, 283] width 256 height 286
click at [586, 252] on div "for index in range ( 2 ) : helper . moveLeft ( ) helper . build ( "leftArrow" )…" at bounding box center [582, 283] width 256 height 286
click at [540, 214] on div "for index in range ( 2 ) : helper . moveLeft ( ) helper . build ( "leftArrow" )…" at bounding box center [582, 283] width 256 height 286
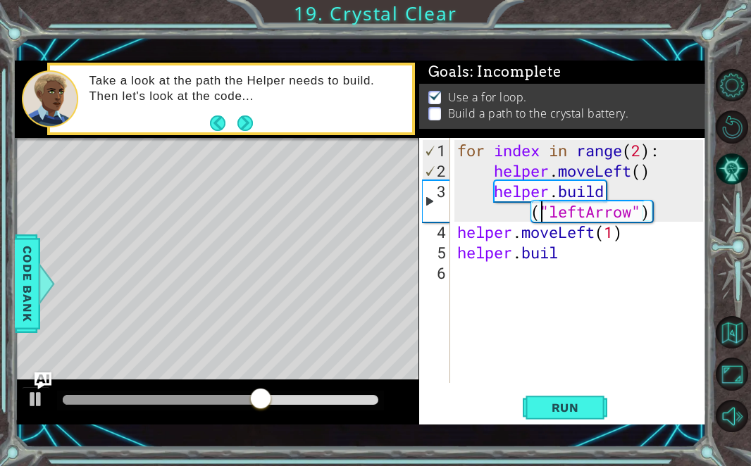
click at [513, 206] on div "for index in range ( 2 ) : helper . moveLeft ( ) helper . build ( "leftArrow" )…" at bounding box center [582, 283] width 256 height 286
type textarea "[DOMAIN_NAME] ("leftArrow")"
click at [561, 285] on div "for index in range ( 2 ) : helper . moveLeft ( ) helper . build ( "leftArrow" )…" at bounding box center [582, 283] width 256 height 286
click at [562, 249] on div "for index in range ( 2 ) : helper . moveLeft ( ) helper . build ( "leftArrow" )…" at bounding box center [582, 283] width 256 height 286
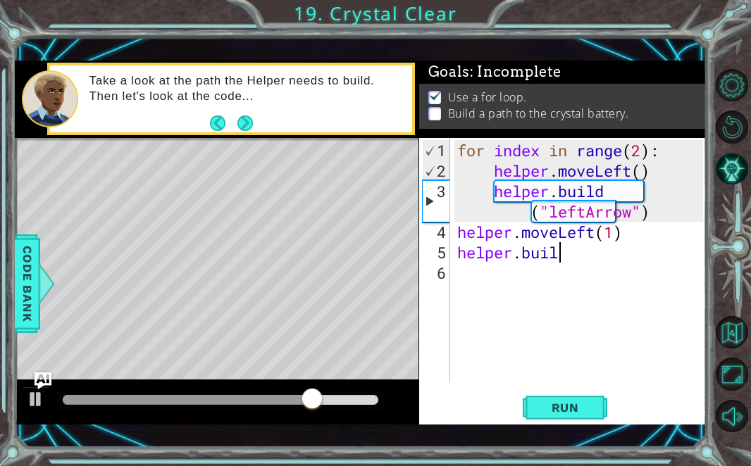
scroll to position [0, 4]
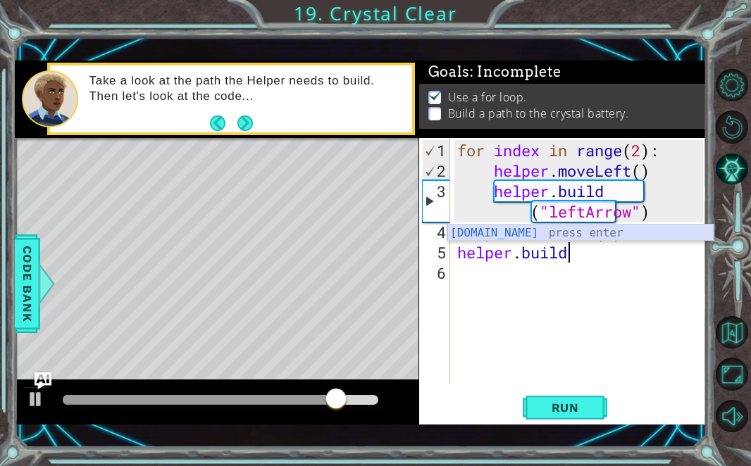
click at [488, 234] on div "[DOMAIN_NAME] press enter" at bounding box center [580, 250] width 266 height 51
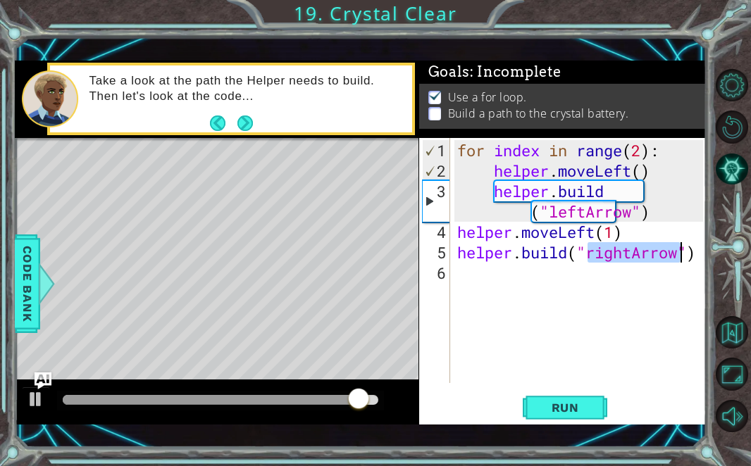
click at [627, 255] on div "for index in range ( 2 ) : helper . moveLeft ( ) helper . build ( "leftArrow" )…" at bounding box center [582, 283] width 256 height 286
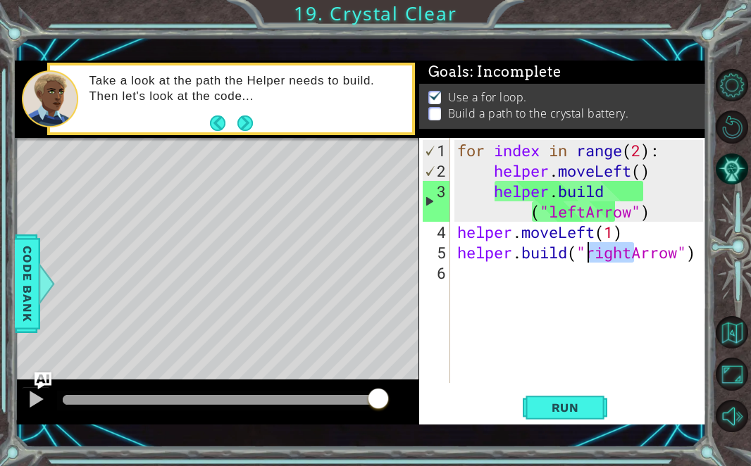
drag, startPoint x: 630, startPoint y: 254, endPoint x: 586, endPoint y: 259, distance: 43.9
click at [586, 259] on div "for index in range ( 2 ) : helper . moveLeft ( ) helper . build ( "leftArrow" )…" at bounding box center [582, 283] width 256 height 286
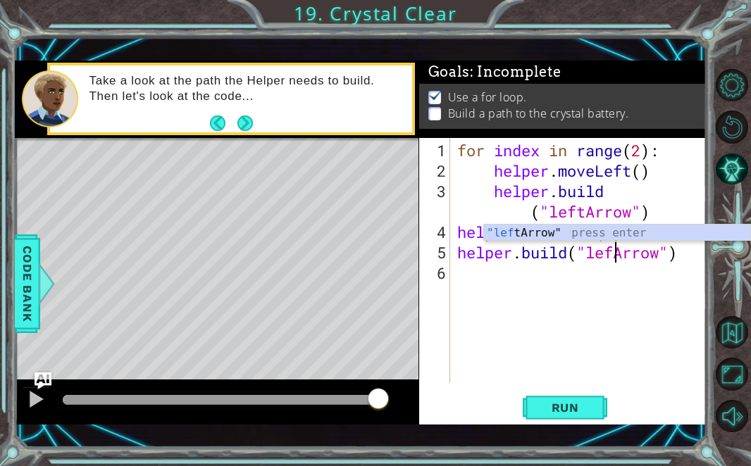
type textarea "[DOMAIN_NAME]("leftArrow")"
click at [508, 276] on div "for index in range ( 2 ) : helper . moveLeft ( ) helper . build ( "leftArrow" )…" at bounding box center [582, 283] width 256 height 286
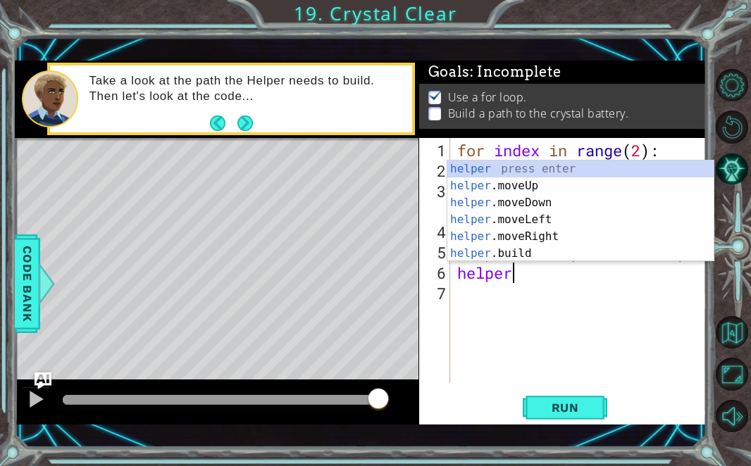
scroll to position [0, 2]
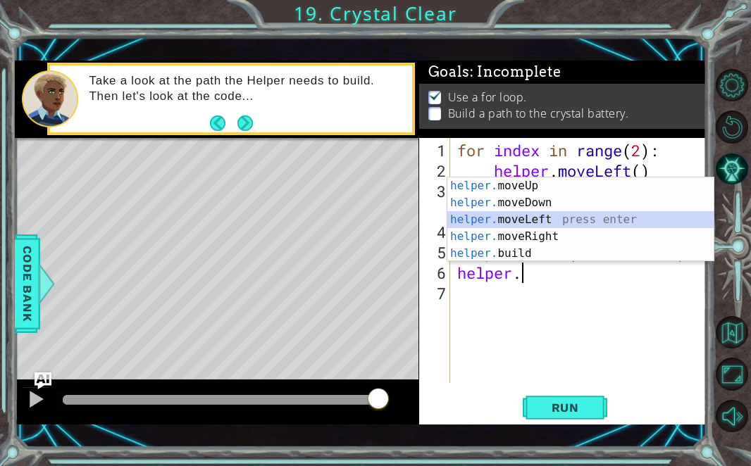
click at [540, 215] on div "helper. moveUp press enter helper. moveDown press enter helper. moveLeft press …" at bounding box center [580, 237] width 266 height 118
type textarea "helper.moveLeft(1)"
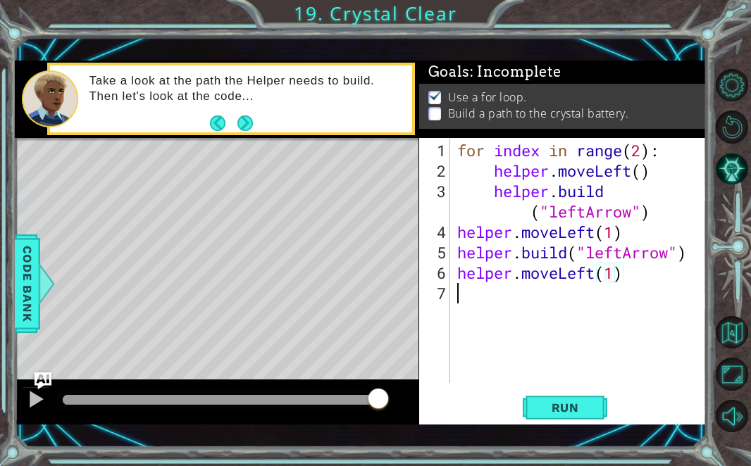
click at [490, 297] on div "for index in range ( 2 ) : helper . moveLeft ( ) helper . build ( "leftArrow" )…" at bounding box center [582, 283] width 256 height 286
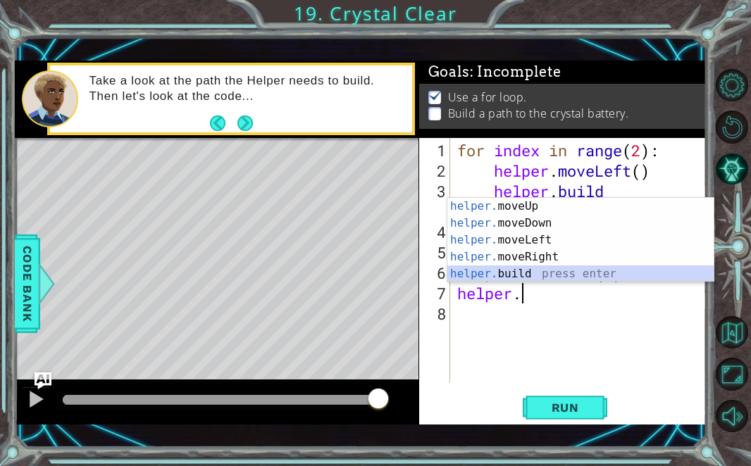
click at [503, 277] on div "helper. moveUp press enter helper. moveDown press enter helper. moveLeft press …" at bounding box center [580, 257] width 266 height 118
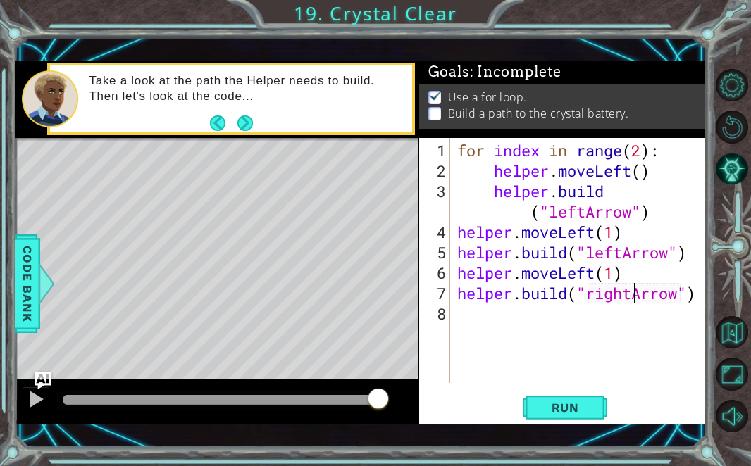
click at [586, 294] on div "for index in range ( 2 ) : helper . moveLeft ( ) helper . build ( "leftArrow" )…" at bounding box center [582, 283] width 256 height 286
click at [630, 297] on div "for index in range ( 2 ) : helper . moveLeft ( ) helper . build ( "leftArrow" )…" at bounding box center [582, 283] width 256 height 286
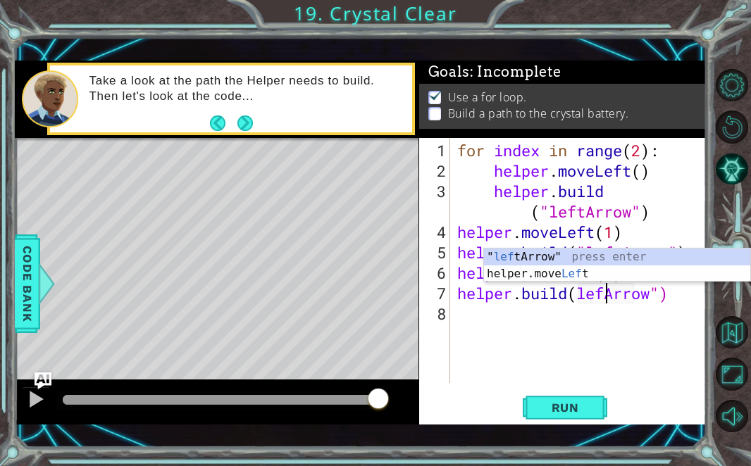
type textarea "[DOMAIN_NAME](leftArrow")"
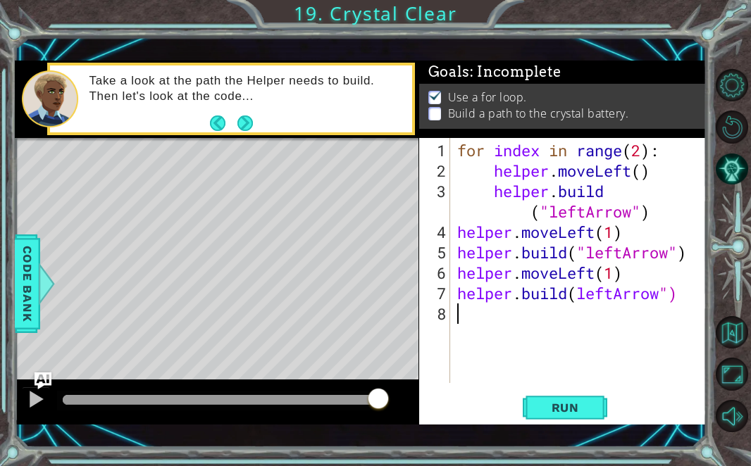
click at [546, 320] on div "for index in range ( 2 ) : helper . moveLeft ( ) helper . build ( "leftArrow" )…" at bounding box center [582, 283] width 256 height 286
click at [548, 399] on button "Run" at bounding box center [565, 407] width 85 height 29
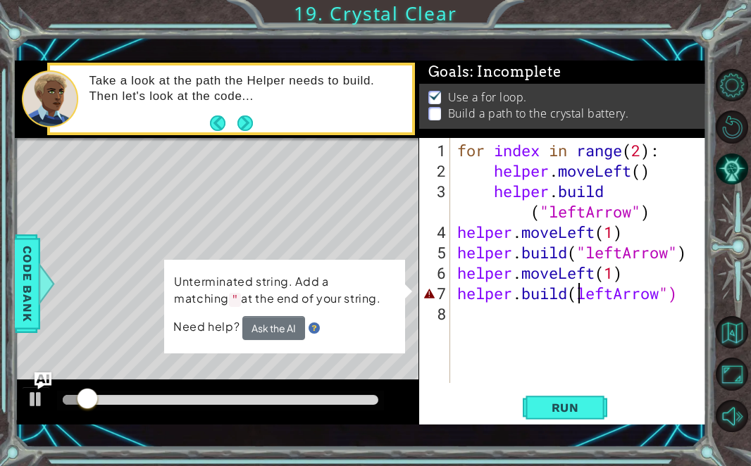
click at [581, 294] on div "for index in range ( 2 ) : helper . moveLeft ( ) helper . build ( "leftArrow" )…" at bounding box center [582, 283] width 256 height 286
type textarea "[DOMAIN_NAME]("leftArrow")"
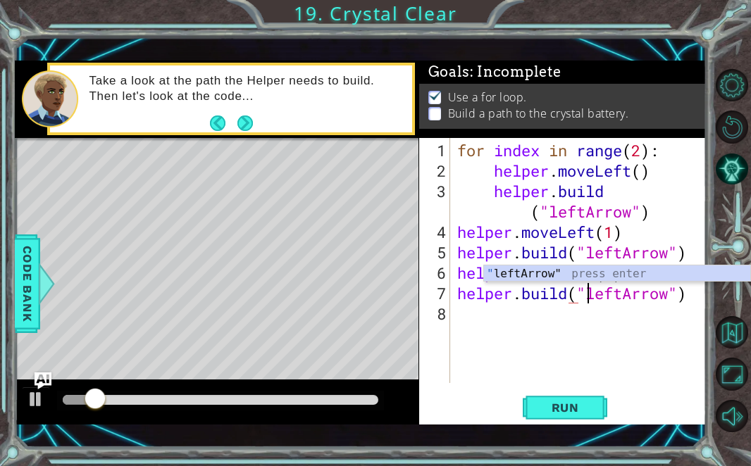
scroll to position [0, 6]
click at [533, 345] on div "for index in range ( 2 ) : helper . moveLeft ( ) helper . build ( "leftArrow" )…" at bounding box center [582, 283] width 256 height 286
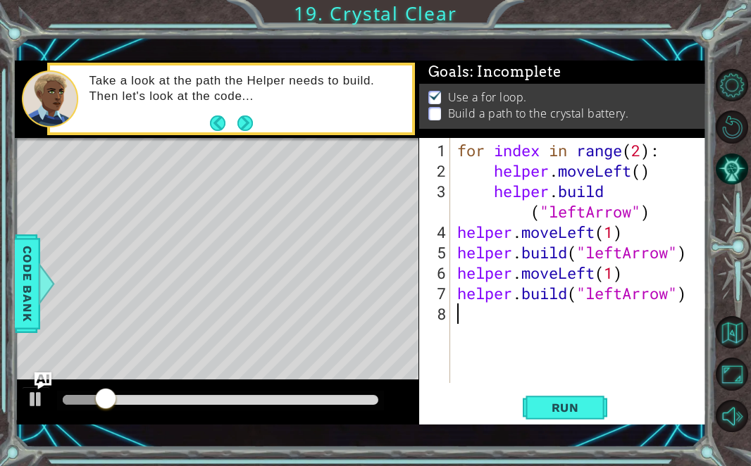
scroll to position [0, 0]
drag, startPoint x: 162, startPoint y: 397, endPoint x: -5, endPoint y: 397, distance: 167.0
click at [0, 397] on html "1 ההההההההההההההההההההההההההההההההההההההההההההההההההההההההההההההההההההההההההההה…" at bounding box center [375, 233] width 751 height 466
click at [459, 155] on div "for index in range ( 2 ) : helper . moveLeft ( ) helper . build ( "leftArrow" )…" at bounding box center [582, 283] width 256 height 286
type textarea "for index in range(2):"
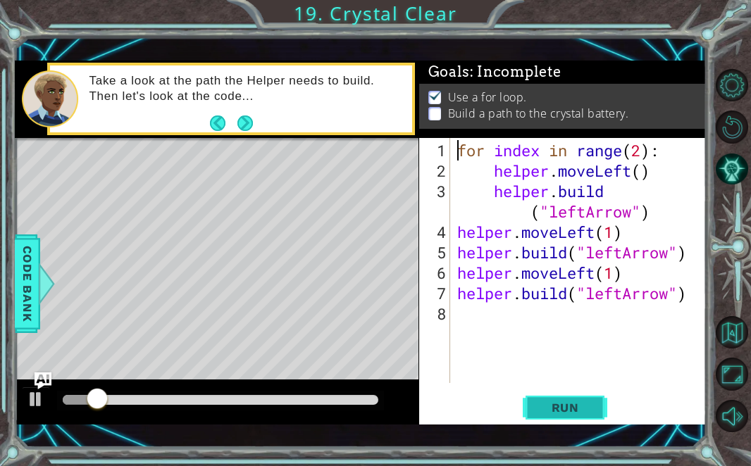
click at [538, 410] on span "Run" at bounding box center [566, 408] width 56 height 14
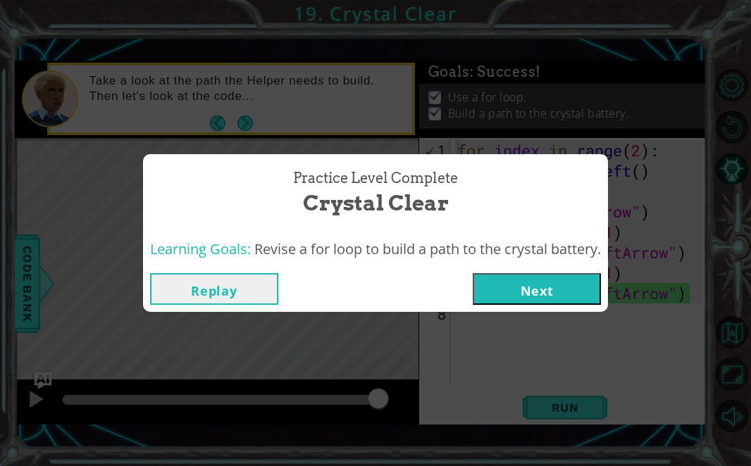
click at [519, 292] on button "Next" at bounding box center [537, 289] width 128 height 32
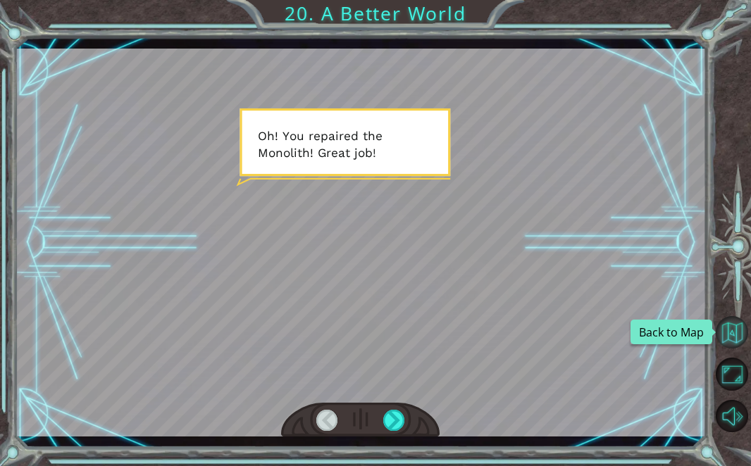
click at [724, 340] on button "Back to Map" at bounding box center [732, 332] width 32 height 32
